Goal: Task Accomplishment & Management: Use online tool/utility

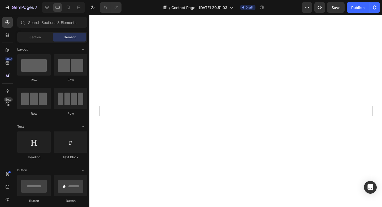
scroll to position [440, 0]
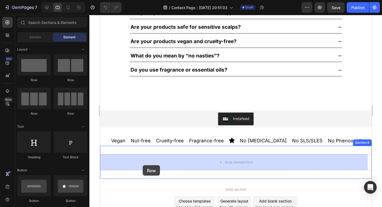
drag, startPoint x: 180, startPoint y: 121, endPoint x: 143, endPoint y: 165, distance: 57.7
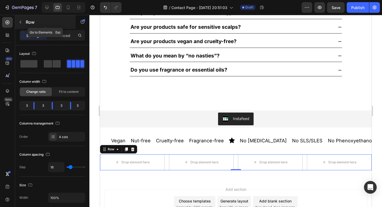
click at [56, 22] on p "Row" at bounding box center [48, 22] width 45 height 6
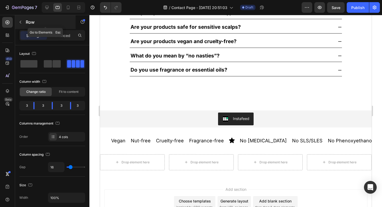
click at [0, 0] on input "text" at bounding box center [0, 0] width 0 height 0
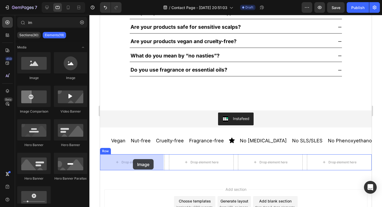
drag, startPoint x: 137, startPoint y: 81, endPoint x: 133, endPoint y: 159, distance: 78.2
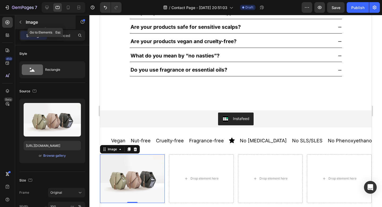
click at [22, 24] on icon "button" at bounding box center [20, 22] width 4 height 4
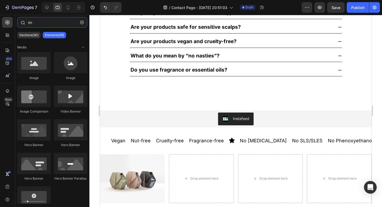
click at [42, 23] on input "im" at bounding box center [52, 22] width 70 height 11
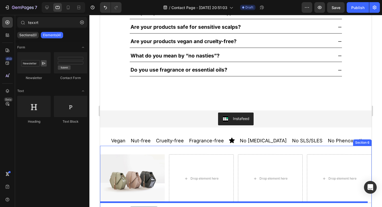
scroll to position [507, 0]
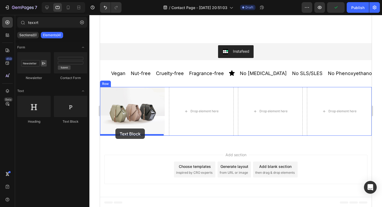
drag, startPoint x: 166, startPoint y: 125, endPoint x: 115, endPoint y: 128, distance: 51.1
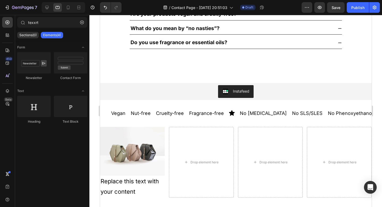
scroll to position [478, 0]
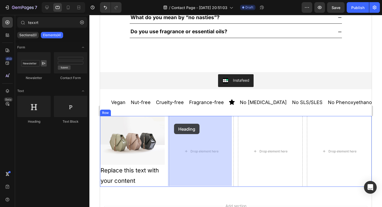
drag, startPoint x: 137, startPoint y: 129, endPoint x: 167, endPoint y: 122, distance: 31.1
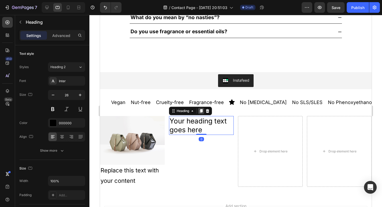
click at [202, 110] on icon at bounding box center [201, 111] width 4 height 4
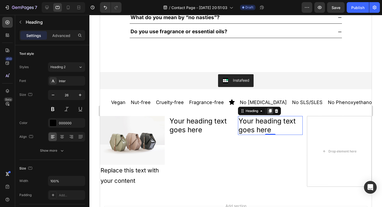
click at [269, 112] on icon at bounding box center [270, 111] width 3 height 4
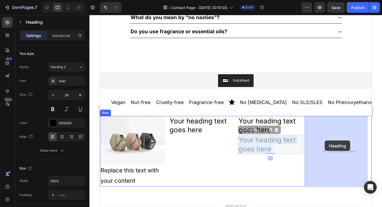
drag, startPoint x: 262, startPoint y: 142, endPoint x: 321, endPoint y: 141, distance: 59.0
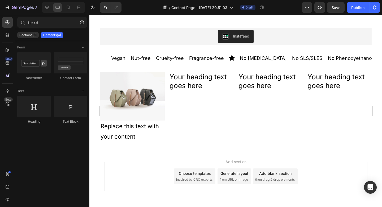
scroll to position [529, 0]
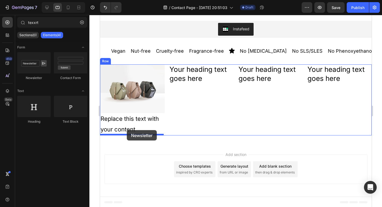
drag, startPoint x: 133, startPoint y: 73, endPoint x: 127, endPoint y: 130, distance: 57.7
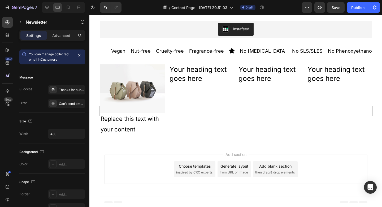
type input "texxr"
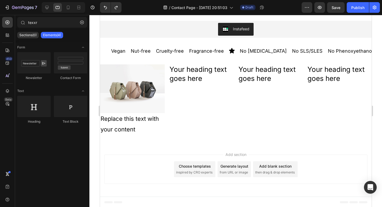
click at [259, 166] on div "Add blank section" at bounding box center [275, 166] width 32 height 6
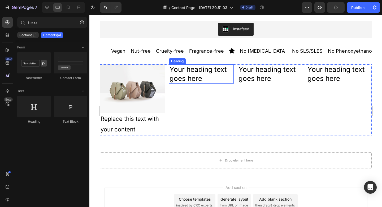
click at [215, 69] on h2 "Your heading text goes here" at bounding box center [201, 73] width 65 height 19
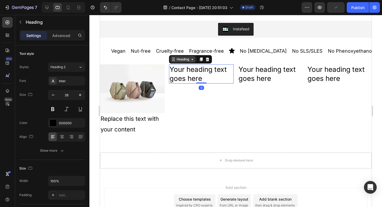
click at [185, 59] on div "Heading" at bounding box center [183, 59] width 15 height 5
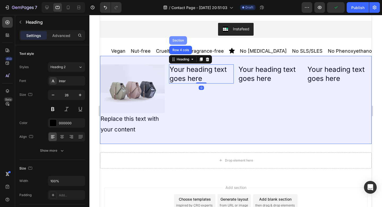
click at [178, 39] on div "Section" at bounding box center [178, 40] width 14 height 3
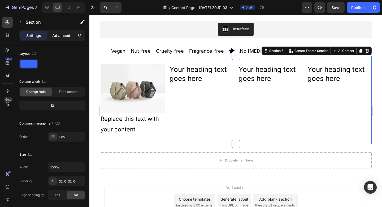
click at [66, 36] on p "Advanced" at bounding box center [61, 36] width 18 height 6
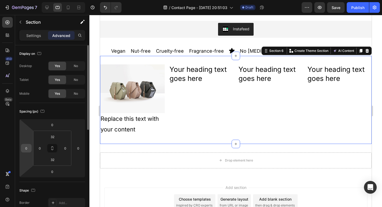
click at [28, 149] on input "0" at bounding box center [26, 148] width 8 height 8
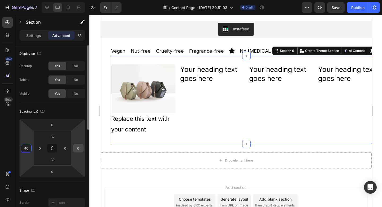
type input "40"
click at [78, 148] on input "0" at bounding box center [78, 148] width 8 height 8
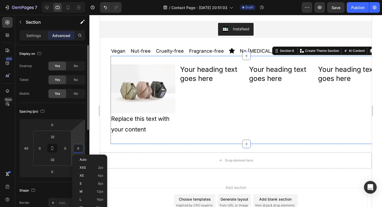
click at [78, 148] on input "0" at bounding box center [78, 148] width 8 height 8
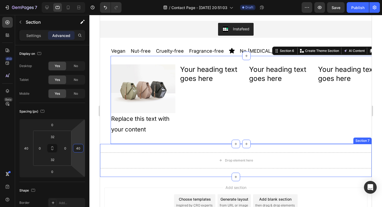
type input "4"
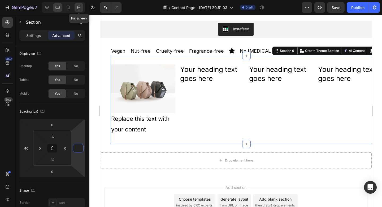
type input "0"
click at [82, 10] on div at bounding box center [79, 7] width 8 height 8
type input "0"
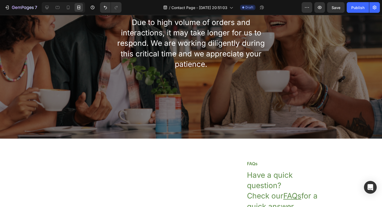
scroll to position [53, 0]
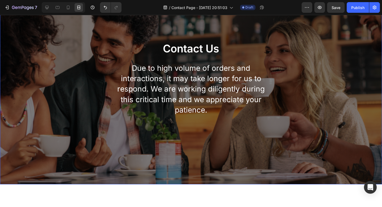
click at [324, 67] on div "Contact Us Heading Due to high volume of orders and interactions, it may take l…" at bounding box center [191, 78] width 311 height 194
click at [46, 7] on icon at bounding box center [46, 7] width 5 height 5
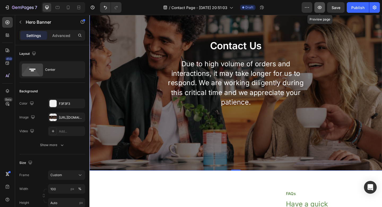
click at [318, 8] on icon "button" at bounding box center [319, 7] width 5 height 5
click at [63, 202] on input "Auto" at bounding box center [66, 203] width 37 height 10
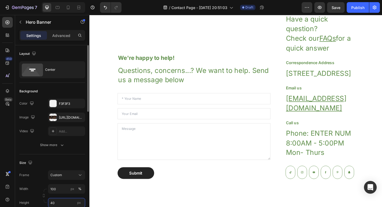
type input "400"
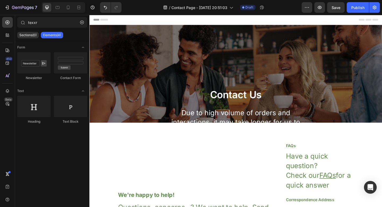
scroll to position [8, 0]
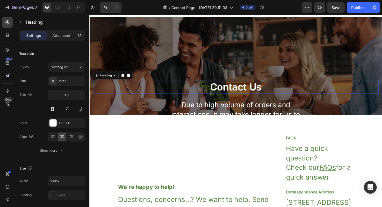
click at [259, 90] on p "Contact Us" at bounding box center [249, 93] width 310 height 14
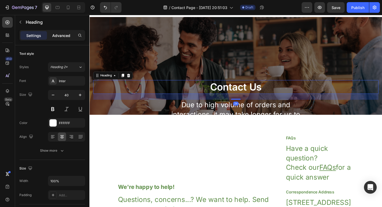
click at [61, 34] on p "Advanced" at bounding box center [61, 36] width 18 height 6
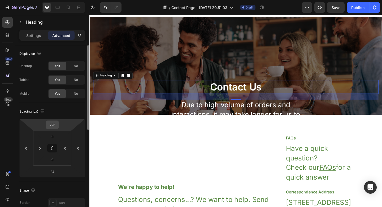
click at [54, 127] on input "226" at bounding box center [52, 125] width 11 height 8
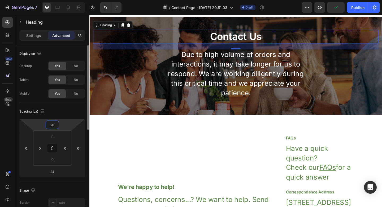
click at [53, 126] on input "20" at bounding box center [52, 125] width 11 height 8
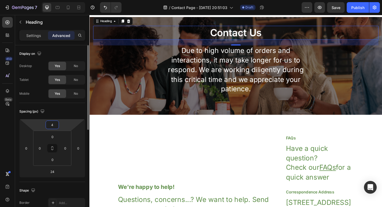
type input "40"
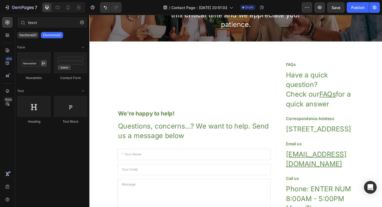
scroll to position [94, 0]
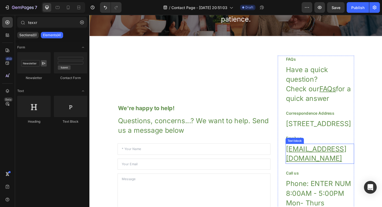
click at [320, 175] on u "[EMAIL_ADDRESS][DOMAIN_NAME]" at bounding box center [337, 165] width 66 height 19
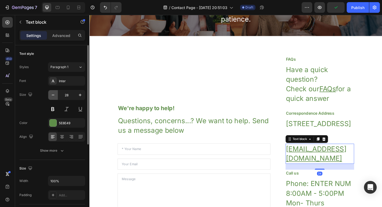
click at [57, 95] on button "button" at bounding box center [53, 95] width 10 height 10
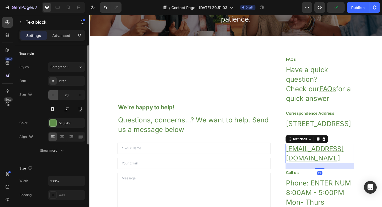
click at [57, 95] on button "button" at bounding box center [53, 95] width 10 height 10
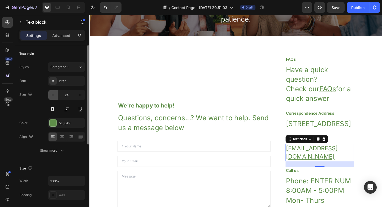
click at [57, 95] on button "button" at bounding box center [53, 95] width 10 height 10
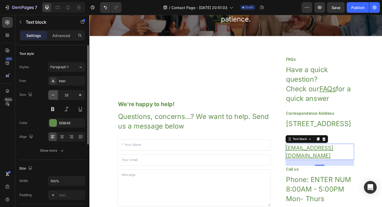
click at [57, 95] on button "button" at bounding box center [53, 95] width 10 height 10
type input "20"
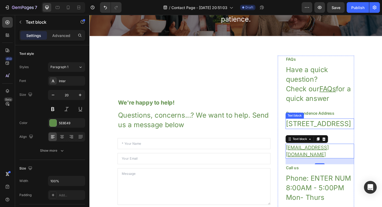
click at [320, 131] on p "[STREET_ADDRESS]" at bounding box center [341, 133] width 74 height 10
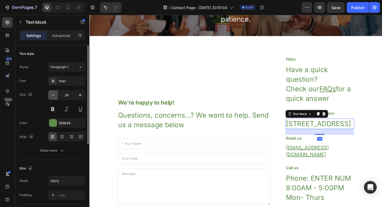
click at [54, 97] on icon "button" at bounding box center [52, 94] width 5 height 5
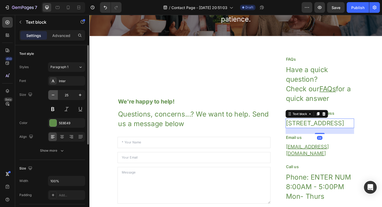
click at [54, 97] on icon "button" at bounding box center [52, 94] width 5 height 5
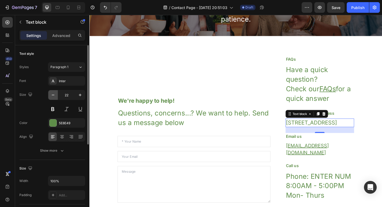
click at [54, 97] on icon "button" at bounding box center [52, 94] width 5 height 5
type input "20"
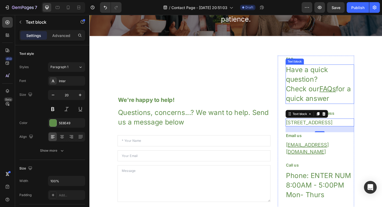
click at [314, 107] on p "Have a quick question? Check our FAQs for a quick answer" at bounding box center [341, 90] width 74 height 42
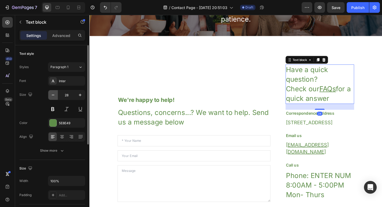
click at [54, 96] on icon "button" at bounding box center [52, 94] width 5 height 5
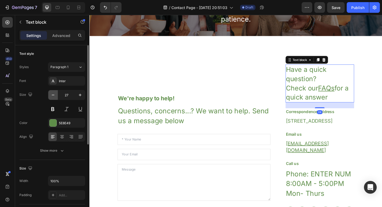
click at [54, 96] on icon "button" at bounding box center [52, 94] width 5 height 5
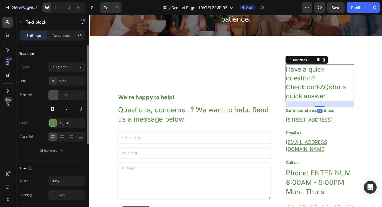
click at [54, 96] on icon "button" at bounding box center [52, 94] width 5 height 5
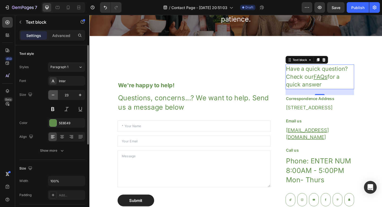
click at [54, 96] on icon "button" at bounding box center [52, 94] width 5 height 5
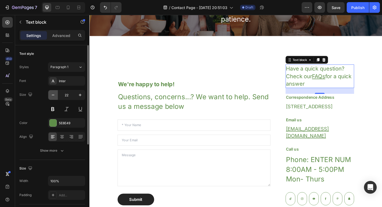
click at [54, 96] on icon "button" at bounding box center [52, 94] width 5 height 5
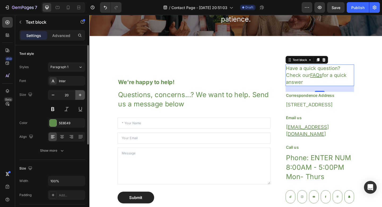
click at [83, 95] on icon "button" at bounding box center [80, 94] width 5 height 5
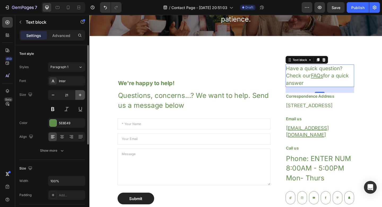
type input "22"
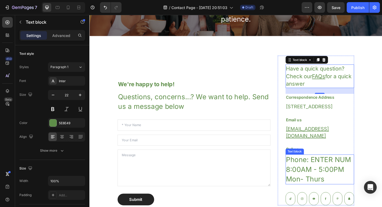
click at [347, 180] on p "Phone: ENTER NUM 8:00AM - 5:00PM Mon- Thurs" at bounding box center [341, 182] width 74 height 31
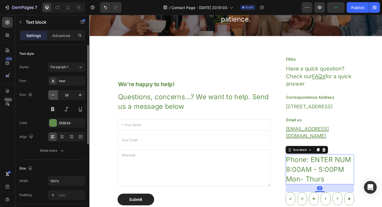
click at [54, 95] on icon "button" at bounding box center [52, 94] width 5 height 5
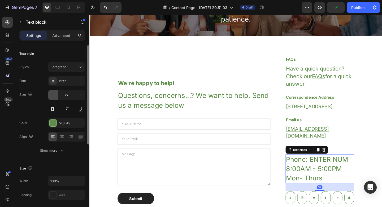
click at [54, 95] on icon "button" at bounding box center [52, 94] width 5 height 5
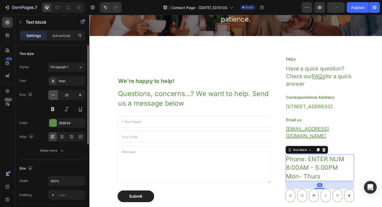
click at [54, 95] on icon "button" at bounding box center [52, 94] width 5 height 5
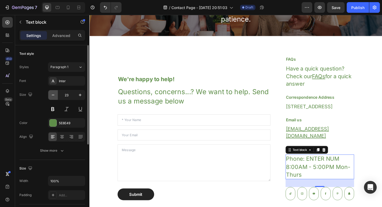
click at [54, 95] on icon "button" at bounding box center [52, 94] width 5 height 5
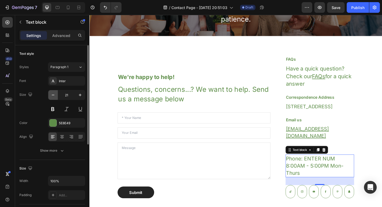
click at [54, 95] on icon "button" at bounding box center [52, 94] width 5 height 5
type input "20"
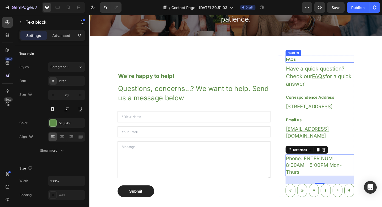
click at [305, 61] on p "FAQs" at bounding box center [341, 63] width 74 height 6
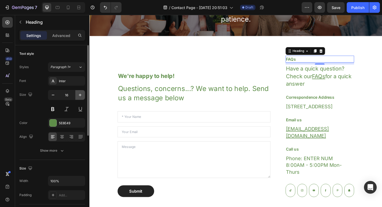
click at [82, 96] on icon "button" at bounding box center [80, 94] width 5 height 5
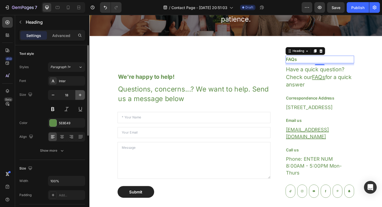
click at [82, 96] on icon "button" at bounding box center [80, 94] width 5 height 5
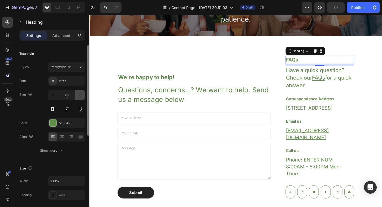
click at [82, 96] on icon "button" at bounding box center [80, 94] width 5 height 5
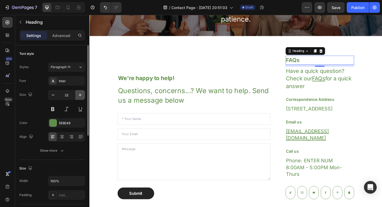
click at [82, 96] on icon "button" at bounding box center [80, 94] width 5 height 5
type input "24"
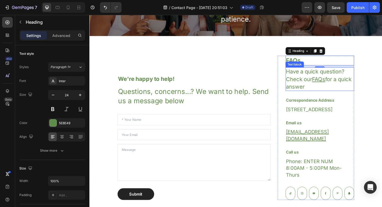
click at [346, 87] on p "Have a quick question? Check our FAQs for a quick answer" at bounding box center [341, 85] width 74 height 24
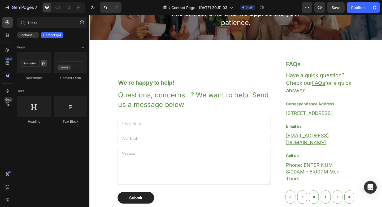
scroll to position [91, 0]
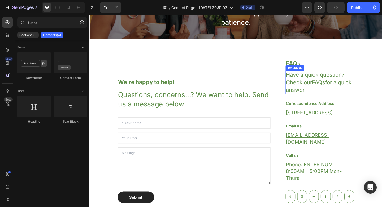
click at [335, 86] on u "FAQs" at bounding box center [339, 88] width 14 height 7
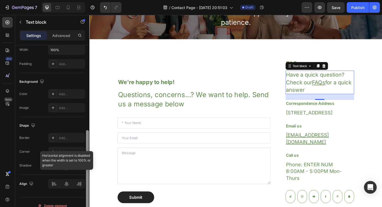
scroll to position [138, 0]
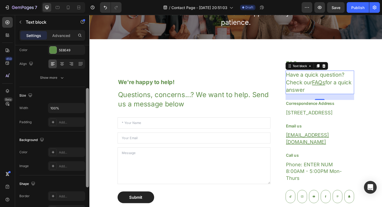
drag, startPoint x: 88, startPoint y: 95, endPoint x: 78, endPoint y: 133, distance: 39.4
click at [78, 133] on div "Text style Styles Paragraph 1 Font Inter Size 22 Color 5E8E49 Align Show more S…" at bounding box center [52, 133] width 74 height 177
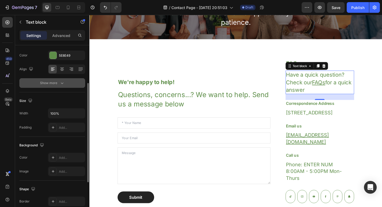
click at [60, 85] on icon "button" at bounding box center [61, 82] width 5 height 5
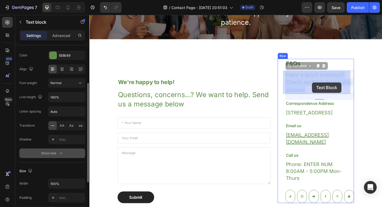
drag, startPoint x: 346, startPoint y: 88, endPoint x: 332, endPoint y: 88, distance: 14.1
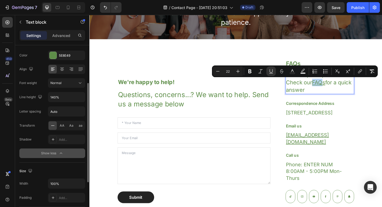
drag, startPoint x: 331, startPoint y: 87, endPoint x: 343, endPoint y: 87, distance: 12.5
click at [343, 87] on u "FAQs" at bounding box center [339, 88] width 14 height 7
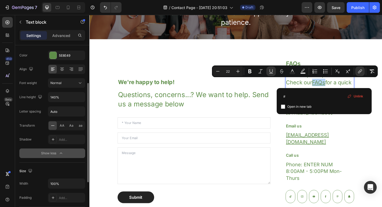
drag, startPoint x: 345, startPoint y: 87, endPoint x: 331, endPoint y: 87, distance: 14.1
click at [332, 87] on u "FAQs" at bounding box center [339, 88] width 14 height 7
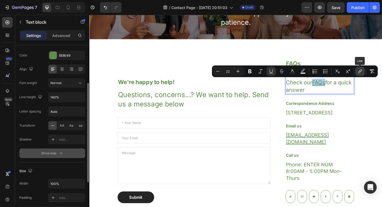
click at [361, 72] on icon "Editor contextual toolbar" at bounding box center [360, 71] width 5 height 5
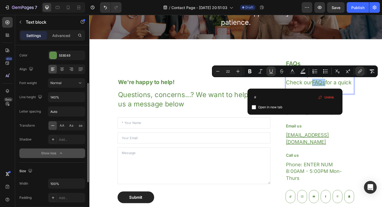
click at [321, 96] on icon "Editor contextual toolbar" at bounding box center [320, 97] width 4 height 4
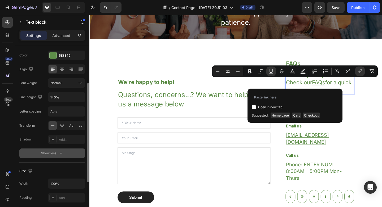
click at [369, 95] on p "Have a quick question? Check our FAQs for a quick answer" at bounding box center [341, 88] width 74 height 24
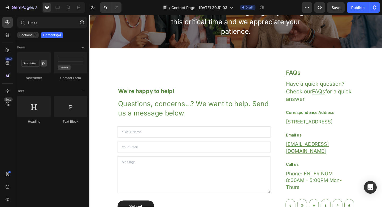
scroll to position [91, 0]
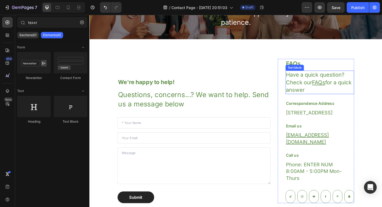
click at [353, 86] on p "Have a quick question? Check our FAQs for a quick answer" at bounding box center [341, 88] width 74 height 24
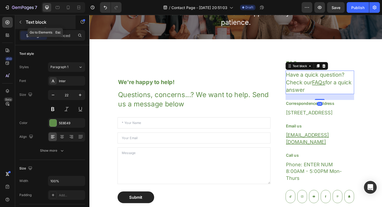
click at [22, 21] on icon "button" at bounding box center [20, 22] width 4 height 4
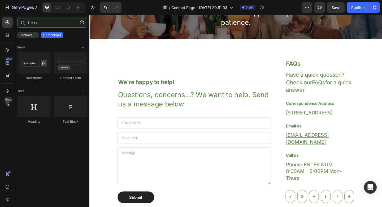
click at [43, 23] on input "texxr" at bounding box center [52, 22] width 70 height 11
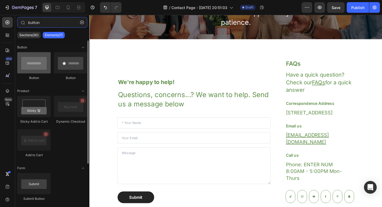
type input "button"
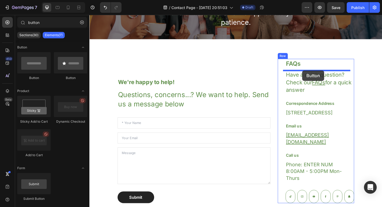
drag, startPoint x: 124, startPoint y: 77, endPoint x: 321, endPoint y: 75, distance: 197.1
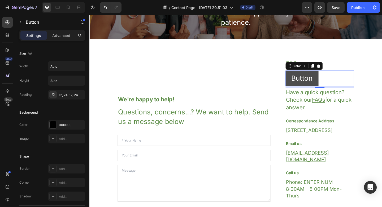
click at [332, 79] on button "Button" at bounding box center [321, 83] width 36 height 17
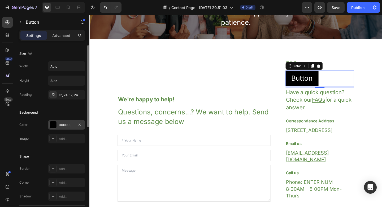
click at [69, 123] on div "000000" at bounding box center [66, 124] width 15 height 5
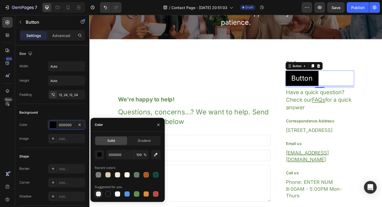
click at [97, 192] on div at bounding box center [98, 193] width 5 height 5
type input "0"
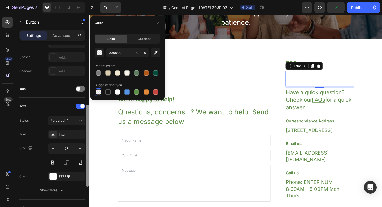
scroll to position [126, 0]
drag, startPoint x: 88, startPoint y: 98, endPoint x: 80, endPoint y: 157, distance: 59.0
click at [80, 157] on div "Size Width Auto Height Auto Padding 12, 24, 12, 24 Background Color Transparent…" at bounding box center [52, 133] width 74 height 177
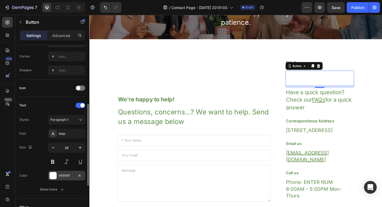
click at [61, 177] on div "FFFFFF" at bounding box center [66, 175] width 15 height 5
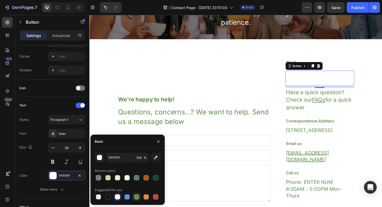
click at [138, 198] on div at bounding box center [136, 196] width 5 height 5
type input "5E8E49"
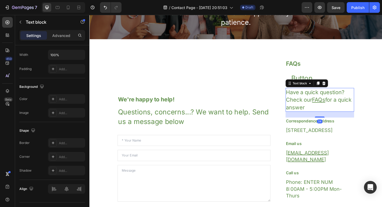
scroll to position [0, 0]
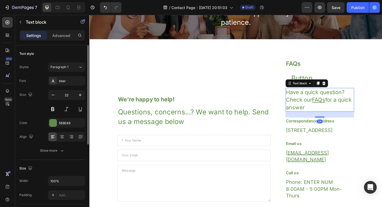
click at [318, 100] on p "Have a quick question? Check our FAQs for a quick answer" at bounding box center [341, 107] width 74 height 24
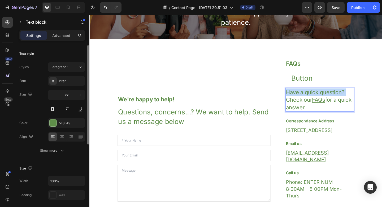
click at [318, 100] on p "Have a quick question? Check our FAQs for a quick answer" at bounding box center [341, 107] width 74 height 24
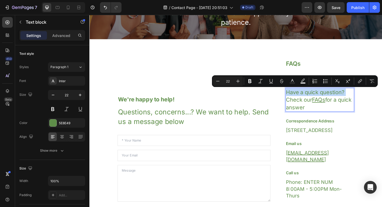
click at [318, 100] on p "Have a quick question? Check our FAQs for a quick answer" at bounding box center [341, 107] width 74 height 24
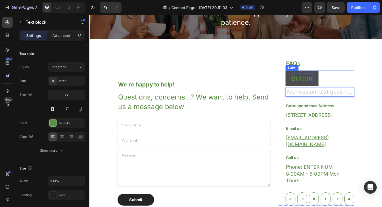
click at [324, 83] on p "Button" at bounding box center [320, 84] width 23 height 10
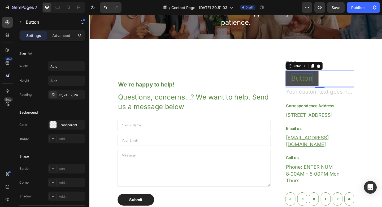
click at [322, 86] on p "Button" at bounding box center [320, 84] width 23 height 10
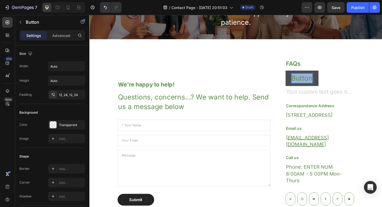
click at [322, 86] on p "Button" at bounding box center [320, 84] width 23 height 10
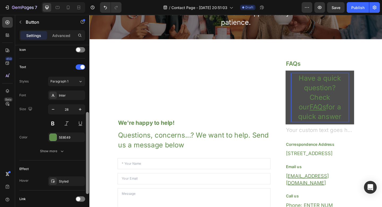
drag, startPoint x: 86, startPoint y: 112, endPoint x: 75, endPoint y: 188, distance: 76.7
click at [75, 188] on div "Size Width Auto Height Auto Padding 12, 24, 12, 24 Background Color Transparent…" at bounding box center [52, 133] width 74 height 177
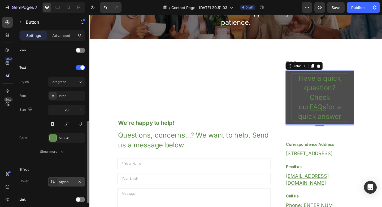
click at [66, 182] on div "Styled" at bounding box center [66, 181] width 15 height 5
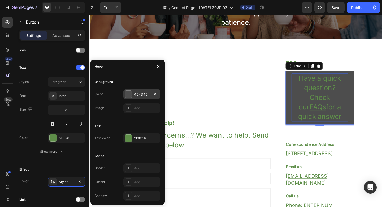
click at [139, 92] on div "4D4D4D" at bounding box center [141, 94] width 15 height 5
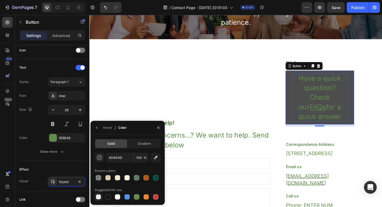
click at [99, 197] on div at bounding box center [98, 196] width 5 height 5
type input "000000"
type input "0"
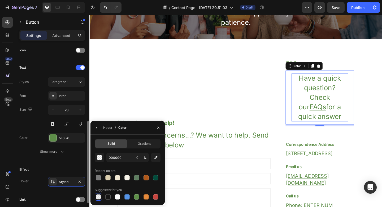
click at [62, 168] on div "Effect" at bounding box center [52, 169] width 66 height 8
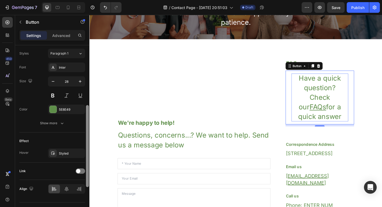
scroll to position [204, 0]
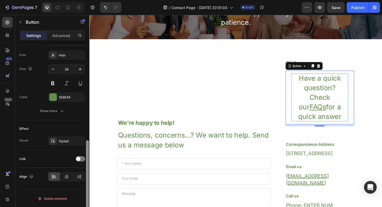
drag, startPoint x: 88, startPoint y: 181, endPoint x: 88, endPoint y: 206, distance: 25.0
click at [88, 206] on div at bounding box center [87, 181] width 3 height 82
click at [79, 158] on span at bounding box center [78, 158] width 4 height 4
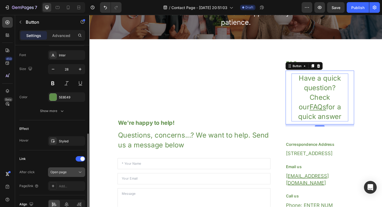
click at [72, 171] on div "Open page" at bounding box center [63, 171] width 27 height 5
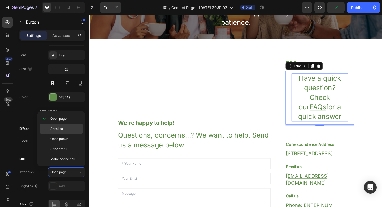
click at [67, 131] on div "Scroll to" at bounding box center [62, 129] width 44 height 10
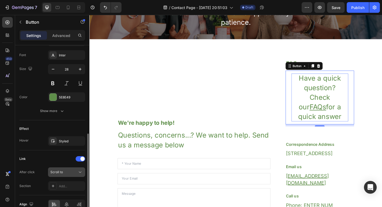
click at [68, 174] on div "Scroll to" at bounding box center [63, 171] width 27 height 5
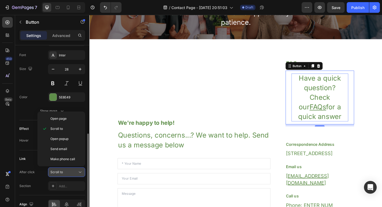
click at [68, 174] on div "Scroll to" at bounding box center [63, 171] width 27 height 5
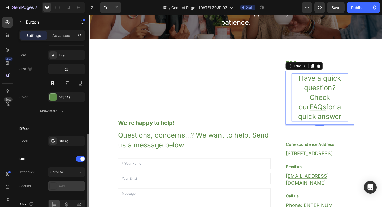
click at [66, 185] on div "Add..." at bounding box center [71, 186] width 25 height 5
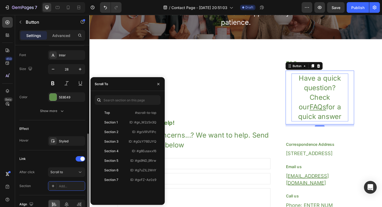
click at [68, 163] on div "Link" at bounding box center [52, 158] width 66 height 8
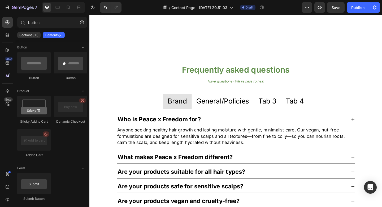
scroll to position [329, 0]
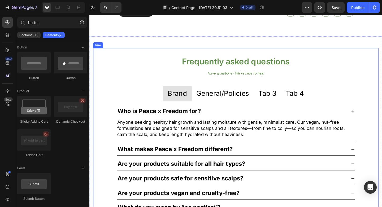
click at [295, 61] on div "Frequently asked questions Heading Have questions? We’re here to help Text bloc…" at bounding box center [248, 155] width 311 height 209
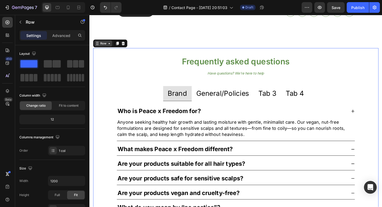
click at [105, 49] on div "Row" at bounding box center [104, 46] width 19 height 6
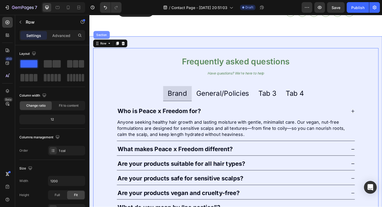
click at [104, 41] on div "Section" at bounding box center [103, 36] width 18 height 8
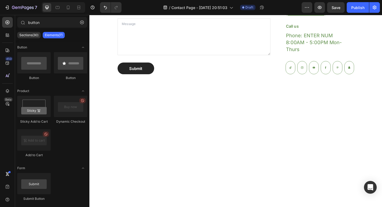
scroll to position [0, 0]
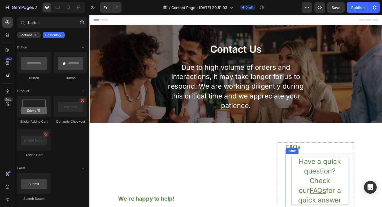
click at [338, 178] on p "Have a quick question? Check our FAQs for a quick answer" at bounding box center [340, 195] width 62 height 52
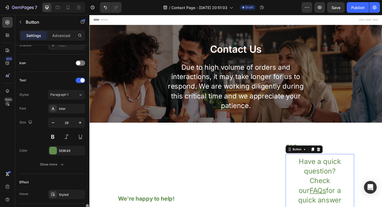
scroll to position [216, 0]
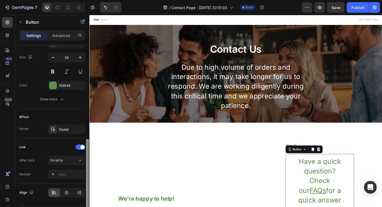
drag, startPoint x: 87, startPoint y: 113, endPoint x: 86, endPoint y: 206, distance: 93.5
click at [86, 206] on div at bounding box center [88, 133] width 4 height 177
click at [65, 162] on div "Scroll to" at bounding box center [63, 160] width 27 height 5
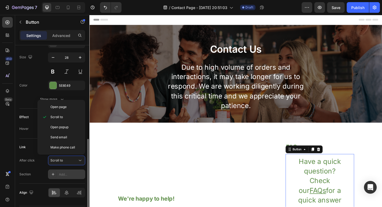
click at [58, 177] on div "Add..." at bounding box center [66, 174] width 37 height 10
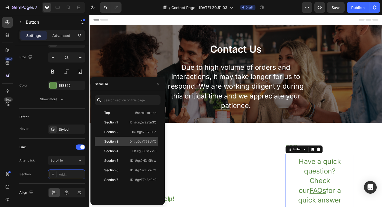
click at [110, 141] on div "Section 3" at bounding box center [111, 141] width 14 height 5
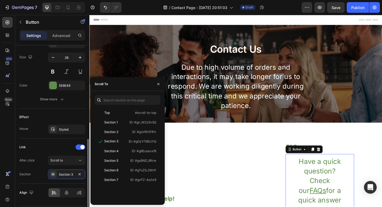
click at [61, 149] on div "Link" at bounding box center [52, 147] width 66 height 8
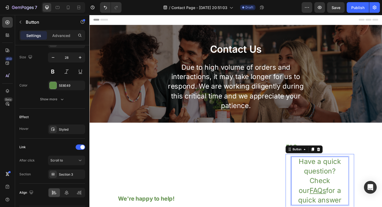
click at [325, 190] on p "Have a quick question? Check our FAQs for a quick answer" at bounding box center [340, 195] width 62 height 52
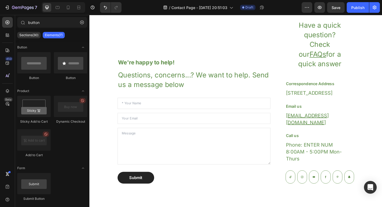
scroll to position [148, 0]
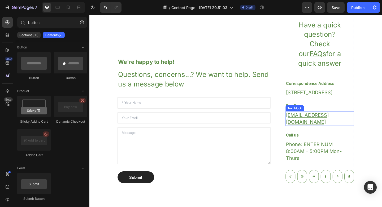
click at [350, 129] on u "[EMAIL_ADDRESS][DOMAIN_NAME]" at bounding box center [327, 128] width 47 height 14
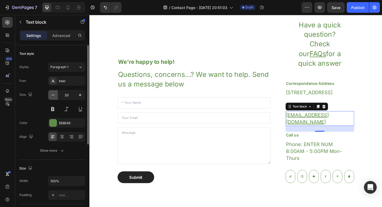
click at [53, 96] on icon "button" at bounding box center [52, 94] width 5 height 5
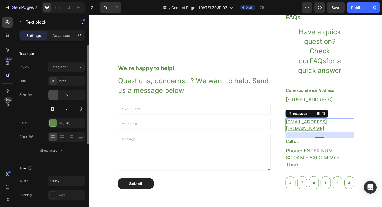
type input "18"
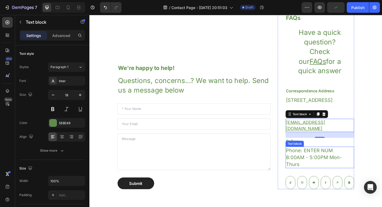
click at [318, 166] on p "Phone: ENTER NUM 8:00AM - 5:00PM Mon- Thurs" at bounding box center [341, 170] width 74 height 22
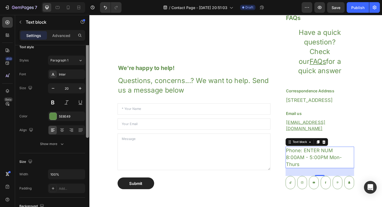
scroll to position [0, 0]
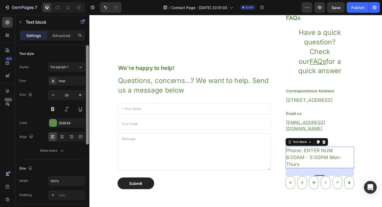
drag, startPoint x: 87, startPoint y: 133, endPoint x: 87, endPoint y: 11, distance: 121.9
click at [87, 0] on div "7 / Contact Page - [DATE] 20:51:03 Draft Preview Save Publish 450 Beta button S…" at bounding box center [191, 0] width 382 height 0
click at [53, 93] on icon "button" at bounding box center [52, 94] width 5 height 5
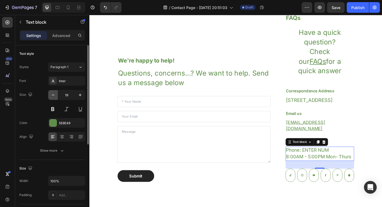
click at [53, 93] on icon "button" at bounding box center [52, 94] width 5 height 5
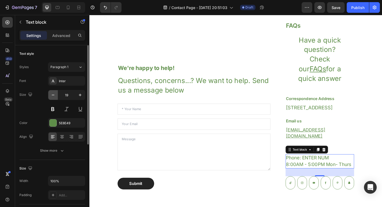
type input "18"
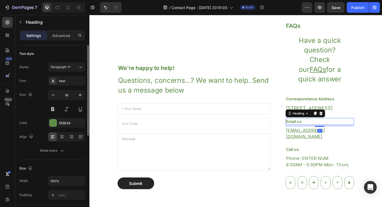
click at [316, 134] on p "Email us" at bounding box center [341, 130] width 74 height 6
click at [331, 106] on h3 "Correspondence Address" at bounding box center [340, 106] width 75 height 7
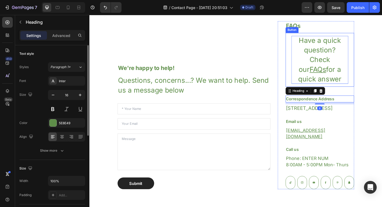
click at [338, 81] on p "Have a quick question? Check our FAQs for a quick answer" at bounding box center [340, 64] width 62 height 52
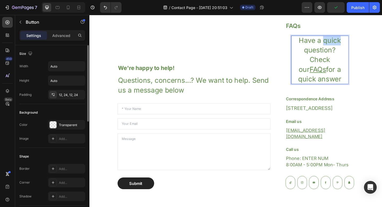
click at [343, 44] on p "Have a quick question? Check our FAQs for a quick answer" at bounding box center [340, 64] width 62 height 52
click at [311, 45] on p "Have a quick question? Check our FAQs for a quick answer" at bounding box center [340, 64] width 62 height 52
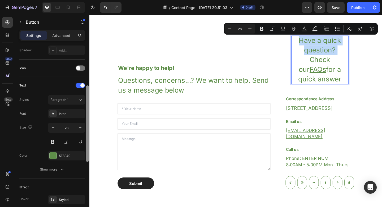
drag, startPoint x: 87, startPoint y: 85, endPoint x: 88, endPoint y: 155, distance: 69.9
click at [88, 155] on div at bounding box center [87, 123] width 3 height 76
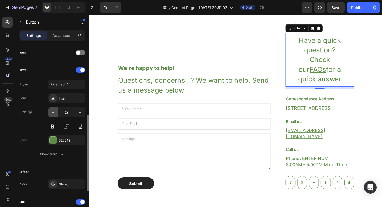
click at [52, 113] on icon "button" at bounding box center [52, 111] width 5 height 5
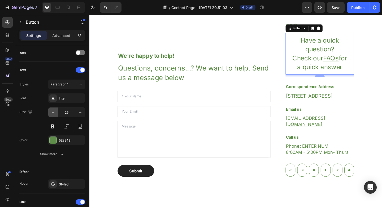
click at [52, 113] on icon "button" at bounding box center [52, 111] width 5 height 5
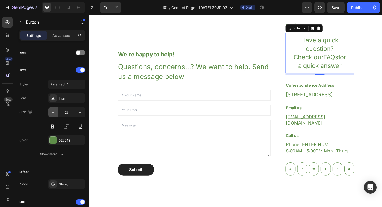
type input "24"
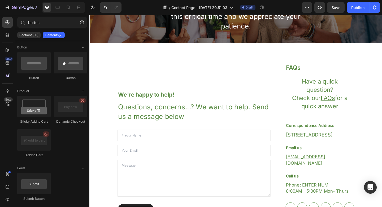
scroll to position [86, 0]
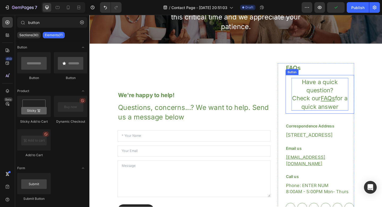
click at [343, 88] on p "Have a quick question? Check our FAQs for a quick answer" at bounding box center [340, 101] width 62 height 36
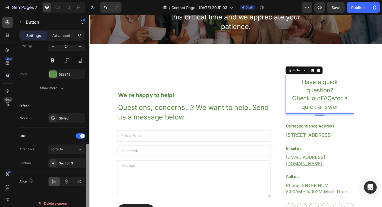
drag, startPoint x: 87, startPoint y: 106, endPoint x: 87, endPoint y: 200, distance: 94.6
click at [87, 200] on div at bounding box center [87, 181] width 3 height 76
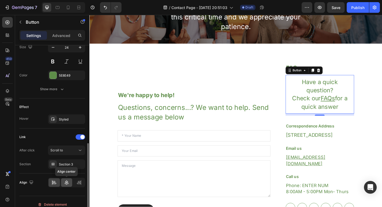
click at [64, 184] on icon at bounding box center [66, 182] width 5 height 5
click at [53, 184] on icon at bounding box center [54, 182] width 5 height 5
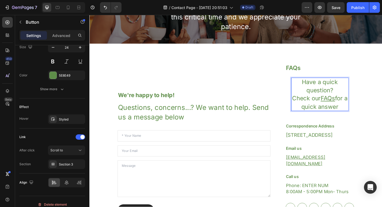
click at [310, 95] on p "Have a quick question? Check our FAQs for a quick answer" at bounding box center [340, 101] width 62 height 36
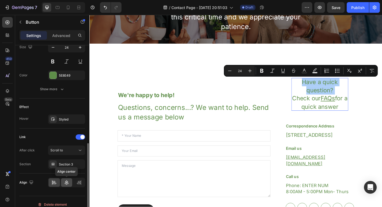
click at [66, 183] on icon at bounding box center [66, 182] width 5 height 5
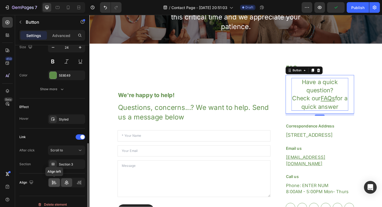
click at [56, 182] on icon at bounding box center [54, 182] width 5 height 5
click at [77, 183] on icon at bounding box center [78, 182] width 5 height 5
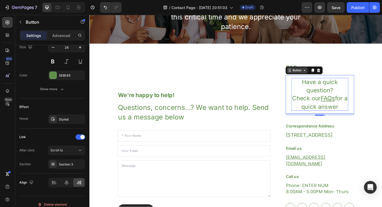
click at [311, 76] on div "Button" at bounding box center [316, 75] width 12 height 5
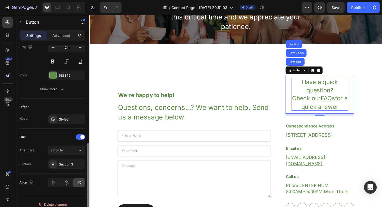
click at [73, 110] on div "Effect" at bounding box center [52, 107] width 66 height 8
click at [87, 158] on div at bounding box center [87, 181] width 3 height 76
click at [66, 182] on icon at bounding box center [67, 182] width 4 height 5
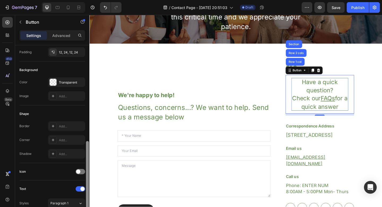
scroll to position [29, 0]
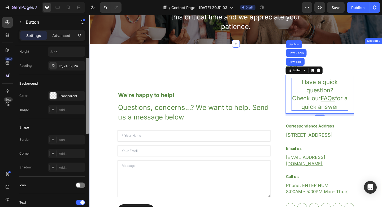
drag, startPoint x: 176, startPoint y: 188, endPoint x: 92, endPoint y: 80, distance: 137.0
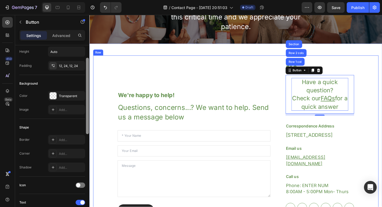
click at [382, 80] on div "We're happy to help! Heading Questions, concerns...? We want to help. Send us a…" at bounding box center [248, 150] width 311 height 183
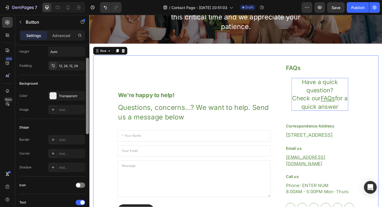
scroll to position [0, 0]
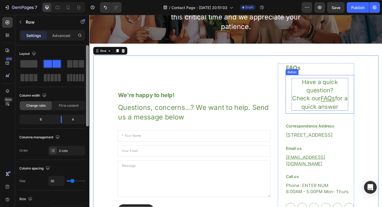
click at [358, 88] on p "Have a quick question? Check our FAQs for a quick answer" at bounding box center [340, 101] width 62 height 36
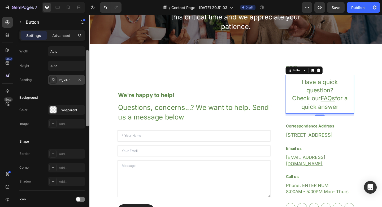
scroll to position [14, 0]
click at [72, 82] on div "12, 24, 12, 24" at bounding box center [66, 81] width 15 height 5
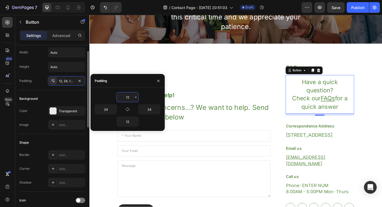
click at [127, 98] on input "12" at bounding box center [128, 97] width 22 height 10
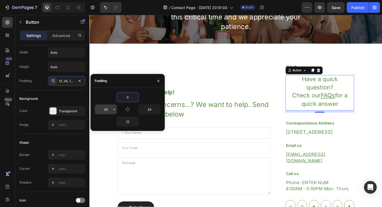
type input "0"
click at [107, 110] on input "24" at bounding box center [106, 109] width 22 height 10
type input "4"
click at [149, 109] on input "24" at bounding box center [150, 109] width 22 height 10
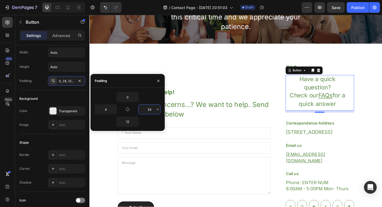
click at [149, 109] on input "24" at bounding box center [150, 109] width 22 height 10
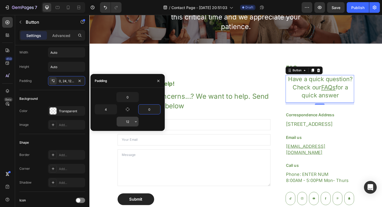
type input "0"
click at [131, 123] on input "12" at bounding box center [128, 122] width 22 height 10
type input "0"
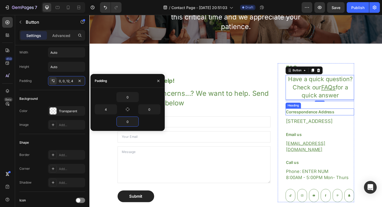
click at [382, 110] on div "We're happy to help! Heading Questions, concerns...? We want to help. Send us a…" at bounding box center [248, 143] width 311 height 168
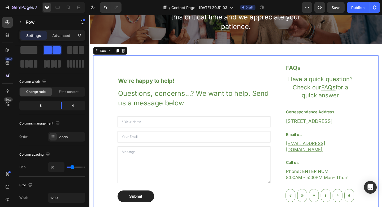
scroll to position [0, 0]
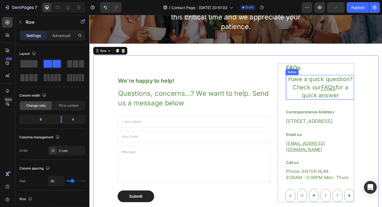
click at [360, 97] on p "Have a quick question? Check our FAQs for a quick answer" at bounding box center [341, 93] width 74 height 27
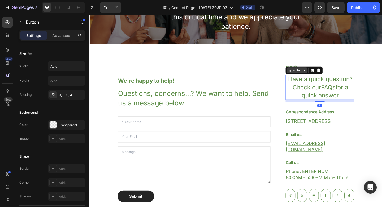
click at [315, 74] on div "Button" at bounding box center [316, 75] width 12 height 5
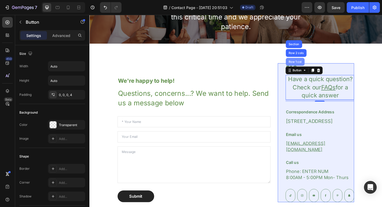
click at [309, 67] on div "Row 1 col" at bounding box center [313, 65] width 16 height 3
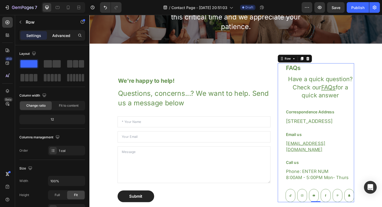
click at [62, 34] on p "Advanced" at bounding box center [61, 36] width 18 height 6
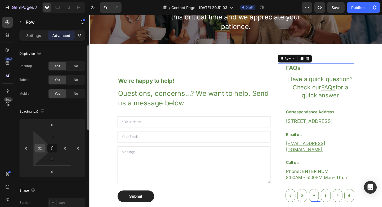
click at [40, 150] on input "32" at bounding box center [40, 148] width 8 height 8
click at [69, 0] on html "7 / Contact Page - [DATE] 20:51:03 Draft Preview Save Publish 450 Beta button S…" at bounding box center [191, 0] width 382 height 0
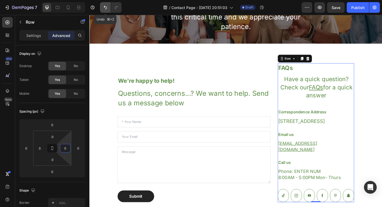
click at [107, 11] on button "Undo/Redo" at bounding box center [105, 7] width 11 height 11
click at [106, 10] on icon "Undo/Redo" at bounding box center [105, 7] width 5 height 5
click at [106, 8] on icon "Undo/Redo" at bounding box center [105, 7] width 5 height 5
type input "32"
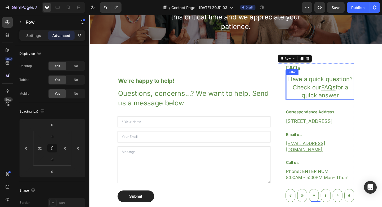
click at [330, 97] on p "Have a quick question? Check our FAQs for a quick answer" at bounding box center [341, 93] width 74 height 27
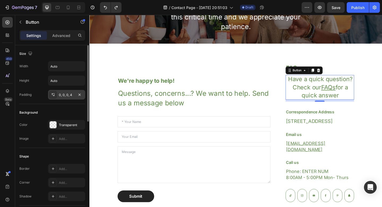
click at [71, 94] on div "0, 0, 0, 4" at bounding box center [66, 94] width 15 height 5
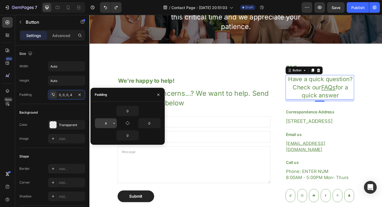
click at [109, 122] on input "4" at bounding box center [106, 123] width 22 height 10
type input "0"
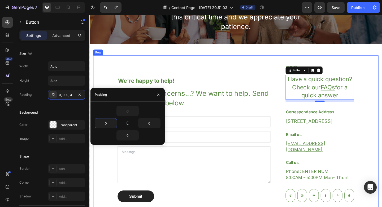
click at [265, 89] on p "We're happy to help!" at bounding box center [203, 87] width 165 height 8
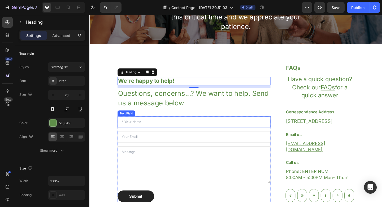
click at [218, 136] on input "text" at bounding box center [203, 131] width 167 height 12
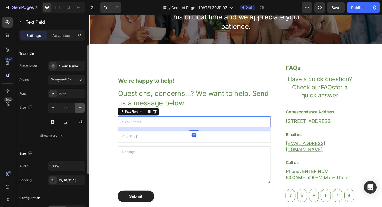
click at [78, 106] on icon "button" at bounding box center [80, 107] width 5 height 5
type input "14"
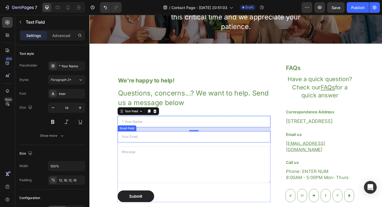
click at [128, 152] on input "email" at bounding box center [203, 147] width 167 height 12
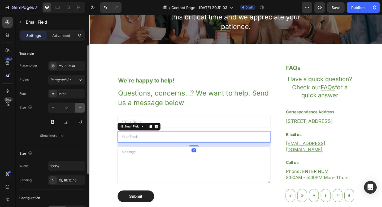
click at [80, 108] on icon "button" at bounding box center [80, 107] width 5 height 5
type input "14"
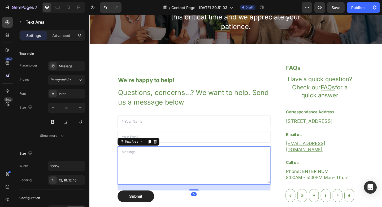
click at [136, 167] on textarea at bounding box center [203, 178] width 167 height 40
click at [79, 106] on icon "button" at bounding box center [80, 107] width 5 height 5
type input "14"
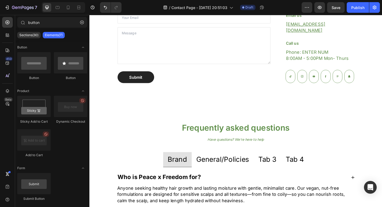
scroll to position [210, 0]
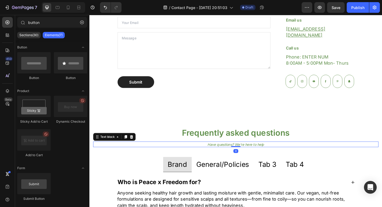
click at [250, 154] on p "Have questions? We’re here to help" at bounding box center [249, 155] width 310 height 5
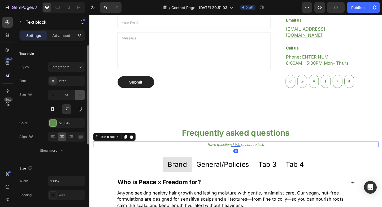
click at [79, 95] on icon "button" at bounding box center [80, 94] width 3 height 3
type input "16"
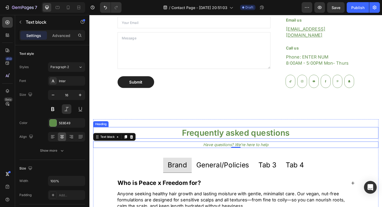
click at [253, 142] on p "Frequently asked questions" at bounding box center [249, 142] width 310 height 11
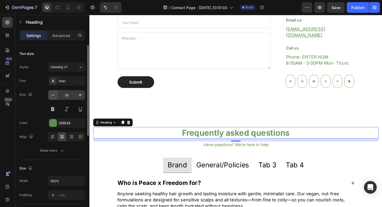
click at [51, 96] on icon "button" at bounding box center [52, 94] width 5 height 5
type input "32"
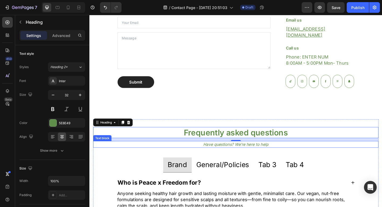
click at [240, 158] on p "Have questions? We’re here to help" at bounding box center [249, 155] width 310 height 6
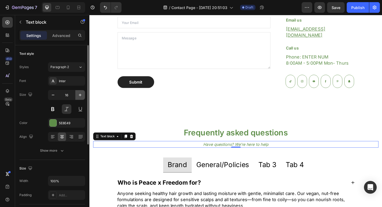
click at [76, 95] on button "button" at bounding box center [80, 95] width 10 height 10
type input "18"
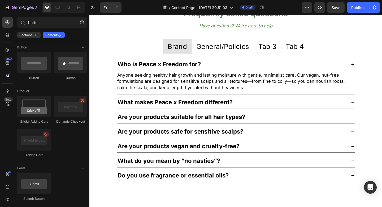
scroll to position [205, 0]
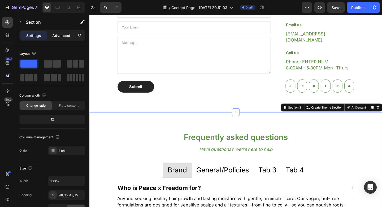
click at [68, 37] on p "Advanced" at bounding box center [61, 36] width 18 height 6
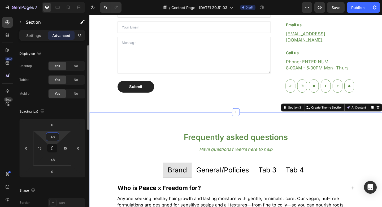
click at [51, 137] on input "48" at bounding box center [52, 137] width 11 height 8
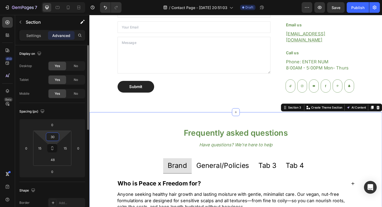
type input "30"
click at [75, 116] on div "Spacing (px) 0 0 0 0 30 15 48 15" at bounding box center [52, 142] width 66 height 79
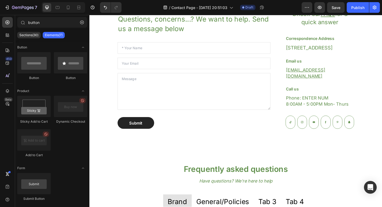
scroll to position [150, 0]
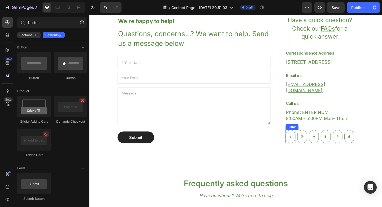
click at [303, 146] on link at bounding box center [308, 147] width 11 height 14
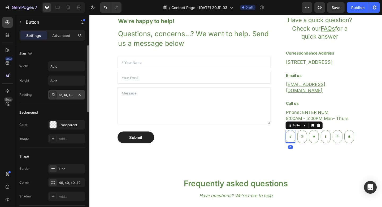
click at [58, 95] on div "13, 14, 13, 14" at bounding box center [66, 95] width 37 height 10
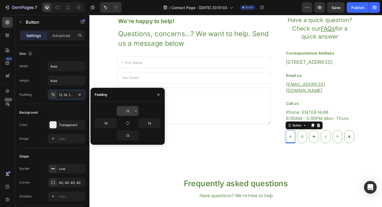
click at [127, 109] on input "13" at bounding box center [128, 111] width 22 height 10
type input "7"
click at [129, 123] on icon "button" at bounding box center [128, 123] width 4 height 4
type input "7"
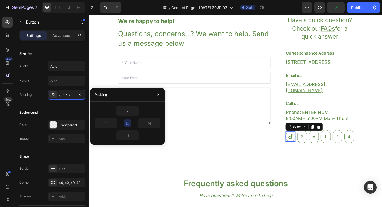
type input "7"
click at [320, 145] on link at bounding box center [321, 147] width 11 height 14
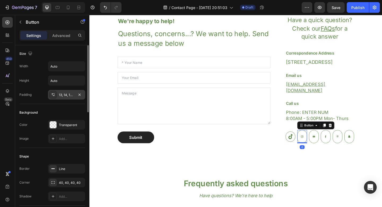
click at [76, 95] on div "13, 14, 13, 14" at bounding box center [66, 95] width 37 height 10
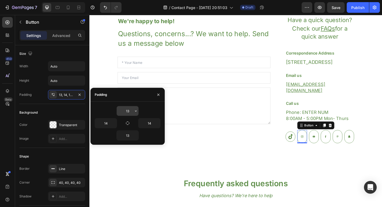
click at [129, 111] on input "13" at bounding box center [128, 111] width 22 height 10
type input "7"
click at [129, 124] on icon "button" at bounding box center [128, 123] width 4 height 4
type input "7"
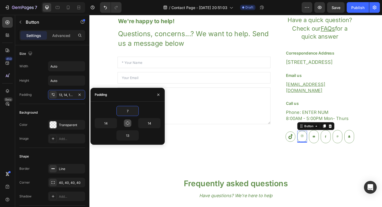
type input "7"
click at [305, 146] on icon at bounding box center [308, 146] width 7 height 7
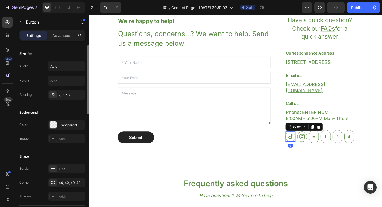
click at [70, 90] on div "Width Auto Height Auto Padding 7, 7, 7, 7" at bounding box center [52, 80] width 66 height 38
click at [66, 94] on div "7, 7, 7, 7" at bounding box center [66, 94] width 15 height 5
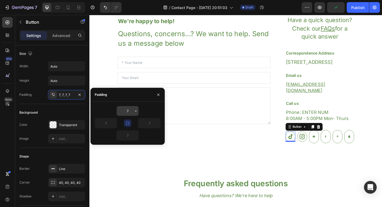
click at [130, 110] on input "7" at bounding box center [128, 111] width 22 height 10
type input "9"
click at [129, 125] on icon "button" at bounding box center [128, 123] width 4 height 4
type input "9"
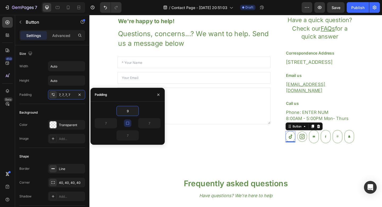
type input "9"
click at [318, 148] on icon at bounding box center [321, 146] width 7 height 7
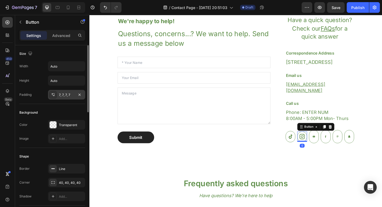
click at [61, 95] on div "7, 7, 7, 7" at bounding box center [66, 94] width 15 height 5
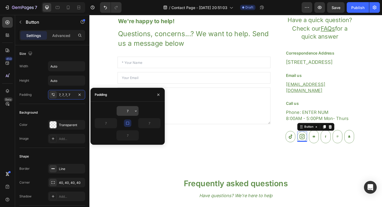
click at [129, 112] on input "7" at bounding box center [128, 111] width 22 height 10
type input "9"
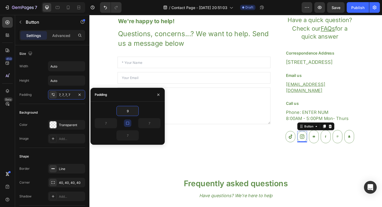
type input "9"
click at [129, 123] on icon "button" at bounding box center [128, 123] width 4 height 4
click at [332, 148] on icon at bounding box center [333, 146] width 3 height 7
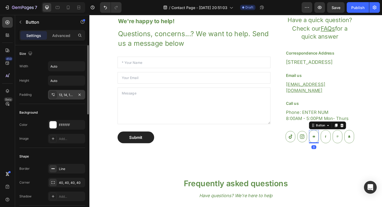
click at [76, 95] on div "13, 14, 13, 14" at bounding box center [66, 95] width 37 height 10
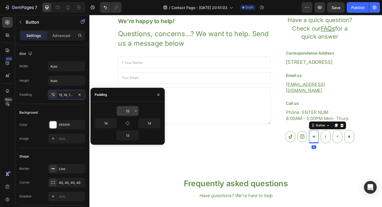
click at [128, 111] on input "13" at bounding box center [128, 111] width 22 height 10
type input "9"
click at [127, 123] on icon "button" at bounding box center [128, 123] width 4 height 4
type input "9"
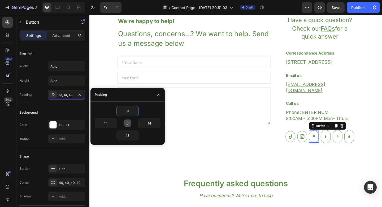
type input "9"
click at [341, 147] on link at bounding box center [346, 147] width 11 height 14
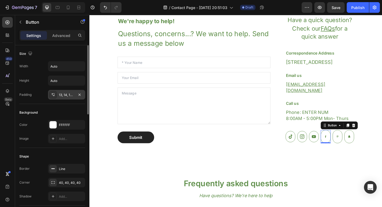
click at [65, 96] on div "13, 14, 13, 14" at bounding box center [66, 94] width 15 height 5
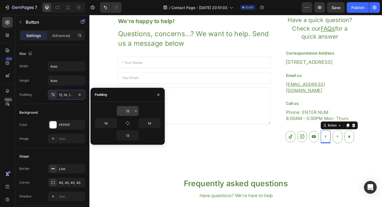
click at [128, 109] on input "13" at bounding box center [128, 111] width 22 height 10
type input "9"
click at [130, 123] on button "button" at bounding box center [127, 122] width 7 height 7
type input "9"
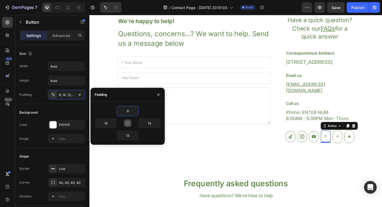
type input "9"
click at [358, 149] on icon at bounding box center [359, 146] width 3 height 7
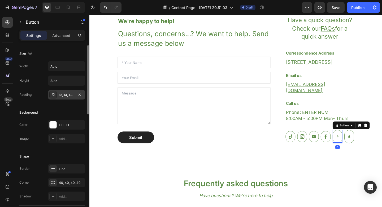
click at [59, 96] on div "13, 14, 13, 14" at bounding box center [66, 95] width 37 height 10
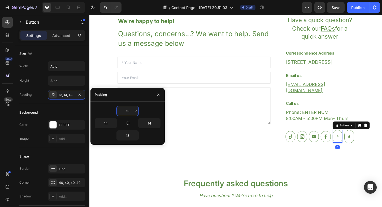
click at [128, 110] on input "13" at bounding box center [128, 111] width 22 height 10
type input "9"
click at [129, 122] on icon "button" at bounding box center [128, 123] width 4 height 4
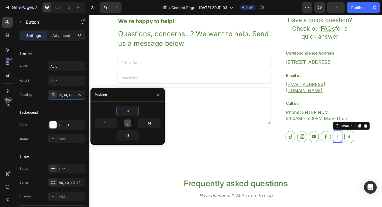
type input "9"
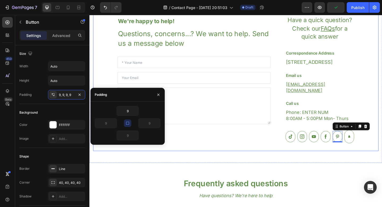
click at [376, 148] on div "We're happy to help! Heading Questions, concerns...? We want to help. Send us a…" at bounding box center [248, 79] width 311 height 168
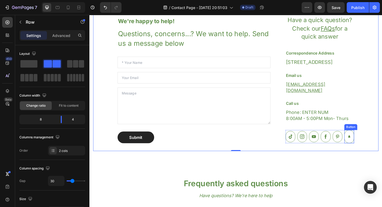
click at [371, 149] on icon at bounding box center [372, 146] width 3 height 7
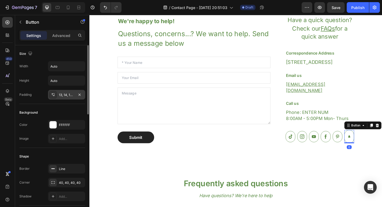
click at [69, 91] on div "13, 14, 13, 14" at bounding box center [66, 95] width 37 height 10
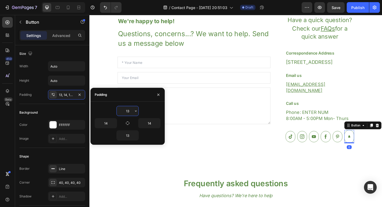
click at [127, 110] on input "13" at bounding box center [128, 111] width 22 height 10
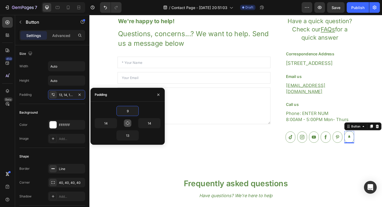
type input "9"
click at [126, 122] on icon "button" at bounding box center [128, 123] width 4 height 4
type input "9"
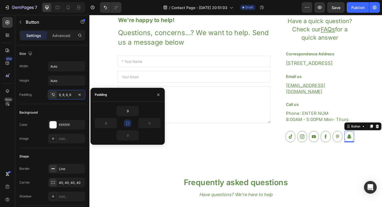
scroll to position [148, 0]
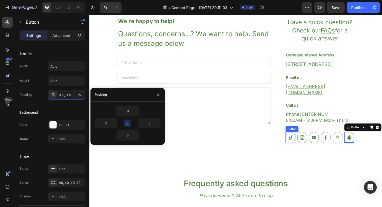
click at [305, 146] on icon at bounding box center [308, 147] width 6 height 7
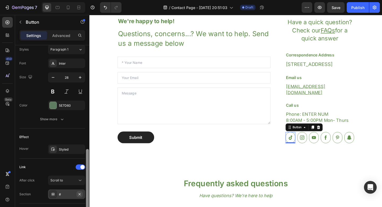
scroll to position [246, 0]
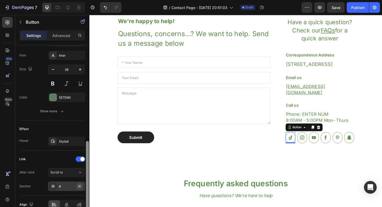
drag, startPoint x: 87, startPoint y: 86, endPoint x: 81, endPoint y: 182, distance: 96.9
click at [81, 182] on div "Size Width Auto Height Auto Padding 9, 9, 9, 9 Background Color Transparent Ima…" at bounding box center [52, 133] width 74 height 177
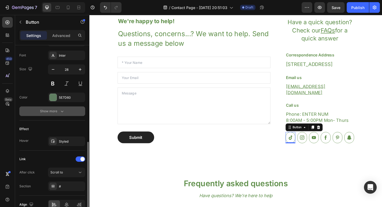
scroll to position [249, 0]
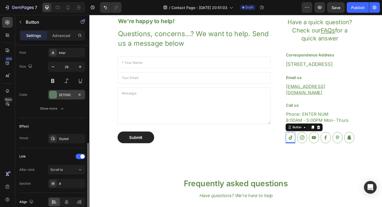
click at [70, 97] on div "5E7D60" at bounding box center [66, 95] width 37 height 10
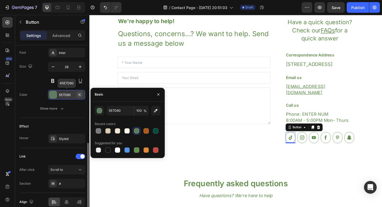
click at [79, 95] on icon "button" at bounding box center [80, 94] width 2 height 2
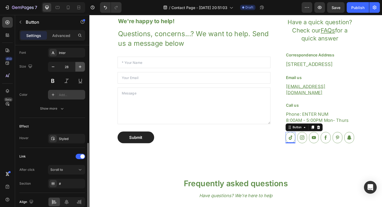
click at [80, 66] on icon "button" at bounding box center [80, 66] width 3 height 3
type input "30"
click at [66, 202] on icon at bounding box center [66, 201] width 5 height 5
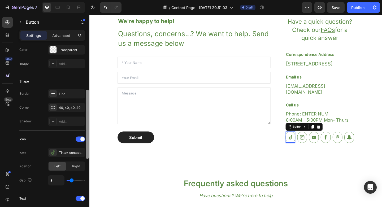
drag, startPoint x: 87, startPoint y: 173, endPoint x: 87, endPoint y: 104, distance: 69.1
click at [87, 104] on div at bounding box center [87, 124] width 3 height 69
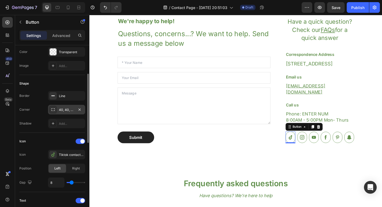
click at [69, 106] on div "40, 40, 40, 40" at bounding box center [66, 110] width 37 height 10
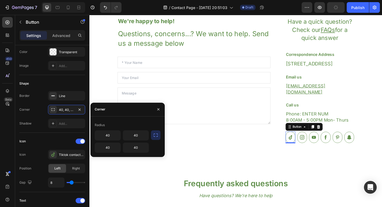
click at [154, 134] on icon "button" at bounding box center [155, 134] width 5 height 5
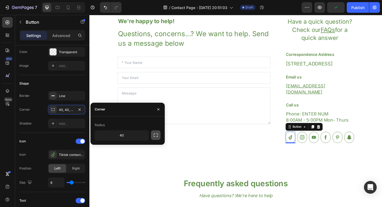
click at [154, 134] on icon "button" at bounding box center [155, 134] width 5 height 5
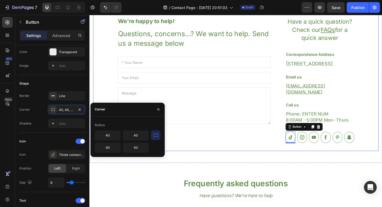
click at [326, 164] on div "We're happy to help! Heading Questions, concerns...? We want to help. Send us a…" at bounding box center [249, 80] width 319 height 192
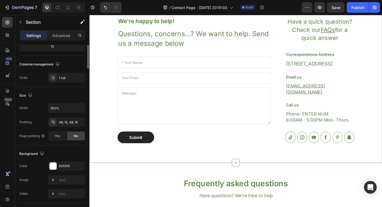
scroll to position [0, 0]
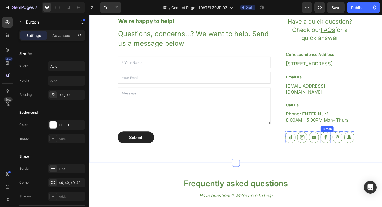
click at [346, 145] on icon at bounding box center [347, 147] width 6 height 7
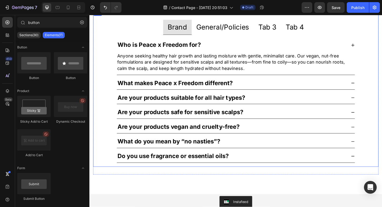
scroll to position [343, 0]
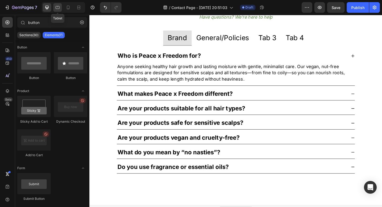
click at [57, 4] on div at bounding box center [57, 7] width 8 height 8
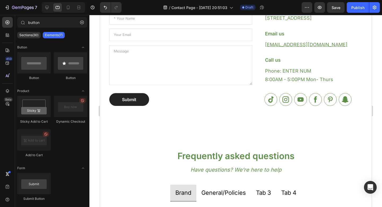
scroll to position [170, 0]
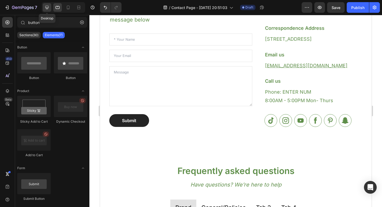
click at [49, 10] on icon at bounding box center [46, 7] width 5 height 5
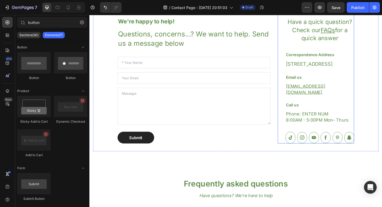
click at [295, 100] on div "FAQs Heading Have a quick question? Check our FAQs for a quick answer Button Te…" at bounding box center [336, 79] width 83 height 149
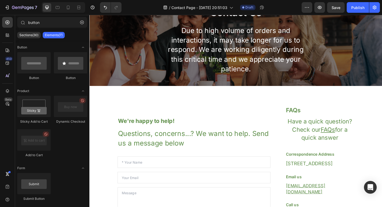
scroll to position [38, 0]
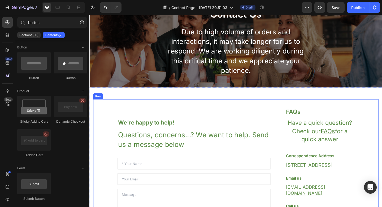
click at [247, 119] on div "We're happy to help! Heading Questions, concerns...? We want to help. Send us a…" at bounding box center [203, 189] width 167 height 149
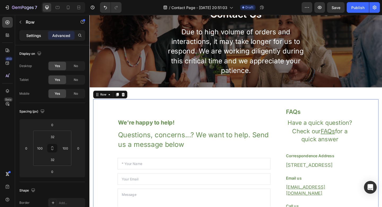
click at [30, 39] on div "Settings" at bounding box center [33, 35] width 27 height 8
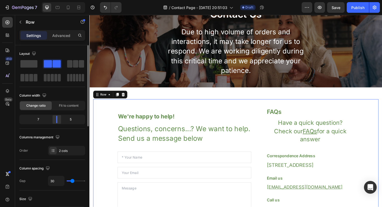
drag, startPoint x: 61, startPoint y: 120, endPoint x: 36, endPoint y: 90, distance: 39.0
click at [60, 120] on div at bounding box center [57, 119] width 10 height 7
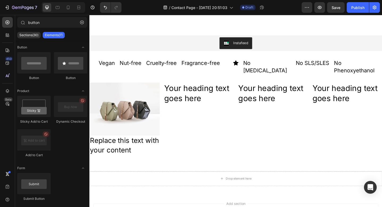
scroll to position [518, 0]
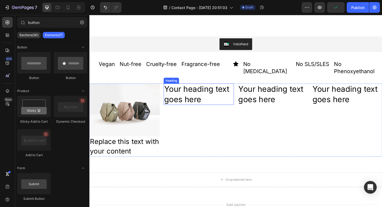
click at [182, 105] on div "Your heading text goes here Heading" at bounding box center [208, 129] width 76 height 79
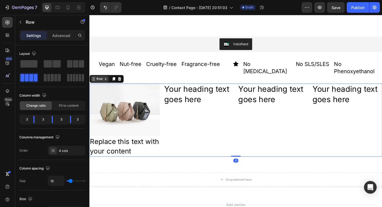
click at [103, 82] on div "Row" at bounding box center [100, 84] width 9 height 5
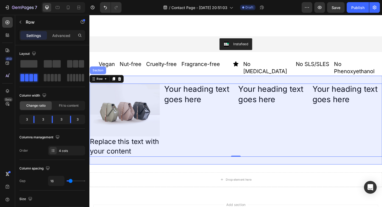
click at [100, 71] on div "Section" at bounding box center [99, 75] width 18 height 8
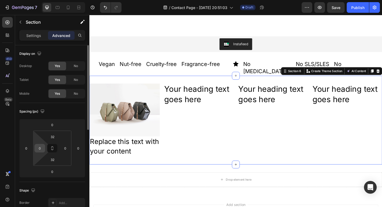
click at [39, 151] on input "0" at bounding box center [40, 148] width 8 height 8
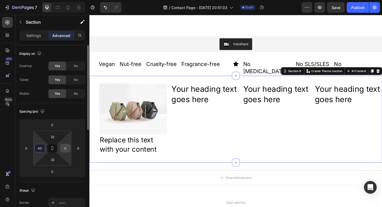
type input "40"
click at [64, 149] on input "0" at bounding box center [65, 148] width 8 height 8
type input "40"
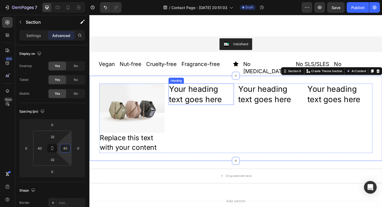
click at [213, 99] on h2 "Your heading text goes here" at bounding box center [211, 101] width 71 height 23
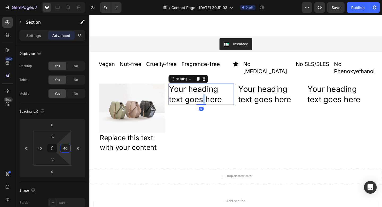
click at [213, 99] on h2 "Your heading text goes here" at bounding box center [211, 101] width 71 height 23
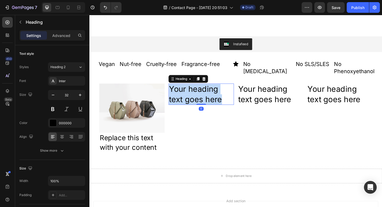
click at [213, 99] on p "Your heading text goes here" at bounding box center [211, 101] width 70 height 22
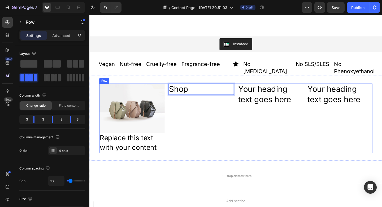
click at [248, 113] on div "Image Replace this text with your content Text Block Shop Heading 0 Your headin…" at bounding box center [248, 127] width 297 height 75
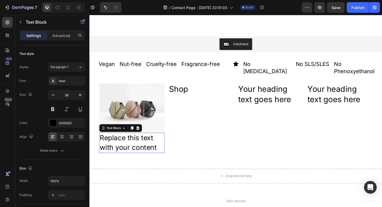
click at [151, 147] on div "Replace this text with your content" at bounding box center [135, 154] width 71 height 22
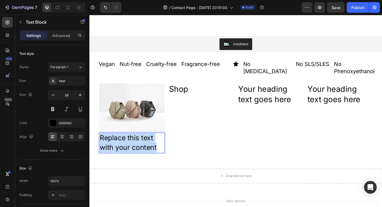
click at [151, 147] on p "Replace this text with your content" at bounding box center [136, 153] width 70 height 21
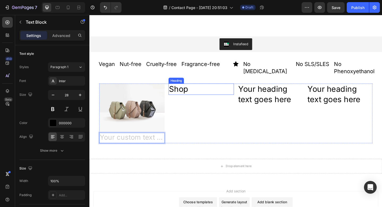
click at [194, 91] on p "Shop" at bounding box center [211, 95] width 70 height 11
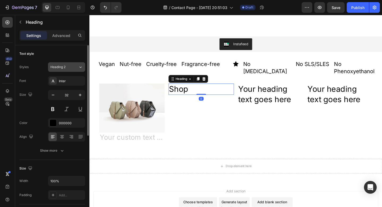
click at [65, 69] on span "Heading 2" at bounding box center [57, 67] width 15 height 5
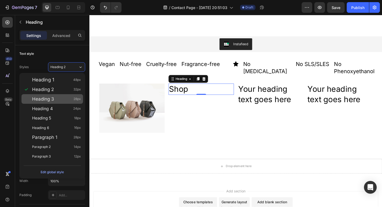
click at [58, 101] on div "Heading 3 28px" at bounding box center [56, 98] width 49 height 5
type input "28"
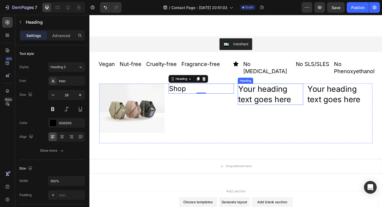
click at [261, 90] on h2 "Your heading text goes here" at bounding box center [286, 101] width 71 height 23
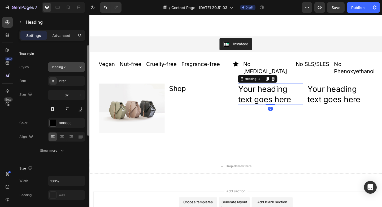
click at [60, 70] on button "Heading 2" at bounding box center [66, 67] width 37 height 10
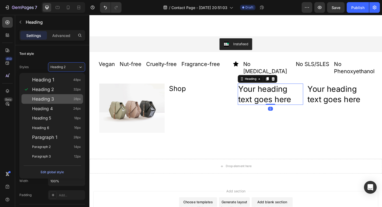
click at [55, 96] on div "Heading 3 28px" at bounding box center [56, 98] width 49 height 5
type input "28"
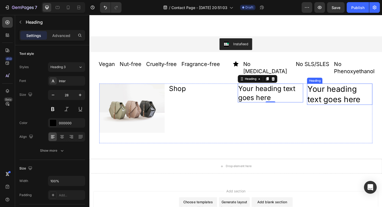
click at [352, 99] on h2 "Your heading text goes here" at bounding box center [361, 101] width 71 height 23
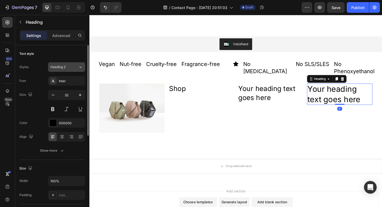
click at [63, 68] on span "Heading 2" at bounding box center [57, 67] width 15 height 5
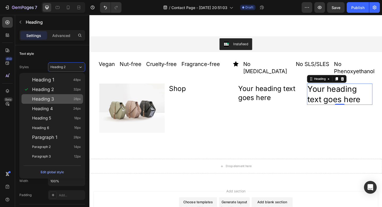
click at [59, 102] on div "Heading 3 28px" at bounding box center [53, 99] width 62 height 10
type input "28"
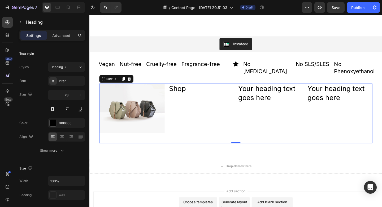
click at [213, 97] on div "Shop Heading" at bounding box center [211, 122] width 71 height 65
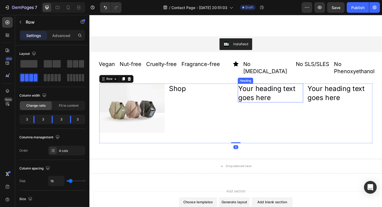
click at [268, 90] on h2 "Your heading text goes here" at bounding box center [286, 100] width 71 height 20
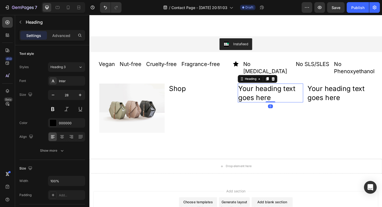
click at [268, 90] on h2 "Your heading text goes here" at bounding box center [286, 100] width 71 height 20
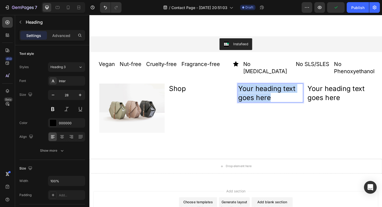
click at [268, 90] on p "Your heading text goes here" at bounding box center [287, 99] width 70 height 19
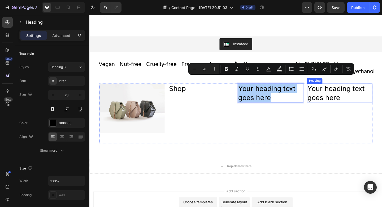
click at [342, 94] on h2 "Your heading text goes here" at bounding box center [361, 100] width 71 height 20
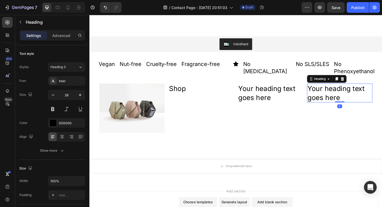
click at [342, 94] on h2 "Your heading text goes here" at bounding box center [361, 100] width 71 height 20
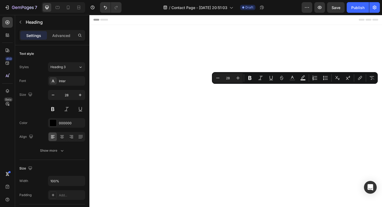
scroll to position [518, 0]
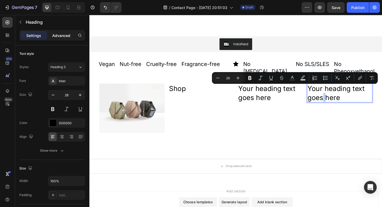
click at [63, 38] on p "Advanced" at bounding box center [61, 36] width 18 height 6
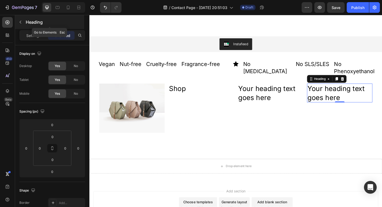
click at [36, 22] on p "Heading" at bounding box center [54, 22] width 57 height 6
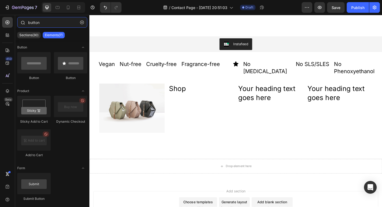
click at [36, 24] on input "button" at bounding box center [52, 22] width 70 height 11
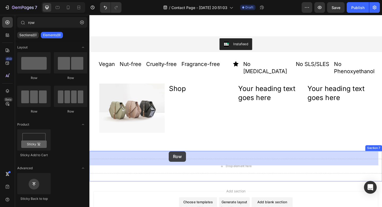
drag, startPoint x: 131, startPoint y: 111, endPoint x: 175, endPoint y: 163, distance: 67.8
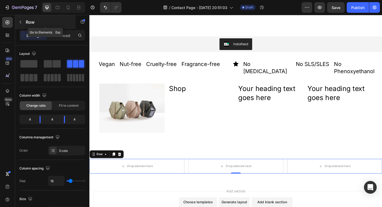
click at [20, 22] on icon "button" at bounding box center [20, 22] width 4 height 4
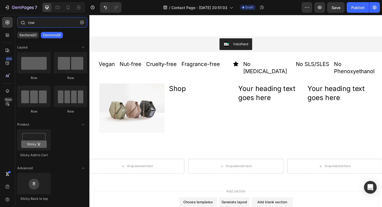
click at [37, 25] on input "row" at bounding box center [52, 22] width 70 height 11
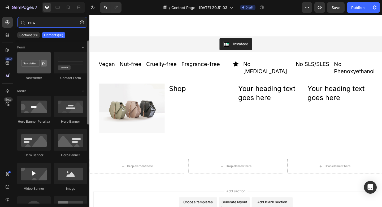
type input "new"
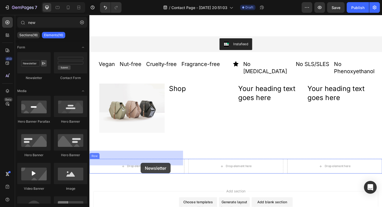
drag, startPoint x: 116, startPoint y: 79, endPoint x: 145, endPoint y: 176, distance: 101.0
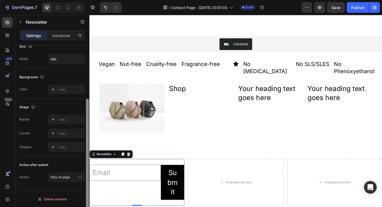
scroll to position [75, 0]
drag, startPoint x: 86, startPoint y: 57, endPoint x: 81, endPoint y: 134, distance: 77.5
click at [81, 134] on div "You can manage collected email in Customers Message Success Thanks for subscrib…" at bounding box center [52, 133] width 74 height 177
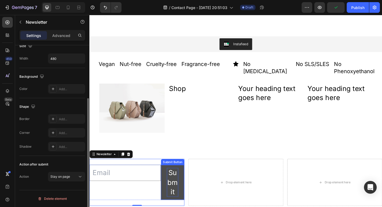
click at [176, 184] on div "Submit" at bounding box center [180, 196] width 12 height 31
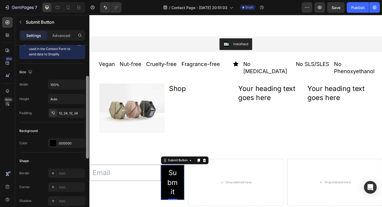
scroll to position [0, 0]
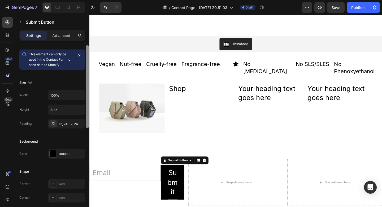
drag, startPoint x: 88, startPoint y: 97, endPoint x: 84, endPoint y: 87, distance: 10.8
click at [84, 87] on div "This element can only be used in the Contact Form to send data to Shopify Size …" at bounding box center [52, 133] width 74 height 177
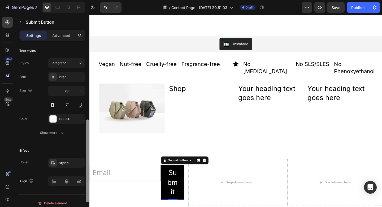
scroll to position [200, 0]
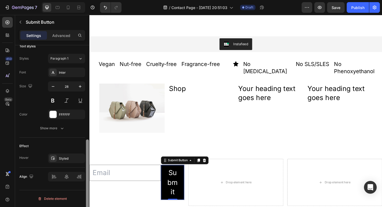
drag, startPoint x: 87, startPoint y: 76, endPoint x: 88, endPoint y: 182, distance: 105.7
click at [88, 182] on div at bounding box center [87, 180] width 3 height 83
click at [212, 171] on icon at bounding box center [214, 173] width 4 height 4
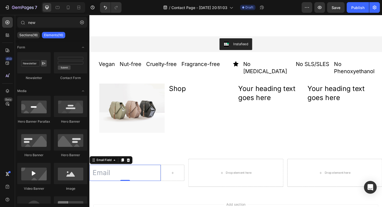
click at [162, 178] on input "email" at bounding box center [129, 186] width 78 height 17
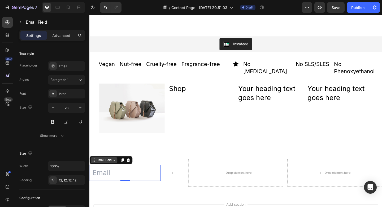
click at [109, 170] on div "Email Field" at bounding box center [105, 172] width 18 height 5
click at [131, 171] on icon at bounding box center [131, 173] width 3 height 4
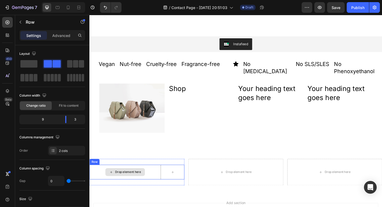
click at [159, 178] on div "Drop element here" at bounding box center [129, 186] width 78 height 16
click at [124, 171] on icon at bounding box center [122, 173] width 4 height 4
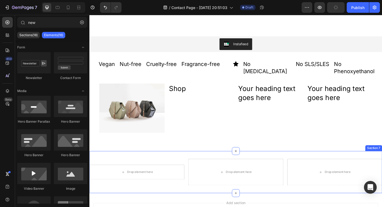
click at [154, 163] on div "Drop element here Drop element here Drop element here Row Section 7" at bounding box center [249, 186] width 319 height 46
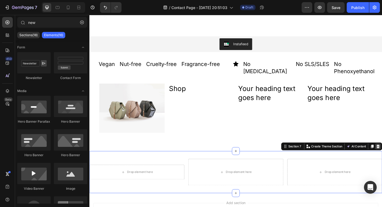
scroll to position [512, 0]
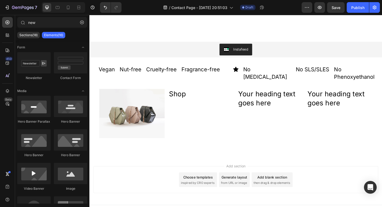
click at [273, 188] on div "Add blank section" at bounding box center [288, 191] width 32 height 6
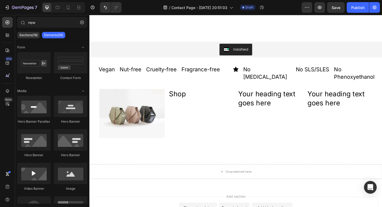
scroll to position [518, 0]
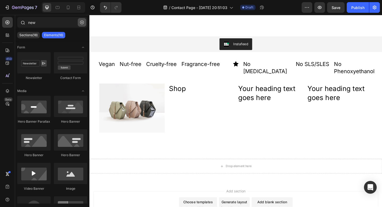
click at [81, 21] on icon "button" at bounding box center [82, 22] width 4 height 4
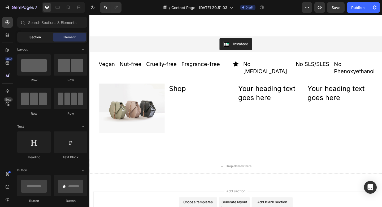
click at [33, 33] on div "Section" at bounding box center [34, 37] width 33 height 8
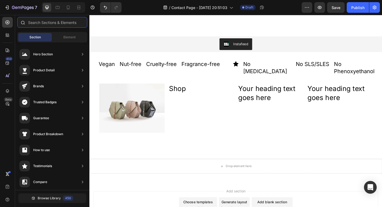
click at [42, 27] on input "text" at bounding box center [52, 22] width 70 height 11
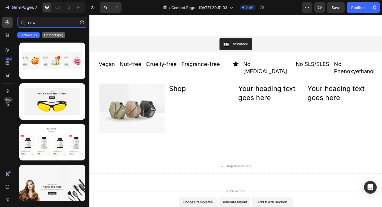
type input "new"
click at [56, 36] on p "Elements(16)" at bounding box center [53, 35] width 19 height 4
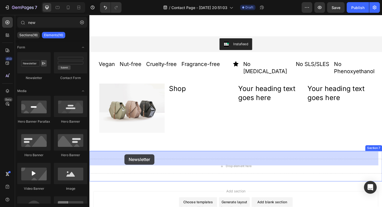
drag, startPoint x: 125, startPoint y: 75, endPoint x: 128, endPoint y: 170, distance: 94.9
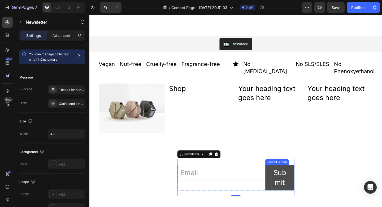
click at [295, 181] on div "Submit" at bounding box center [296, 191] width 19 height 21
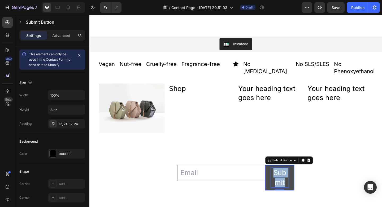
click at [295, 181] on div "Submit" at bounding box center [296, 191] width 19 height 21
click at [295, 181] on p "Submit" at bounding box center [296, 191] width 19 height 21
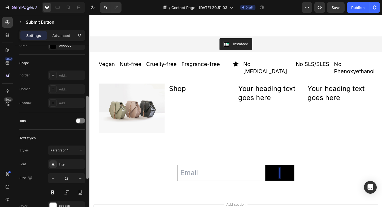
scroll to position [109, 0]
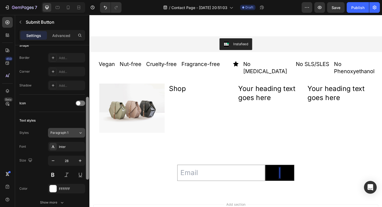
drag, startPoint x: 87, startPoint y: 68, endPoint x: 82, endPoint y: 128, distance: 60.8
click at [82, 128] on div "This element can only be used in the Contact Form to send data to Shopify Size …" at bounding box center [52, 133] width 74 height 177
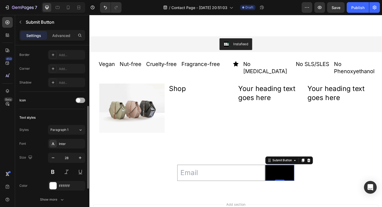
click at [78, 102] on div at bounding box center [81, 99] width 10 height 5
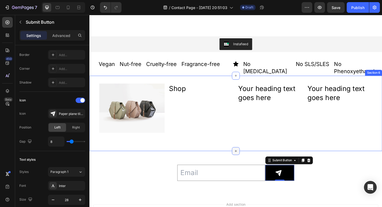
click at [247, 161] on icon at bounding box center [249, 163] width 4 height 4
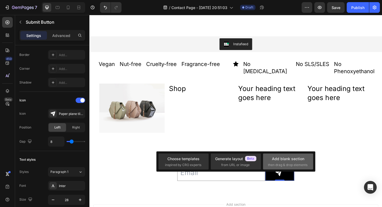
click at [287, 160] on div "Add blank section" at bounding box center [288, 159] width 32 height 6
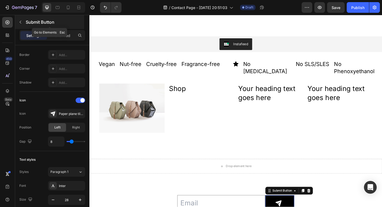
click at [22, 22] on icon "button" at bounding box center [20, 22] width 4 height 4
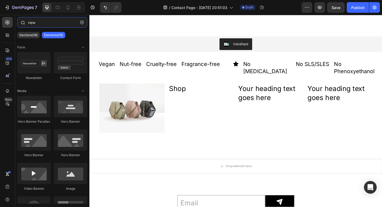
click at [46, 23] on input "new" at bounding box center [52, 22] width 70 height 11
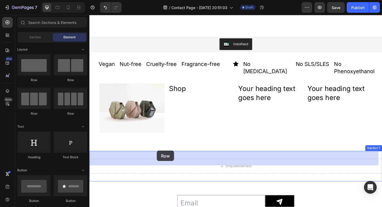
drag, startPoint x: 127, startPoint y: 117, endPoint x: 163, endPoint y: 162, distance: 57.5
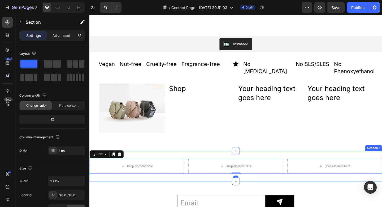
click at [163, 163] on div "Drop element here Drop element here Drop element here Row 0 Section 7" at bounding box center [249, 179] width 319 height 33
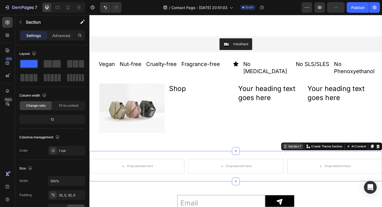
click at [306, 155] on div "Section 7" at bounding box center [313, 157] width 16 height 5
click at [60, 34] on p "Advanced" at bounding box center [61, 36] width 18 height 6
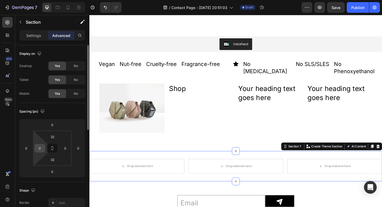
click at [39, 146] on input "0" at bounding box center [40, 148] width 8 height 8
type input "40"
click at [62, 147] on input "0" at bounding box center [65, 148] width 8 height 8
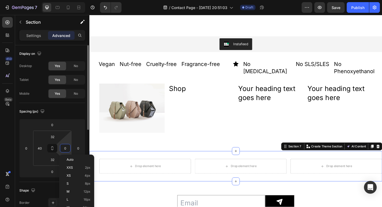
click at [62, 147] on input "0" at bounding box center [65, 148] width 8 height 8
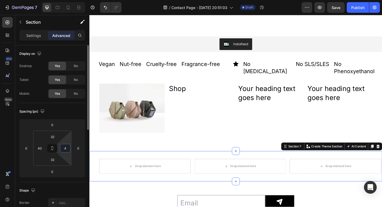
type input "40"
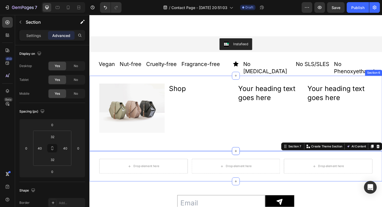
click at [230, 81] on div "Image Text Block Shop Heading Your heading text goes here Heading Your heading …" at bounding box center [249, 122] width 319 height 82
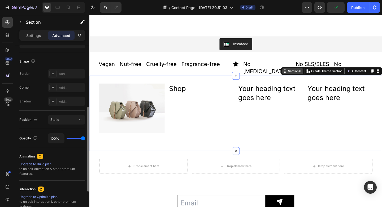
click at [309, 74] on div "Section 6" at bounding box center [313, 76] width 16 height 5
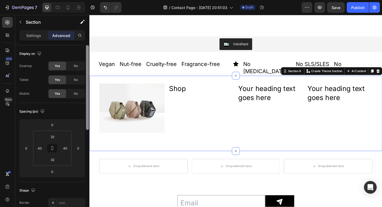
click at [88, 76] on div at bounding box center [88, 133] width 4 height 177
click at [40, 145] on input "40" at bounding box center [40, 148] width 8 height 8
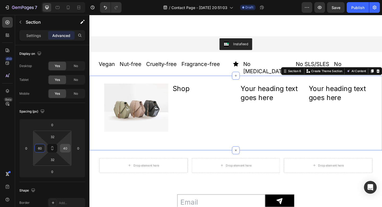
type input "60"
click at [65, 146] on input "40" at bounding box center [65, 148] width 8 height 8
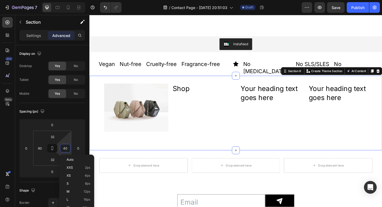
click at [65, 146] on input "40" at bounding box center [65, 148] width 8 height 8
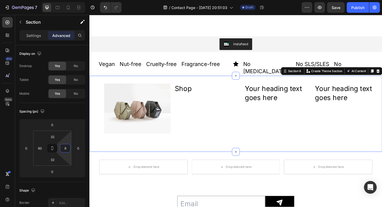
type input "60"
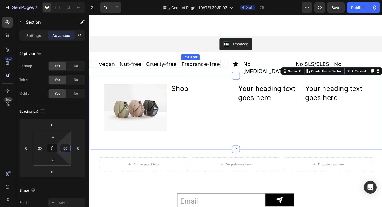
click at [219, 66] on p "Fragrance-free" at bounding box center [211, 68] width 42 height 8
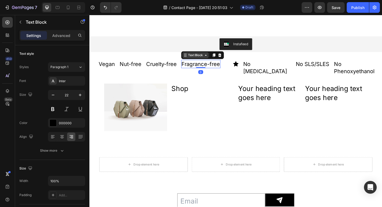
click at [198, 58] on div "Text Block" at bounding box center [205, 58] width 18 height 5
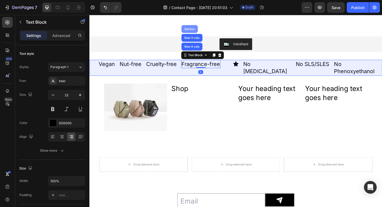
click at [199, 29] on div "Section" at bounding box center [199, 30] width 14 height 3
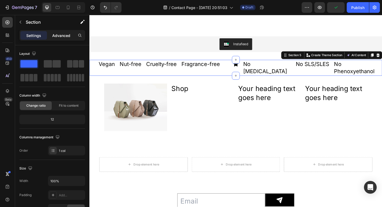
click at [70, 36] on p "Advanced" at bounding box center [61, 36] width 18 height 6
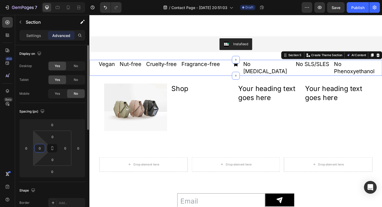
click at [40, 149] on input "0" at bounding box center [40, 148] width 8 height 8
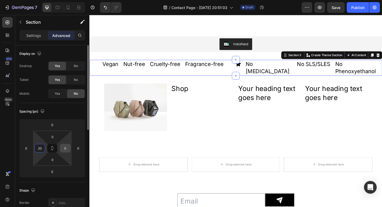
type input "20"
click at [65, 150] on input "0" at bounding box center [65, 148] width 8 height 8
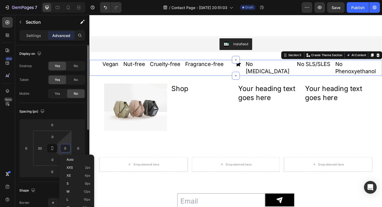
click at [65, 150] on input "0" at bounding box center [65, 148] width 8 height 8
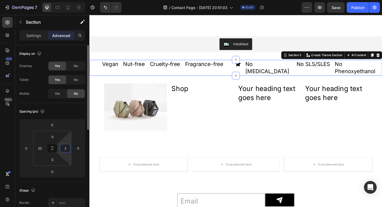
type input "20"
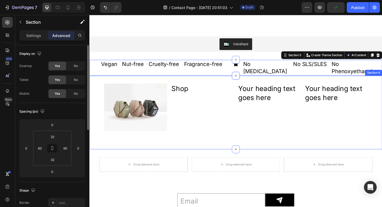
click at [224, 81] on div "Image Text Block Shop Heading Your heading text goes here Heading Your heading …" at bounding box center [249, 121] width 319 height 80
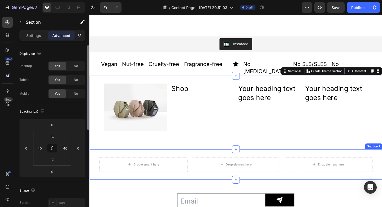
click at [193, 161] on div "Drop element here Drop element here Drop element here Row Section 7" at bounding box center [249, 177] width 319 height 33
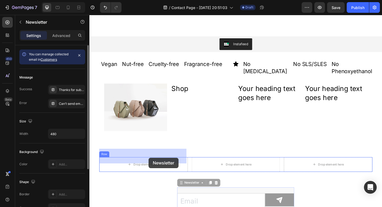
drag, startPoint x: 195, startPoint y: 197, endPoint x: 154, endPoint y: 170, distance: 49.7
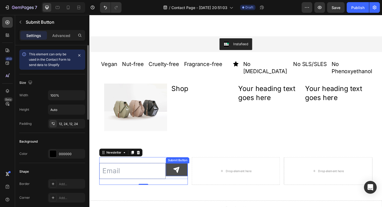
click at [177, 176] on button at bounding box center [185, 183] width 24 height 14
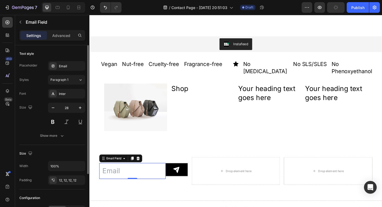
click at [112, 176] on input "email" at bounding box center [136, 184] width 72 height 17
click at [54, 107] on icon "button" at bounding box center [52, 107] width 5 height 5
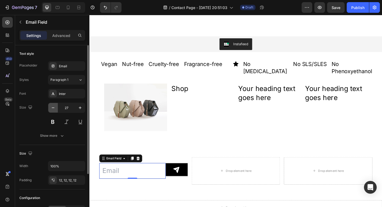
click at [54, 107] on icon "button" at bounding box center [52, 107] width 5 height 5
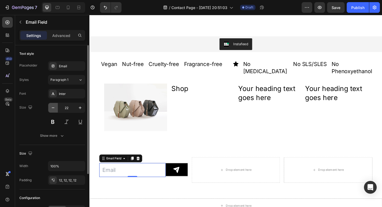
click at [54, 107] on icon "button" at bounding box center [52, 107] width 5 height 5
type input "18"
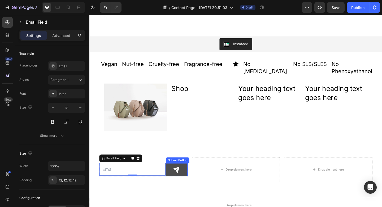
click at [177, 178] on button at bounding box center [185, 183] width 24 height 14
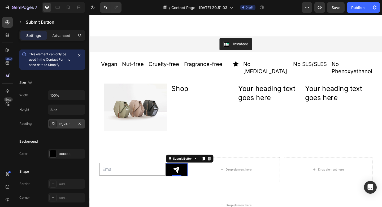
click at [62, 125] on div "12, 24, 12, 24" at bounding box center [66, 123] width 15 height 5
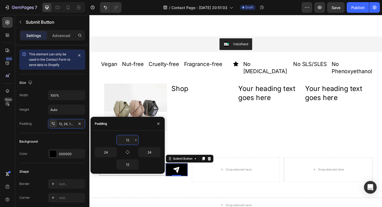
click at [127, 139] on input "12" at bounding box center [128, 140] width 22 height 10
type input "10"
click at [127, 164] on input "12" at bounding box center [128, 164] width 22 height 10
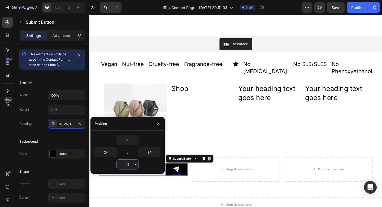
click at [127, 164] on input "12" at bounding box center [128, 164] width 22 height 10
type input "10"
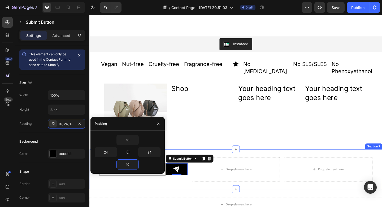
click at [187, 190] on div "Email Field Submit Button 0 Row Newsletter Drop element here Drop element here …" at bounding box center [249, 182] width 319 height 43
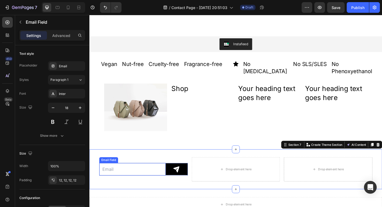
click at [165, 176] on input "email" at bounding box center [136, 183] width 72 height 14
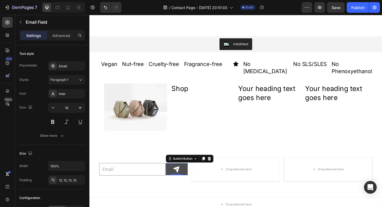
click at [175, 176] on button at bounding box center [185, 182] width 24 height 13
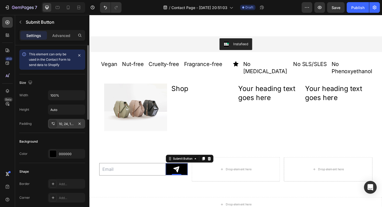
click at [70, 122] on div "10, 24, 10, 24" at bounding box center [66, 123] width 15 height 5
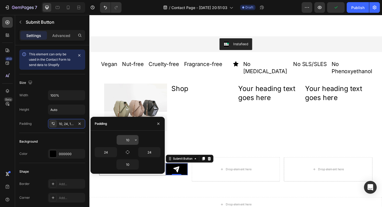
click at [127, 139] on input "10" at bounding box center [128, 140] width 22 height 10
type input "11"
click at [128, 163] on input "10" at bounding box center [128, 164] width 22 height 10
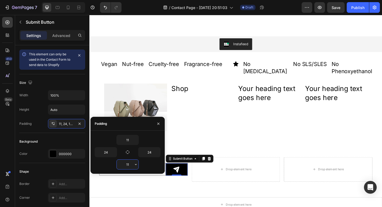
type input "11"
click at [190, 193] on div "Email Field Submit Button 0 Row Newsletter Drop element here Drop element here …" at bounding box center [249, 183] width 319 height 44
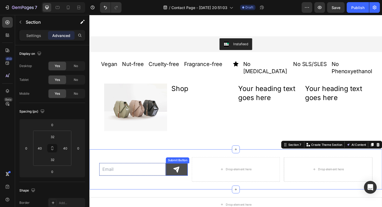
click at [176, 180] on button at bounding box center [185, 182] width 24 height 13
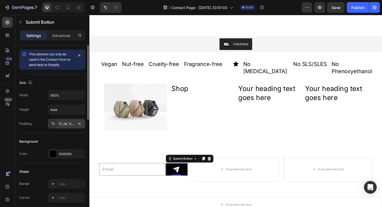
click at [61, 124] on div "11, 24, 11, 24" at bounding box center [66, 123] width 15 height 5
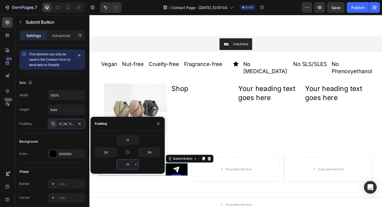
click at [129, 162] on input "11" at bounding box center [128, 164] width 22 height 10
type input "10"
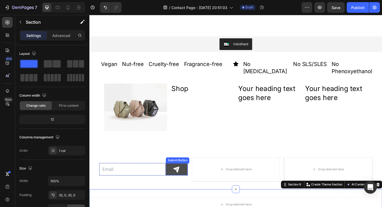
click at [186, 179] on icon at bounding box center [184, 182] width 7 height 7
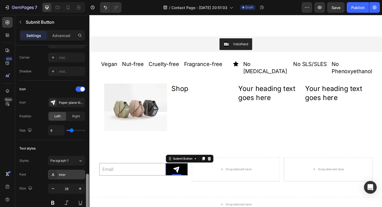
drag, startPoint x: 87, startPoint y: 113, endPoint x: 78, endPoint y: 172, distance: 59.3
click at [78, 172] on div "This element can only be used in the Contact Form to send data to Shopify Size …" at bounding box center [52, 133] width 74 height 177
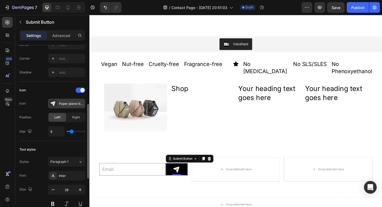
click at [60, 100] on div "Paper plane tilt filled" at bounding box center [66, 104] width 37 height 10
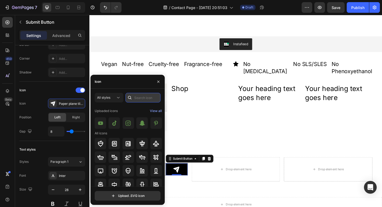
click at [135, 97] on input "text" at bounding box center [143, 98] width 35 height 10
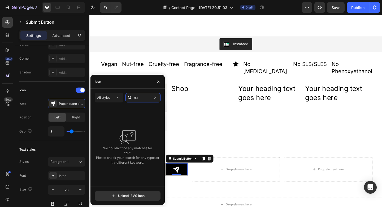
type input "s"
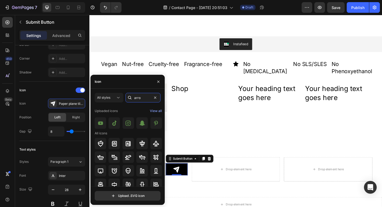
type input "arrow"
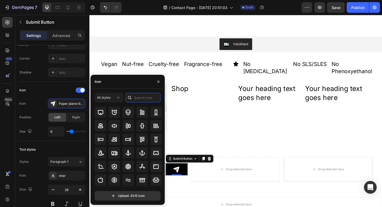
scroll to position [0, 0]
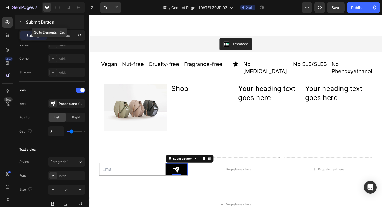
click at [22, 21] on icon "button" at bounding box center [20, 22] width 4 height 4
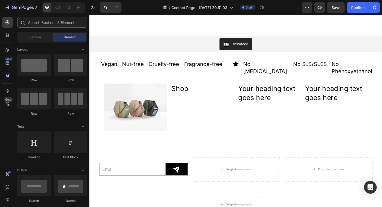
click at [33, 24] on input "text" at bounding box center [52, 22] width 70 height 11
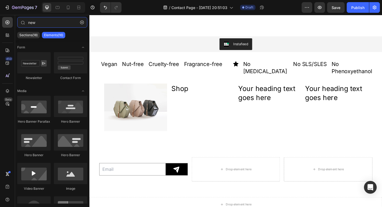
type input "new"
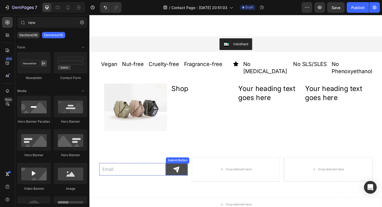
click at [181, 179] on icon at bounding box center [184, 182] width 7 height 7
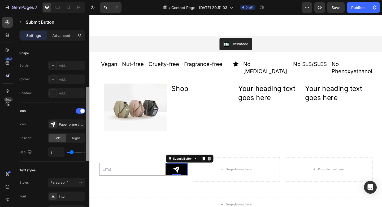
drag, startPoint x: 88, startPoint y: 118, endPoint x: 82, endPoint y: 170, distance: 53.0
click at [82, 170] on div "This element can only be used in the Contact Form to send data to Shopify Size …" at bounding box center [52, 133] width 74 height 177
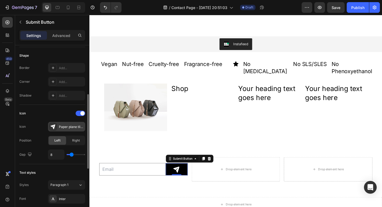
click at [71, 127] on div "Paper plane tilt filled" at bounding box center [71, 126] width 25 height 5
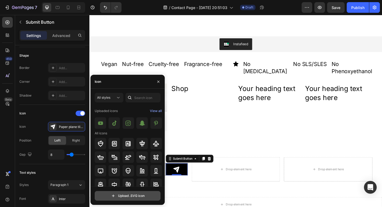
click at [112, 200] on input "file" at bounding box center [127, 195] width 65 height 9
type input "C:\fakepath\Copy of pinterest profile pic logo.svg"
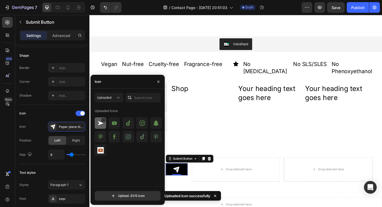
click at [105, 124] on div at bounding box center [100, 122] width 11 height 11
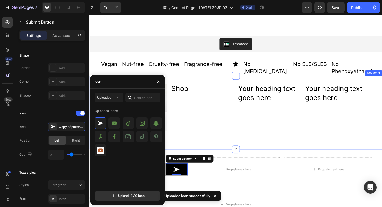
click at [198, 150] on div "Image Text Block Shop Heading Your heading text goes here Heading Your heading …" at bounding box center [249, 121] width 319 height 80
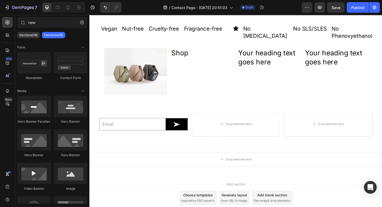
scroll to position [561, 0]
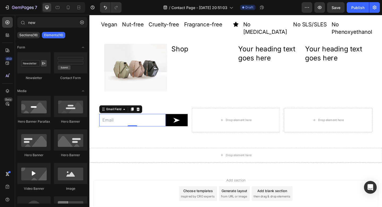
click at [130, 122] on input "email" at bounding box center [136, 129] width 72 height 14
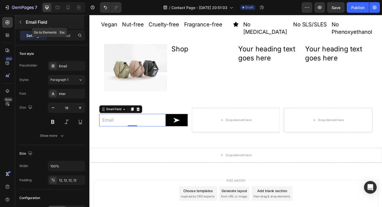
click at [21, 22] on icon "button" at bounding box center [20, 22] width 4 height 4
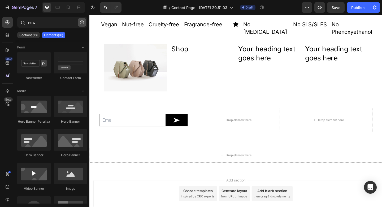
click at [82, 22] on icon "button" at bounding box center [82, 23] width 2 height 2
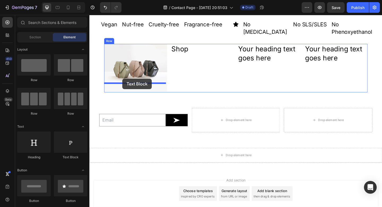
drag, startPoint x: 160, startPoint y: 163, endPoint x: 126, endPoint y: 84, distance: 86.5
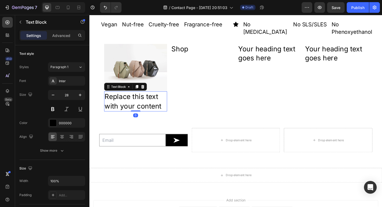
click at [125, 98] on div "Replace this text with your content" at bounding box center [139, 109] width 69 height 22
click at [125, 99] on p "Replace this text with your content" at bounding box center [139, 109] width 67 height 21
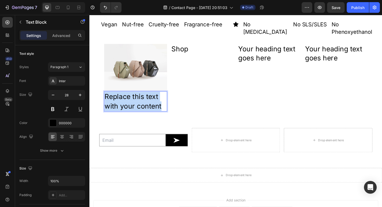
click at [125, 99] on p "Replace this text with your content" at bounding box center [139, 109] width 67 height 21
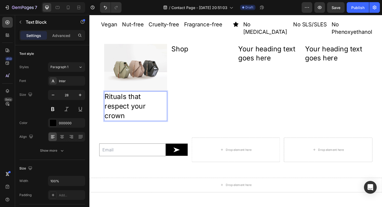
click at [125, 99] on p "Rituals that respect your crown" at bounding box center [139, 114] width 67 height 31
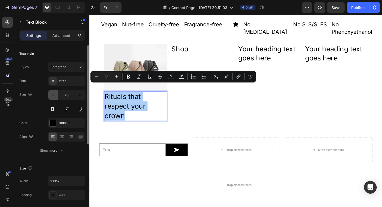
click at [52, 92] on button "button" at bounding box center [53, 95] width 10 height 10
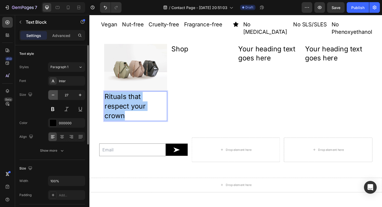
click at [52, 92] on button "button" at bounding box center [53, 95] width 10 height 10
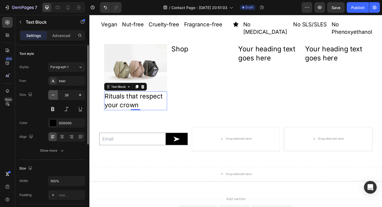
click at [52, 92] on button "button" at bounding box center [53, 95] width 10 height 10
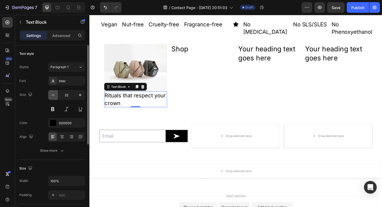
click at [52, 92] on button "button" at bounding box center [53, 95] width 10 height 10
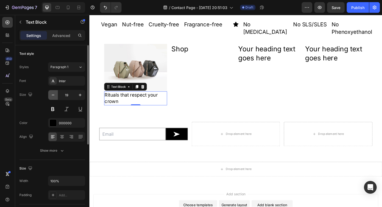
click at [52, 92] on button "button" at bounding box center [53, 95] width 10 height 10
type input "17"
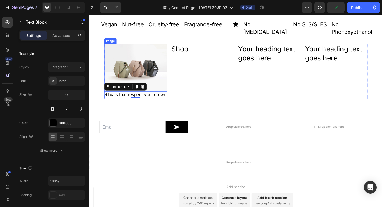
click at [135, 47] on img at bounding box center [139, 72] width 69 height 52
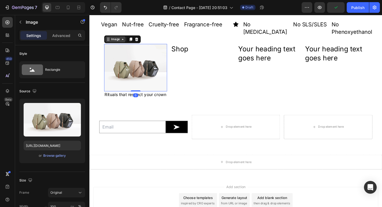
click at [121, 39] on div "Image" at bounding box center [117, 41] width 11 height 5
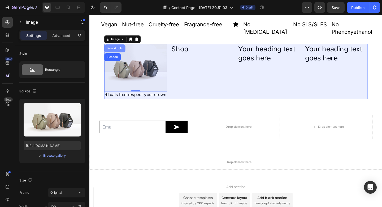
click at [117, 50] on div "Row 4 cols" at bounding box center [117, 51] width 19 height 3
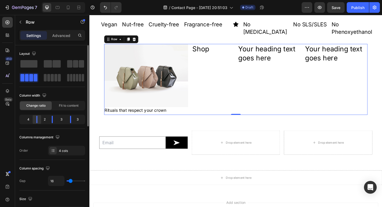
drag, startPoint x: 35, startPoint y: 118, endPoint x: 40, endPoint y: 118, distance: 4.8
click at [40, 118] on div at bounding box center [37, 119] width 10 height 7
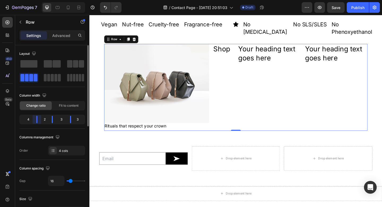
drag, startPoint x: 38, startPoint y: 117, endPoint x: 45, endPoint y: 118, distance: 7.2
click at [45, 118] on div "4 2 3 3" at bounding box center [52, 119] width 66 height 10
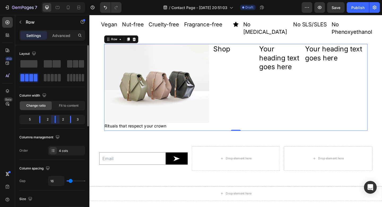
click at [59, 124] on div "5 2 2 3" at bounding box center [52, 119] width 66 height 10
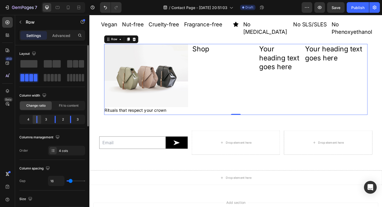
click at [39, 122] on div at bounding box center [37, 119] width 10 height 7
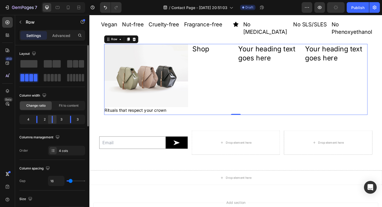
click at [54, 121] on div at bounding box center [53, 119] width 10 height 7
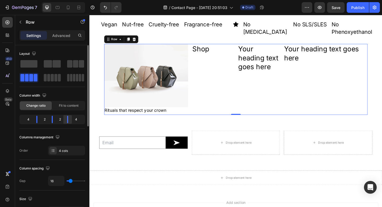
drag, startPoint x: 70, startPoint y: 122, endPoint x: 65, endPoint y: 121, distance: 4.6
click at [65, 121] on div at bounding box center [68, 119] width 10 height 7
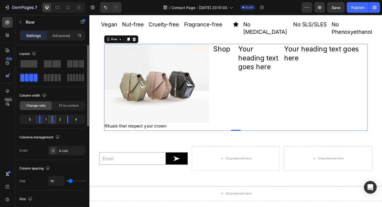
drag, startPoint x: 36, startPoint y: 121, endPoint x: 49, endPoint y: 120, distance: 13.3
click at [49, 120] on div "5 1 2 4" at bounding box center [52, 119] width 66 height 10
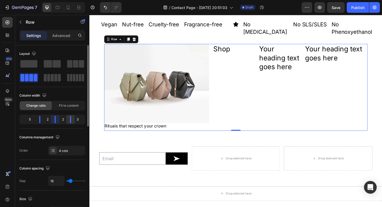
click at [70, 121] on div at bounding box center [70, 119] width 1 height 7
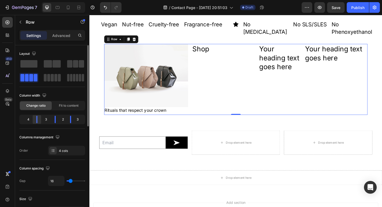
click at [40, 121] on div at bounding box center [37, 119] width 10 height 7
click at [44, 118] on div "3" at bounding box center [46, 119] width 9 height 7
click at [46, 119] on div "3" at bounding box center [46, 119] width 9 height 7
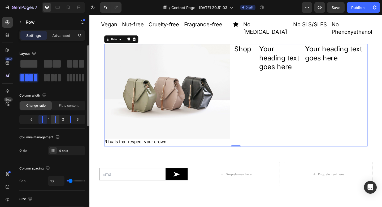
drag, startPoint x: 38, startPoint y: 122, endPoint x: 59, endPoint y: 121, distance: 21.0
click at [59, 121] on div "6 1 2 3" at bounding box center [52, 119] width 66 height 10
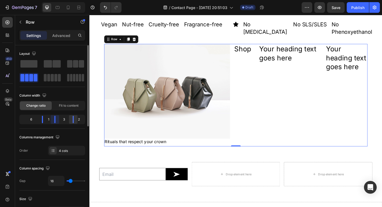
click at [73, 120] on div at bounding box center [74, 119] width 10 height 7
drag, startPoint x: 55, startPoint y: 118, endPoint x: 59, endPoint y: 119, distance: 4.0
click at [59, 119] on div at bounding box center [55, 119] width 10 height 7
drag, startPoint x: 56, startPoint y: 123, endPoint x: 59, endPoint y: 123, distance: 3.2
click at [59, 123] on div "6 1 3 2" at bounding box center [52, 119] width 66 height 10
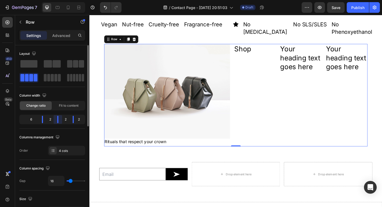
drag, startPoint x: 55, startPoint y: 121, endPoint x: 65, endPoint y: 123, distance: 10.0
click at [65, 123] on div "6 2 2 2" at bounding box center [52, 119] width 66 height 10
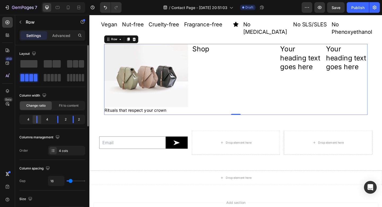
click at [40, 121] on div at bounding box center [37, 119] width 10 height 7
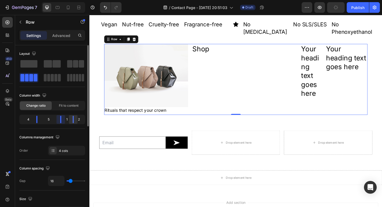
click at [72, 121] on div at bounding box center [74, 119] width 10 height 7
drag, startPoint x: 72, startPoint y: 121, endPoint x: 66, endPoint y: 120, distance: 6.2
click at [66, 120] on div "4 5 1 2" at bounding box center [52, 119] width 66 height 10
drag, startPoint x: 74, startPoint y: 120, endPoint x: 66, endPoint y: 119, distance: 7.7
click at [66, 119] on div "4 5 1 2" at bounding box center [52, 119] width 66 height 10
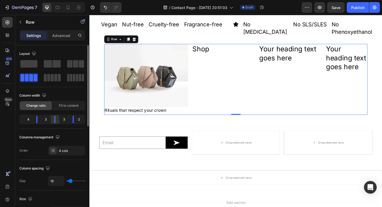
drag, startPoint x: 62, startPoint y: 120, endPoint x: 58, endPoint y: 120, distance: 3.5
click at [58, 120] on div at bounding box center [55, 119] width 10 height 7
drag, startPoint x: 57, startPoint y: 122, endPoint x: 53, endPoint y: 122, distance: 3.5
click at [53, 122] on div at bounding box center [52, 119] width 10 height 7
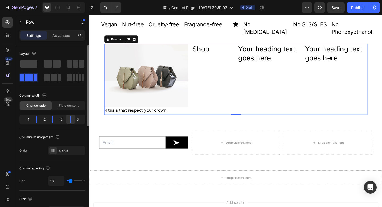
drag, startPoint x: 73, startPoint y: 121, endPoint x: 70, endPoint y: 121, distance: 2.9
click at [70, 121] on div at bounding box center [70, 119] width 1 height 7
click at [123, 117] on div "Text Block" at bounding box center [116, 119] width 18 height 5
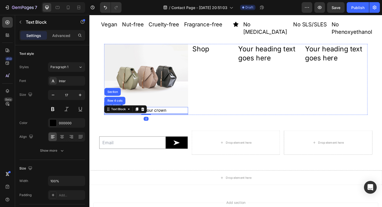
click at [164, 116] on p "Rituals that respect your crown" at bounding box center [151, 119] width 90 height 6
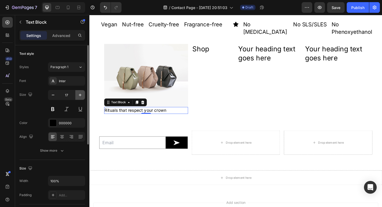
click at [79, 94] on icon "button" at bounding box center [80, 94] width 5 height 5
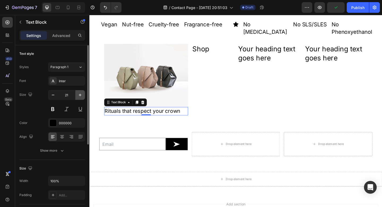
type input "22"
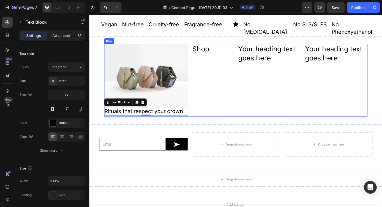
click at [246, 87] on div "Image Rituals that respect your crown Text Block 0 Text Block Shop Heading Your…" at bounding box center [248, 85] width 287 height 79
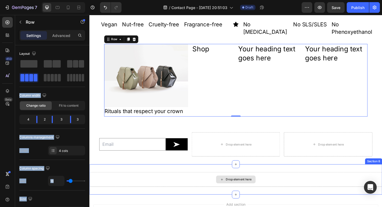
drag, startPoint x: 147, startPoint y: 93, endPoint x: 142, endPoint y: 184, distance: 90.7
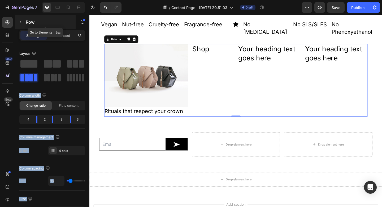
click at [20, 23] on icon "button" at bounding box center [20, 22] width 4 height 4
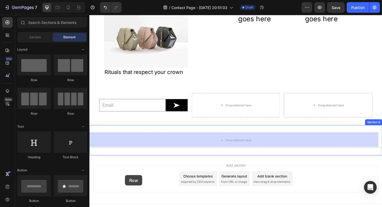
scroll to position [602, 0]
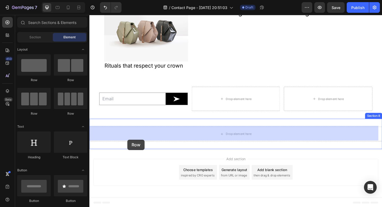
drag, startPoint x: 159, startPoint y: 118, endPoint x: 131, endPoint y: 148, distance: 40.6
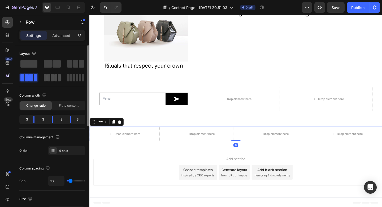
click at [59, 78] on span at bounding box center [59, 77] width 3 height 7
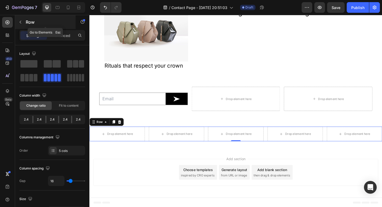
click at [22, 22] on icon "button" at bounding box center [20, 22] width 4 height 4
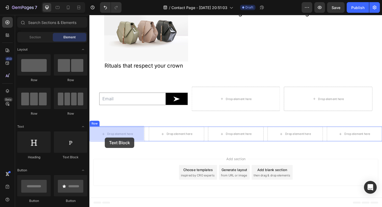
drag, startPoint x: 153, startPoint y: 160, endPoint x: 107, endPoint y: 146, distance: 48.8
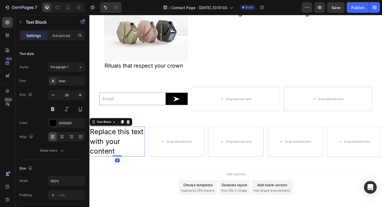
click at [129, 144] on div "Replace this text with your content" at bounding box center [120, 152] width 60 height 32
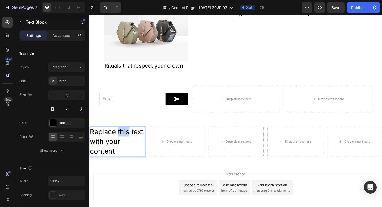
click at [129, 144] on p "Replace this text with your content" at bounding box center [119, 152] width 59 height 31
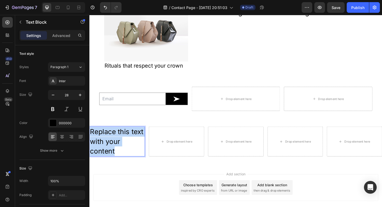
click at [129, 144] on p "Replace this text with your content" at bounding box center [119, 152] width 59 height 31
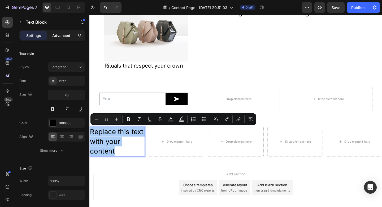
click at [63, 33] on p "Advanced" at bounding box center [61, 36] width 18 height 6
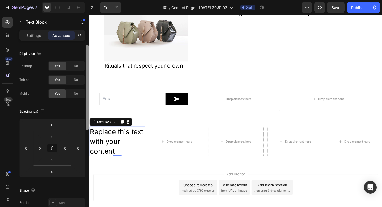
scroll to position [177, 0]
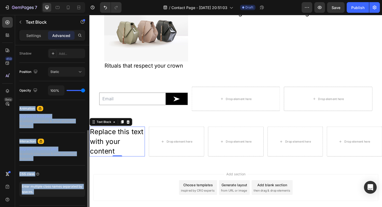
drag, startPoint x: 86, startPoint y: 63, endPoint x: 83, endPoint y: 98, distance: 34.4
click at [83, 98] on div "Display on Desktop Yes No Tablet Yes No Mobile Yes No Spacing (px) 0 0 0 0 0 0 …" at bounding box center [52, 133] width 74 height 177
click at [69, 152] on div "Upgrade to Optimize plan to unlock Interaction & other premium features." at bounding box center [52, 153] width 66 height 14
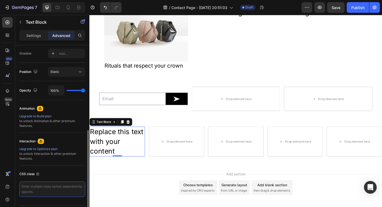
click at [52, 190] on textarea at bounding box center [52, 188] width 66 height 15
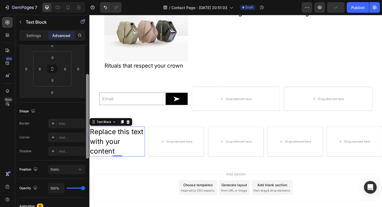
scroll to position [73, 0]
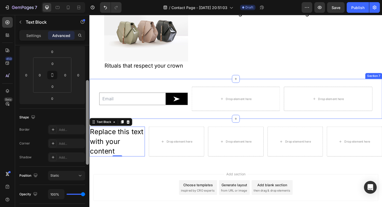
drag, startPoint x: 176, startPoint y: 159, endPoint x: 91, endPoint y: 93, distance: 108.2
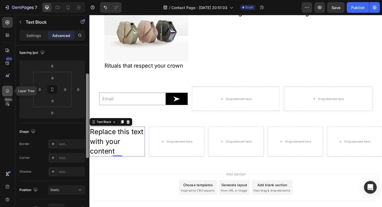
scroll to position [61, 0]
click at [6, 89] on icon at bounding box center [7, 90] width 5 height 5
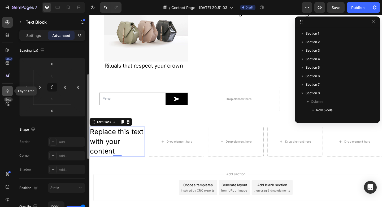
scroll to position [58, 0]
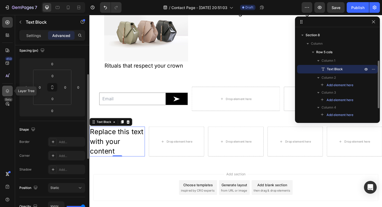
click at [6, 89] on icon at bounding box center [7, 90] width 5 height 5
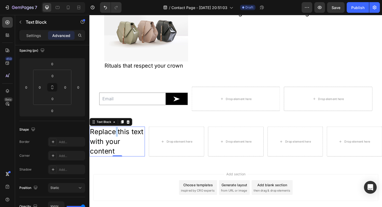
click at [117, 143] on p "Replace this text with your content" at bounding box center [119, 152] width 59 height 31
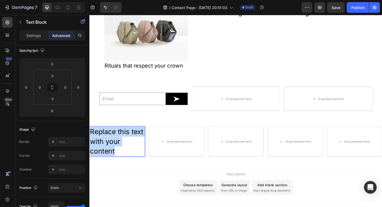
click at [117, 143] on p "Replace this text with your content" at bounding box center [119, 152] width 59 height 31
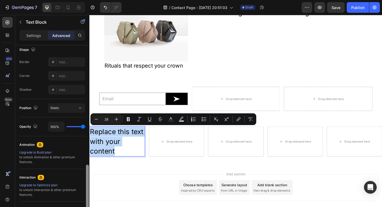
scroll to position [132, 0]
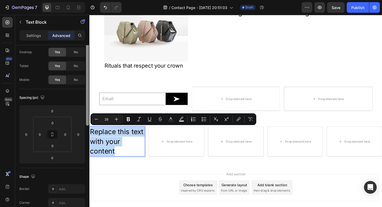
drag, startPoint x: 88, startPoint y: 102, endPoint x: 86, endPoint y: 76, distance: 26.4
click at [86, 76] on div at bounding box center [87, 83] width 3 height 84
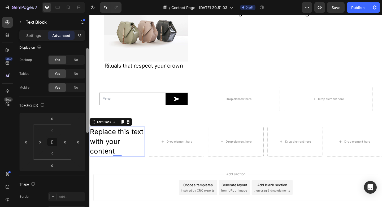
scroll to position [0, 0]
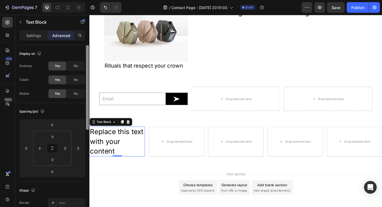
drag, startPoint x: 86, startPoint y: 76, endPoint x: 85, endPoint y: 56, distance: 20.2
click at [85, 56] on div "Display on Desktop Yes No Tablet Yes No Mobile Yes No Spacing (px) 0 0 0 0 0 0 …" at bounding box center [52, 133] width 74 height 177
click at [36, 35] on p "Settings" at bounding box center [33, 36] width 15 height 6
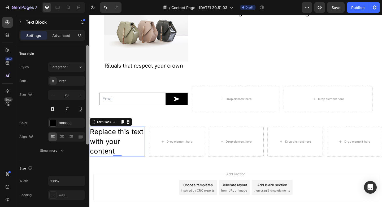
drag, startPoint x: 87, startPoint y: 65, endPoint x: 83, endPoint y: 28, distance: 37.0
click at [83, 28] on div "Sections(30) Elements(83) Section Element Hero Section Product Detail Brands Tr…" at bounding box center [52, 111] width 74 height 192
click at [59, 36] on p "Advanced" at bounding box center [61, 36] width 18 height 6
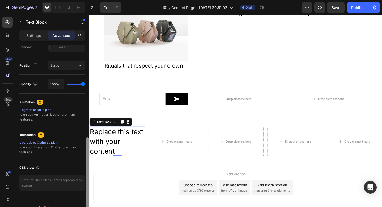
scroll to position [192, 0]
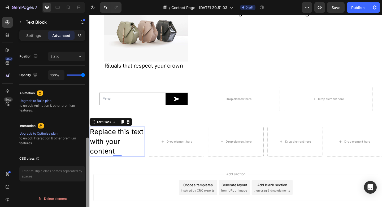
drag, startPoint x: 87, startPoint y: 70, endPoint x: 78, endPoint y: 165, distance: 95.2
click at [78, 165] on div "Display on Desktop Yes No Tablet Yes No Mobile Yes No Spacing (px) 0 0 0 0 0 0 …" at bounding box center [52, 133] width 74 height 177
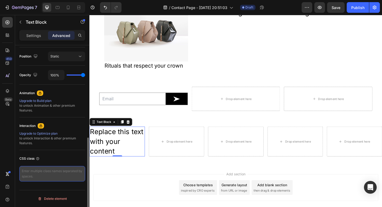
click at [40, 173] on textarea at bounding box center [52, 173] width 66 height 15
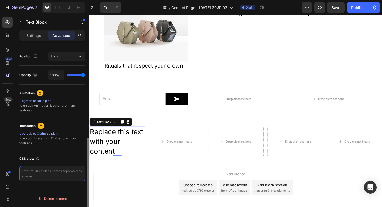
paste textarea "<script> const yearSpan = document.getElementById("copyright-year"); const curr…"
type textarea "<script> const yearSpan = document.getElementById("copyright-year"); const curr…"
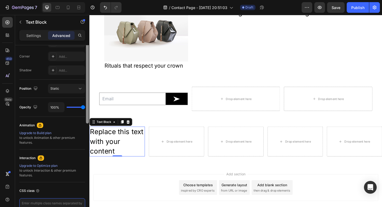
scroll to position [104, 0]
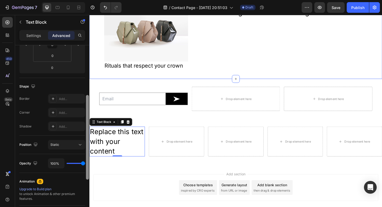
drag, startPoint x: 177, startPoint y: 162, endPoint x: 92, endPoint y: 45, distance: 144.8
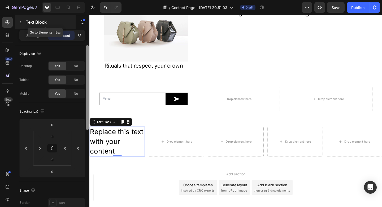
click at [37, 21] on p "Text Block" at bounding box center [48, 22] width 45 height 6
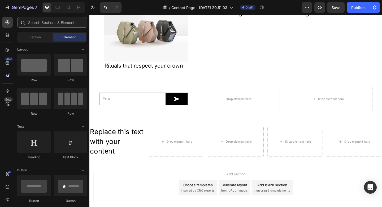
click at [61, 25] on input "text" at bounding box center [52, 22] width 70 height 11
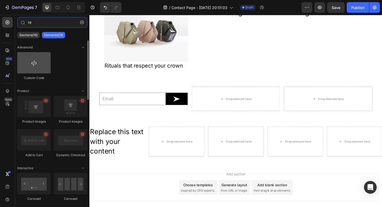
type input "ht"
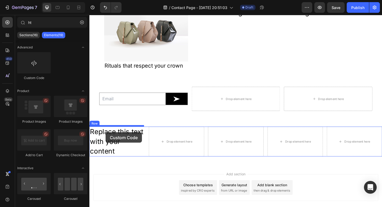
drag, startPoint x: 127, startPoint y: 77, endPoint x: 107, endPoint y: 142, distance: 68.1
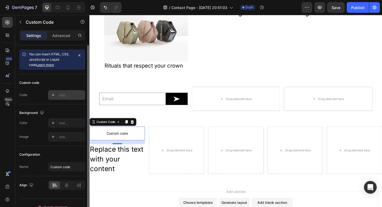
click at [53, 96] on icon at bounding box center [53, 95] width 4 height 4
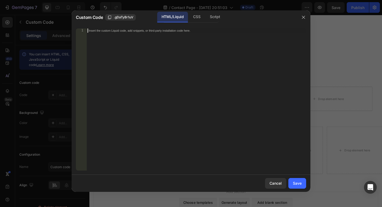
click at [163, 39] on div "Insert the custom Liquid code, add snippets, or third-party installation code h…" at bounding box center [197, 103] width 220 height 150
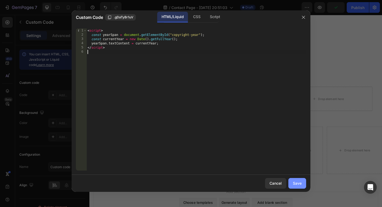
click at [301, 183] on div "Save" at bounding box center [297, 183] width 9 height 6
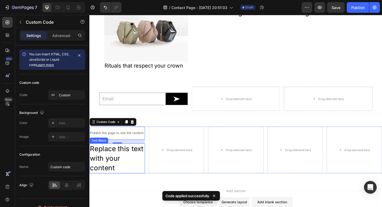
click at [103, 178] on p "Replace this text with your content" at bounding box center [119, 170] width 59 height 31
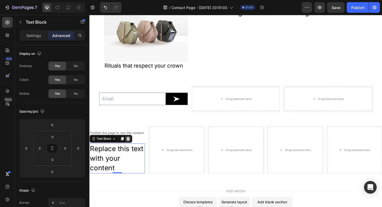
click at [130, 150] on icon at bounding box center [131, 149] width 4 height 4
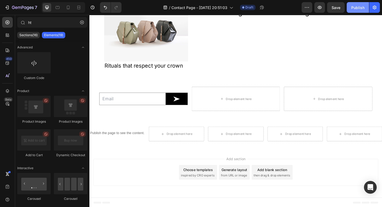
click at [355, 6] on div "Publish" at bounding box center [358, 8] width 13 height 6
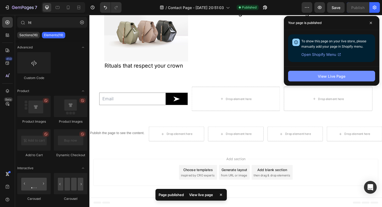
click at [328, 75] on div "View Live Page" at bounding box center [332, 76] width 28 height 6
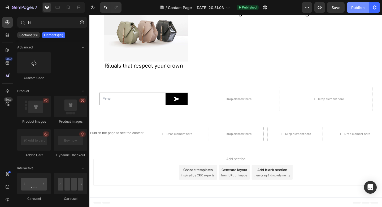
click at [360, 6] on div "Publish" at bounding box center [358, 8] width 13 height 6
click at [321, 11] on button "button" at bounding box center [320, 7] width 11 height 11
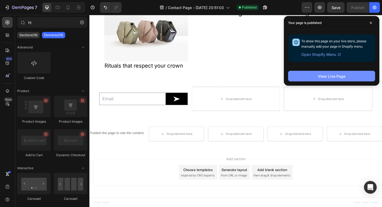
click at [308, 76] on button "View Live Page" at bounding box center [331, 76] width 87 height 11
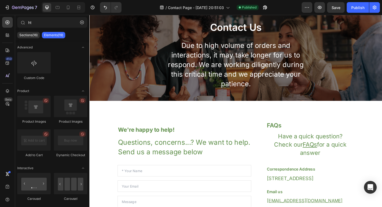
scroll to position [23, 0]
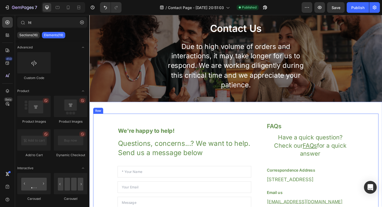
click at [213, 131] on div "We're happy to help! Heading Questions, concerns...? We want to help. Send us a…" at bounding box center [193, 202] width 146 height 142
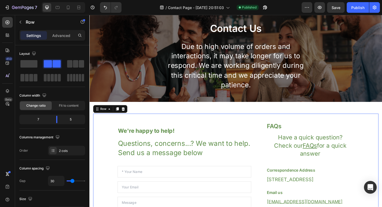
click at [106, 121] on div "We're happy to help! Heading Questions, concerns...? We want to help. Send us a…" at bounding box center [249, 201] width 319 height 185
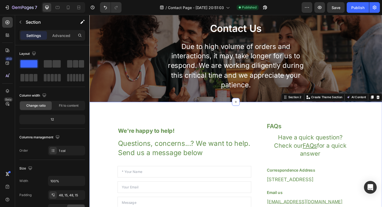
click at [108, 121] on div "We're happy to help! Heading Questions, concerns...? We want to help. Send us a…" at bounding box center [249, 201] width 319 height 185
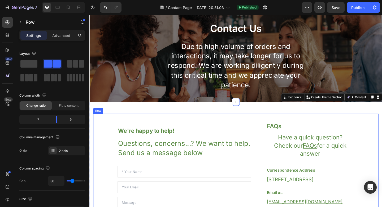
click at [133, 124] on div "We're happy to help! Heading Questions, concerns...? We want to help. Send us a…" at bounding box center [248, 201] width 311 height 159
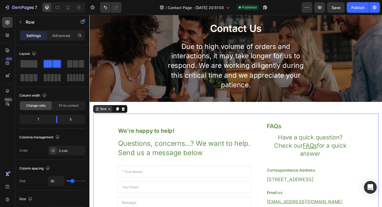
click at [105, 116] on div "Row" at bounding box center [104, 117] width 9 height 5
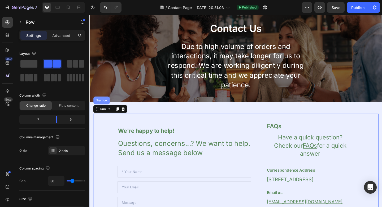
click at [104, 109] on div "Section" at bounding box center [103, 108] width 18 height 8
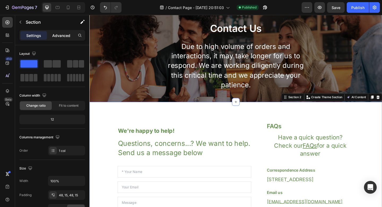
click at [67, 38] on p "Advanced" at bounding box center [61, 36] width 18 height 6
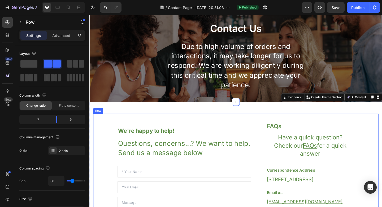
click at [107, 142] on div "We're happy to help! Heading Questions, concerns...? We want to help. Send us a…" at bounding box center [248, 201] width 311 height 159
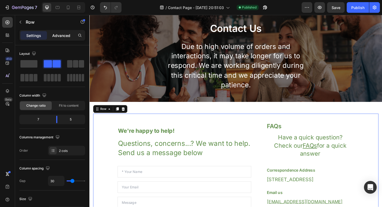
click at [65, 35] on p "Advanced" at bounding box center [61, 36] width 18 height 6
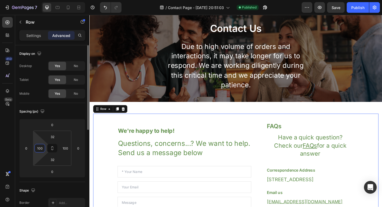
click at [40, 148] on input "100" at bounding box center [40, 148] width 8 height 8
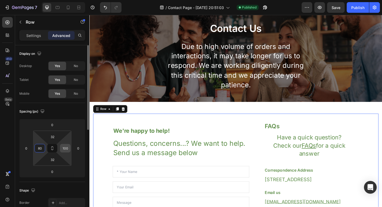
type input "80"
click at [62, 148] on input "100" at bounding box center [65, 148] width 8 height 8
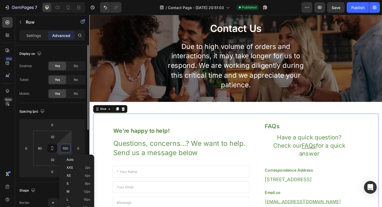
click at [62, 148] on input "100" at bounding box center [65, 148] width 8 height 8
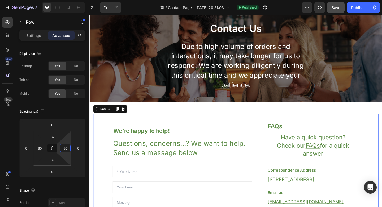
type input "80"
click at [339, 8] on span "Save" at bounding box center [336, 7] width 9 height 5
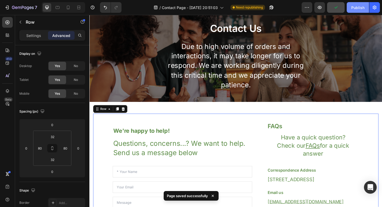
click at [353, 7] on div "Publish" at bounding box center [358, 8] width 13 height 6
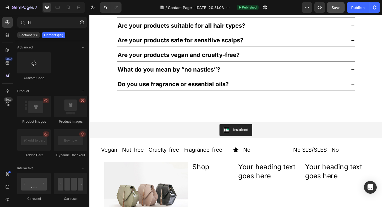
scroll to position [420, 0]
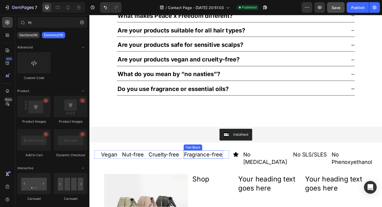
click at [227, 168] on p "Fragrance-free" at bounding box center [214, 167] width 42 height 8
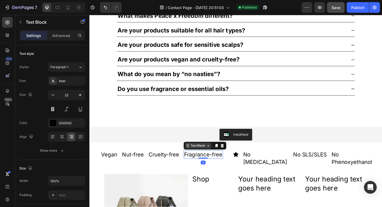
click at [209, 158] on div "Text Block" at bounding box center [208, 157] width 18 height 5
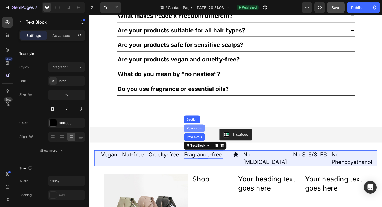
click at [203, 141] on div "Row 3 cols" at bounding box center [203, 138] width 23 height 8
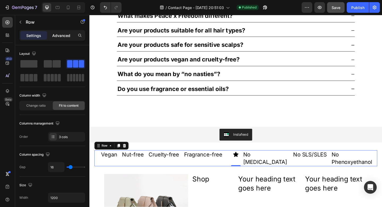
click at [59, 34] on p "Advanced" at bounding box center [61, 36] width 18 height 6
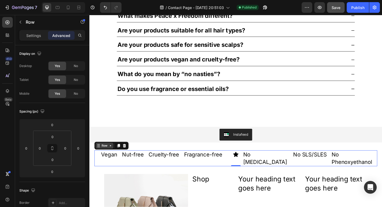
click at [110, 157] on div "Row" at bounding box center [105, 157] width 9 height 5
click at [113, 158] on icon at bounding box center [112, 157] width 4 height 4
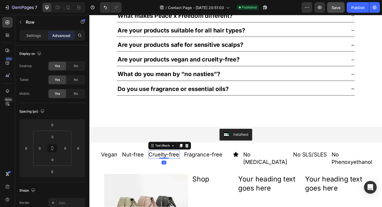
click at [176, 167] on p "Cruelty-free" at bounding box center [170, 167] width 33 height 8
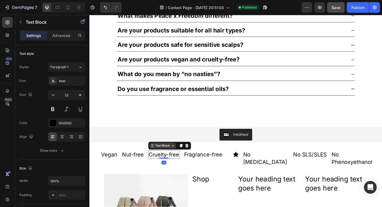
click at [170, 157] on div "Text Block" at bounding box center [169, 157] width 18 height 5
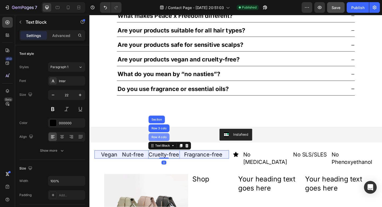
click at [169, 149] on div "Row 4 cols" at bounding box center [165, 147] width 23 height 8
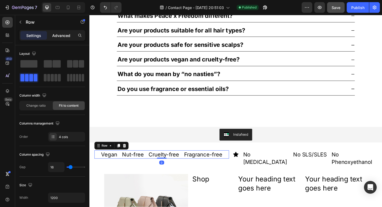
click at [67, 35] on p "Advanced" at bounding box center [61, 36] width 18 height 6
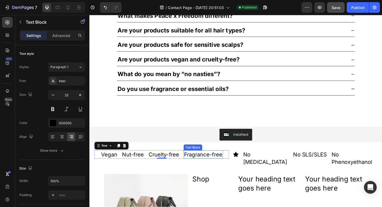
click at [202, 165] on p "Fragrance-free" at bounding box center [214, 167] width 42 height 8
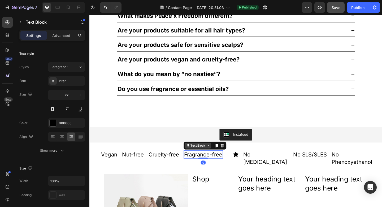
click at [201, 157] on div "Text Block" at bounding box center [208, 157] width 18 height 5
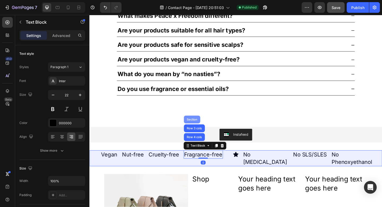
click at [197, 126] on div "Section" at bounding box center [201, 128] width 18 height 8
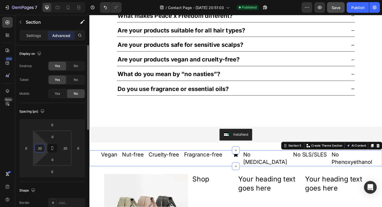
click at [39, 149] on input "20" at bounding box center [40, 148] width 8 height 8
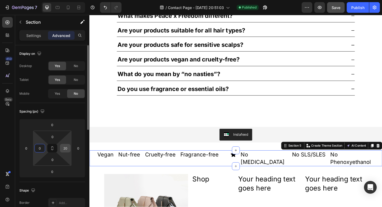
type input "0"
click at [66, 149] on input "20" at bounding box center [65, 148] width 8 height 8
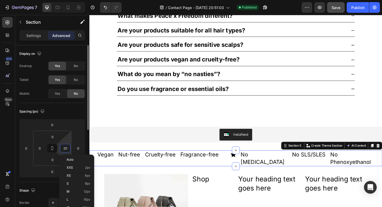
click at [66, 149] on input "20" at bounding box center [65, 148] width 8 height 8
type input "0"
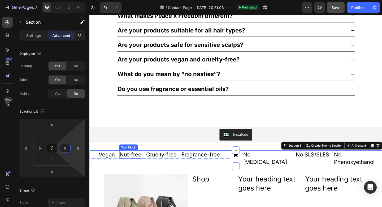
click at [139, 165] on p "Nut-free" at bounding box center [134, 167] width 24 height 8
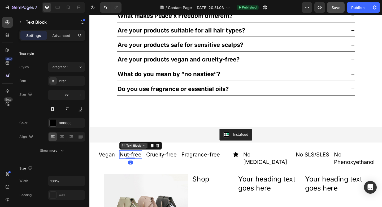
click at [137, 158] on div "Text Block" at bounding box center [138, 157] width 18 height 5
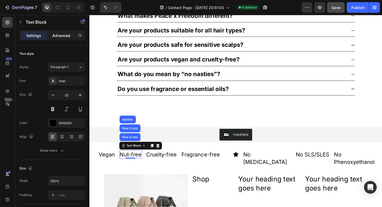
click at [63, 36] on p "Advanced" at bounding box center [61, 36] width 18 height 6
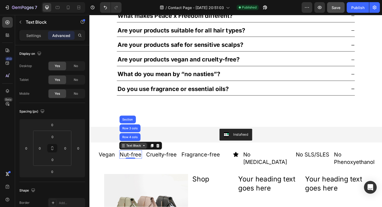
click at [136, 158] on div "Text Block" at bounding box center [138, 157] width 18 height 5
click at [134, 156] on div "Text Block" at bounding box center [138, 157] width 18 height 5
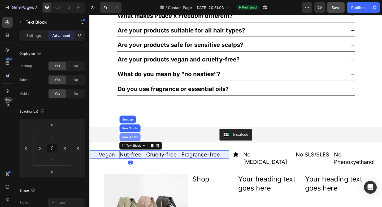
click at [133, 147] on div "Row 4 cols" at bounding box center [133, 147] width 19 height 3
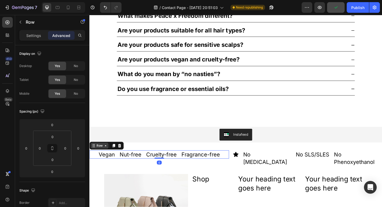
click at [103, 159] on div "Row" at bounding box center [100, 157] width 9 height 5
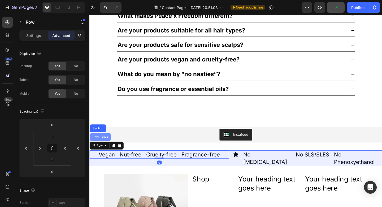
click at [102, 150] on div "Row 3 cols" at bounding box center [101, 147] width 23 height 8
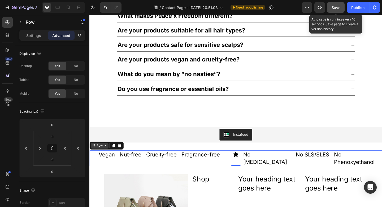
click at [340, 9] on span "Save" at bounding box center [336, 7] width 9 height 5
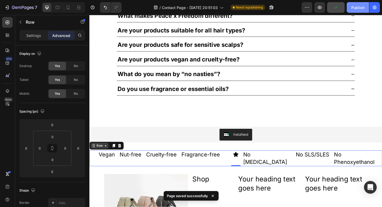
click at [353, 8] on div "Publish" at bounding box center [358, 8] width 13 height 6
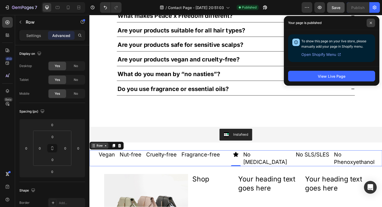
click at [370, 22] on icon at bounding box center [371, 23] width 3 height 3
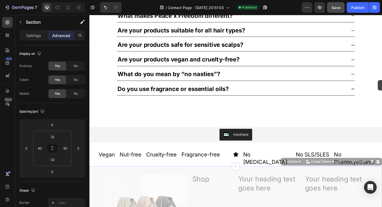
drag, startPoint x: 404, startPoint y: 167, endPoint x: 404, endPoint y: 85, distance: 82.1
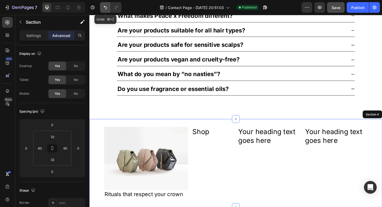
click at [104, 7] on icon "Undo/Redo" at bounding box center [105, 7] width 5 height 5
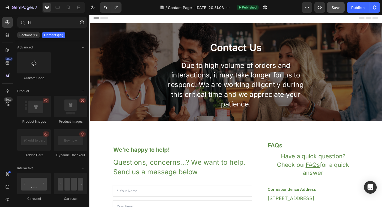
scroll to position [0, 0]
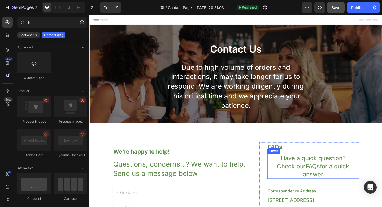
click at [312, 185] on p "Have a quick question? Check our FAQs for a quick answer" at bounding box center [333, 179] width 100 height 27
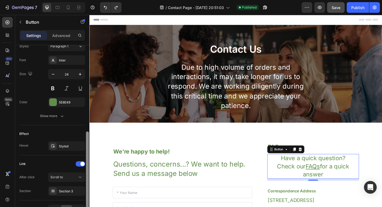
scroll to position [232, 0]
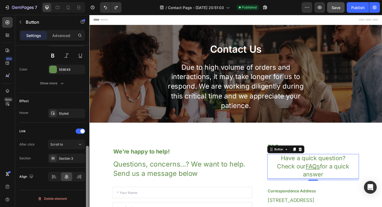
drag, startPoint x: 86, startPoint y: 78, endPoint x: 84, endPoint y: 193, distance: 115.3
click at [84, 193] on div "Size Width Auto Height Auto Padding Add... Background Color Transparent Image A…" at bounding box center [52, 133] width 74 height 177
click at [58, 176] on div at bounding box center [54, 176] width 11 height 8
click at [64, 176] on icon at bounding box center [66, 176] width 5 height 5
click at [75, 177] on div at bounding box center [78, 176] width 11 height 8
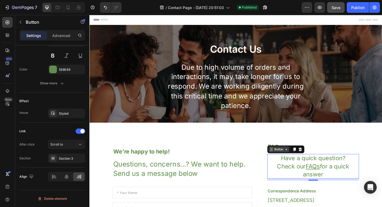
click at [296, 161] on div "Button" at bounding box center [296, 161] width 12 height 5
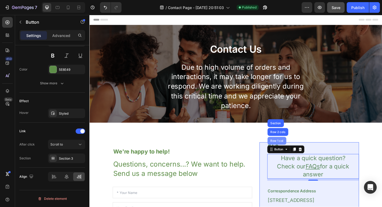
click at [295, 154] on div "Row 1 col" at bounding box center [293, 151] width 20 height 8
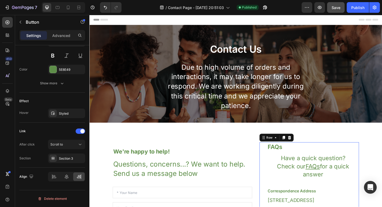
scroll to position [0, 0]
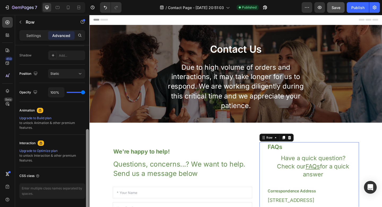
drag, startPoint x: 87, startPoint y: 122, endPoint x: 79, endPoint y: 205, distance: 83.3
click at [79, 205] on div "Display on Desktop Yes No Tablet Yes No Mobile Yes No Spacing (px) 0 0 0 0 0 32…" at bounding box center [52, 133] width 74 height 177
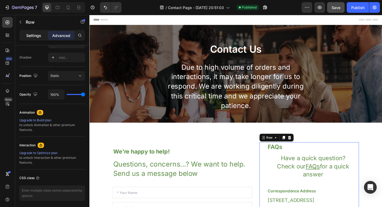
click at [29, 39] on div "Settings" at bounding box center [33, 35] width 27 height 8
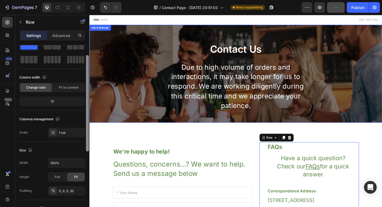
scroll to position [0, 0]
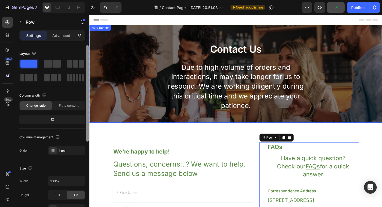
drag, startPoint x: 178, startPoint y: 156, endPoint x: 90, endPoint y: 48, distance: 140.0
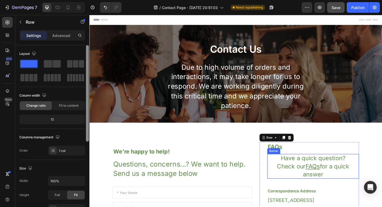
click at [305, 172] on p "Have a quick question? Check our FAQs for a quick answer" at bounding box center [333, 179] width 100 height 27
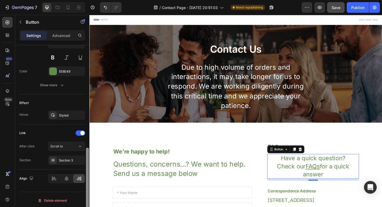
scroll to position [232, 0]
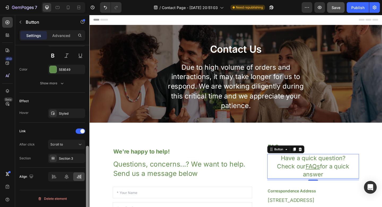
click at [83, 189] on div "Size Width Auto Height Auto Padding Add... Background Color Transparent Image A…" at bounding box center [52, 17] width 74 height 408
click at [55, 177] on icon at bounding box center [54, 176] width 5 height 5
click at [64, 177] on icon at bounding box center [66, 176] width 5 height 5
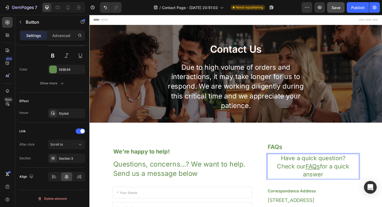
click at [321, 173] on p "Have a quick question? Check our FAQs for a quick answer" at bounding box center [333, 179] width 100 height 27
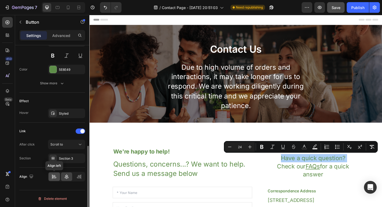
click at [57, 176] on icon at bounding box center [54, 176] width 5 height 5
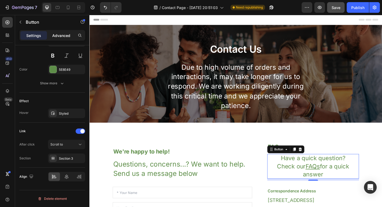
click at [64, 37] on p "Advanced" at bounding box center [61, 36] width 18 height 6
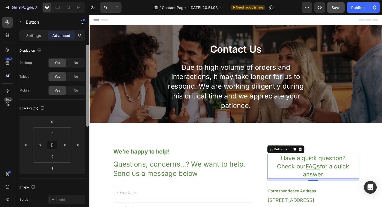
scroll to position [0, 0]
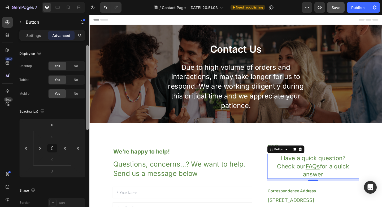
drag, startPoint x: 88, startPoint y: 147, endPoint x: 85, endPoint y: 44, distance: 103.1
click at [85, 44] on div "Settings Advanced Display on Desktop Yes No Tablet Yes No Mobile Yes No Spacing…" at bounding box center [52, 126] width 74 height 192
click at [293, 160] on div "Button" at bounding box center [296, 161] width 12 height 5
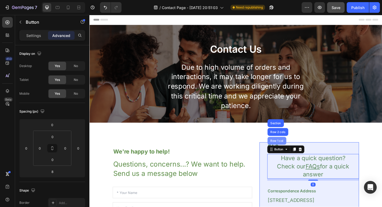
click at [293, 156] on div "Row 1 col" at bounding box center [293, 151] width 20 height 8
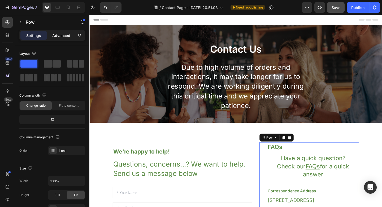
click at [65, 38] on p "Advanced" at bounding box center [61, 36] width 18 height 6
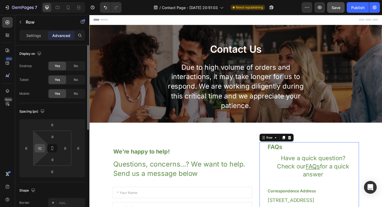
click at [36, 148] on input "32" at bounding box center [40, 148] width 8 height 8
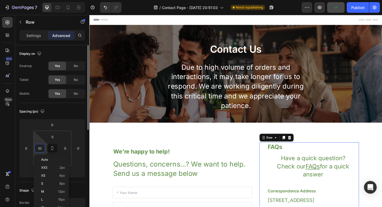
type input "0"
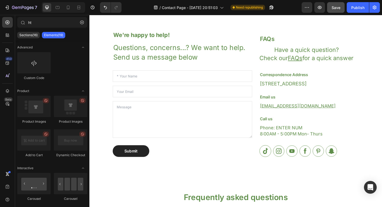
scroll to position [121, 0]
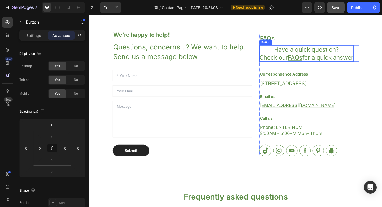
click at [335, 61] on p "Have a quick question? Check our FAQs for a quick answer" at bounding box center [326, 57] width 103 height 18
click at [287, 59] on p "Have a quick question? Check our FAQs for a quick answer" at bounding box center [326, 57] width 103 height 18
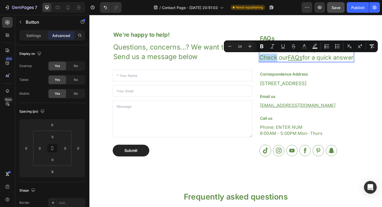
click at [287, 59] on p "Have a quick question? Check our FAQs for a quick answer" at bounding box center [326, 57] width 103 height 18
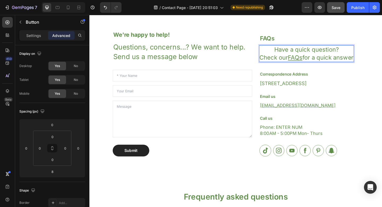
click at [290, 51] on p "Have a quick question? Check our FAQs for a quick answer" at bounding box center [326, 57] width 103 height 18
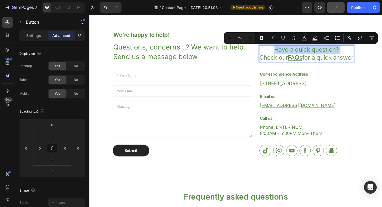
click at [288, 55] on p "Have a quick question? Check our FAQs for a quick answer" at bounding box center [326, 57] width 103 height 18
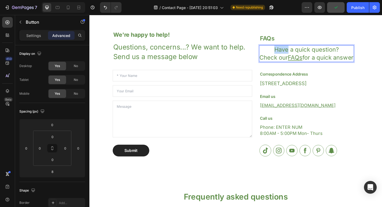
click at [288, 55] on p "Have a quick question? Check our FAQs for a quick answer" at bounding box center [326, 57] width 103 height 18
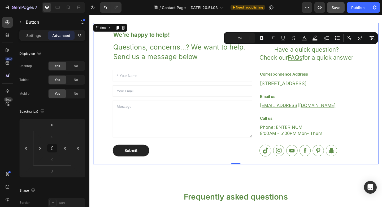
click at [382, 78] on div "We're happy to help! Heading Questions, concerns...? We want to help. Send us a…" at bounding box center [248, 101] width 311 height 154
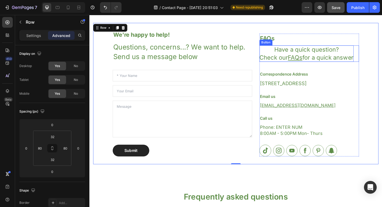
click at [358, 63] on p "Have a quick question? Check our FAQs for a quick answer" at bounding box center [326, 57] width 103 height 18
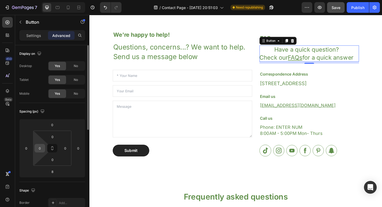
click at [42, 148] on input "0" at bounding box center [40, 148] width 8 height 8
type input "20"
click at [63, 147] on input "0" at bounding box center [65, 148] width 8 height 8
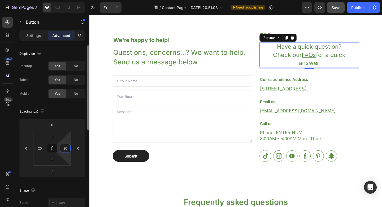
type input "2"
type input "10"
click at [40, 150] on input "20" at bounding box center [40, 148] width 8 height 8
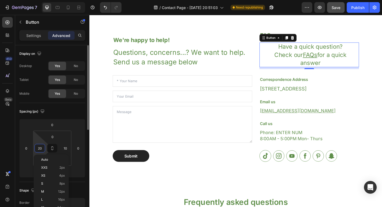
click at [40, 150] on input "20" at bounding box center [40, 148] width 8 height 8
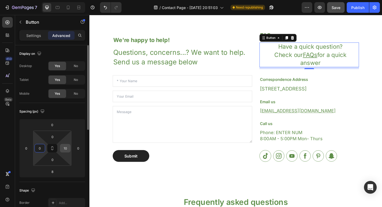
type input "0"
click at [62, 148] on input "10" at bounding box center [65, 148] width 8 height 8
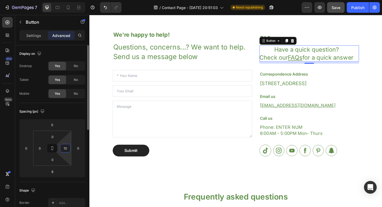
click at [62, 148] on input "10" at bounding box center [65, 148] width 8 height 8
click at [62, 0] on html "7 / Contact Page - Sep 23, 20:51:03 Need republishing Preview Publish 450 Beta …" at bounding box center [191, 0] width 382 height 0
click at [41, 148] on input "0" at bounding box center [40, 148] width 8 height 8
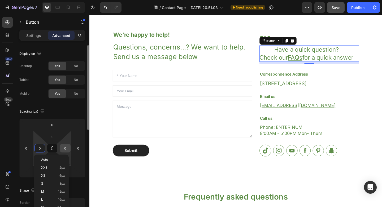
click at [65, 148] on input "0" at bounding box center [65, 148] width 8 height 8
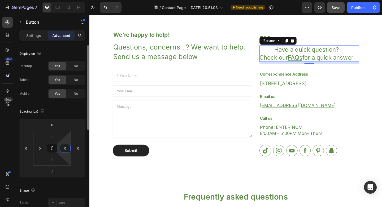
click at [65, 148] on input "0" at bounding box center [65, 148] width 8 height 8
type input "30"
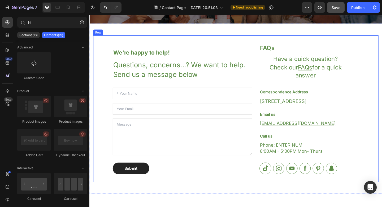
scroll to position [109, 0]
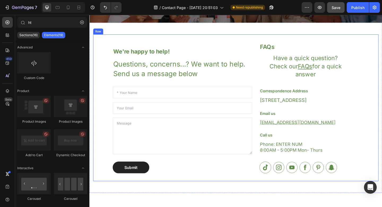
drag, startPoint x: 408, startPoint y: 113, endPoint x: 396, endPoint y: 70, distance: 45.5
click at [382, 89] on div "We're happy to help! Heading Questions, concerns...? We want to help. Send us a…" at bounding box center [248, 115] width 311 height 159
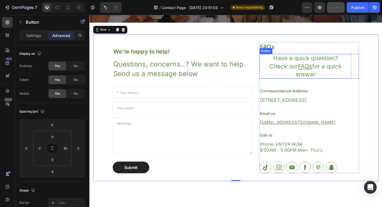
click at [331, 74] on p "Have a quick question? Check our FAQs for a quick answer" at bounding box center [325, 70] width 100 height 27
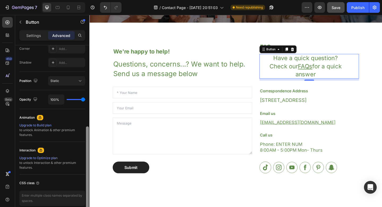
scroll to position [168, 0]
drag, startPoint x: 86, startPoint y: 101, endPoint x: 88, endPoint y: 182, distance: 80.8
click at [88, 182] on div at bounding box center [87, 168] width 3 height 84
click at [39, 38] on p "Settings" at bounding box center [33, 36] width 15 height 6
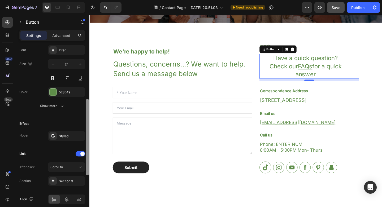
scroll to position [232, 0]
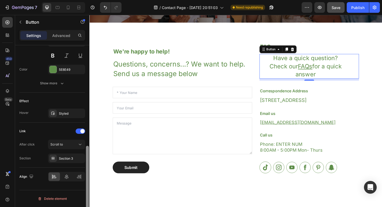
drag, startPoint x: 87, startPoint y: 133, endPoint x: 89, endPoint y: 186, distance: 52.6
click at [89, 186] on div at bounding box center [87, 184] width 3 height 76
click at [51, 177] on div at bounding box center [54, 176] width 11 height 8
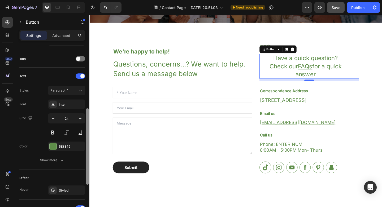
scroll to position [151, 0]
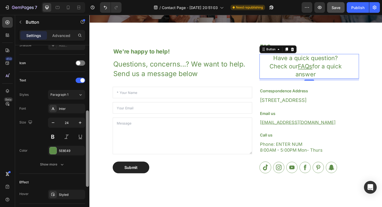
drag, startPoint x: 88, startPoint y: 161, endPoint x: 87, endPoint y: 126, distance: 35.1
click at [87, 126] on div at bounding box center [87, 148] width 3 height 76
click at [70, 152] on div "5E8E49" at bounding box center [66, 150] width 15 height 5
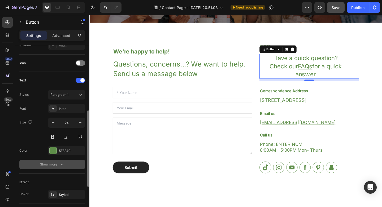
click at [60, 163] on icon "button" at bounding box center [61, 163] width 5 height 5
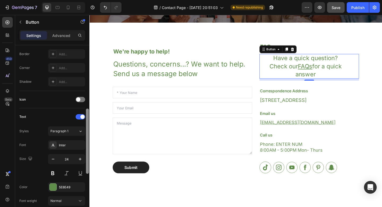
scroll to position [95, 0]
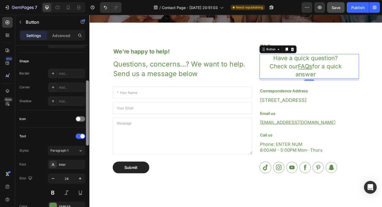
drag, startPoint x: 87, startPoint y: 151, endPoint x: 82, endPoint y: 127, distance: 24.7
click at [82, 127] on div "Size Width Auto Height Auto Padding Add... Background Color Transparent Image A…" at bounding box center [52, 133] width 74 height 177
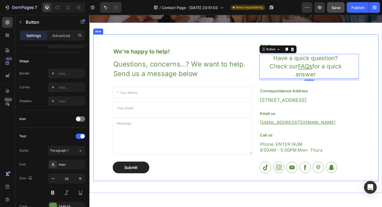
click at [382, 137] on div "We're happy to help! Heading Questions, concerns...? We want to help. Send us a…" at bounding box center [248, 115] width 311 height 159
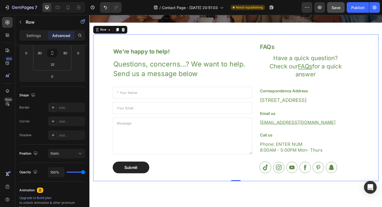
scroll to position [0, 0]
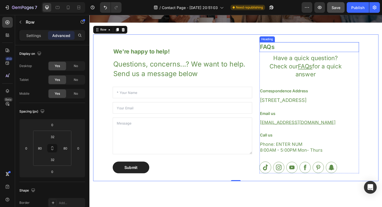
click at [284, 47] on p "FAQs" at bounding box center [328, 50] width 107 height 10
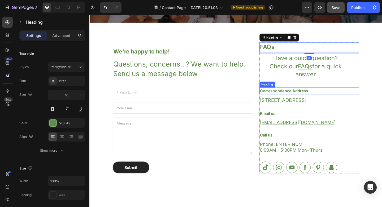
click at [292, 98] on h3 "Correspondence Address" at bounding box center [329, 97] width 108 height 7
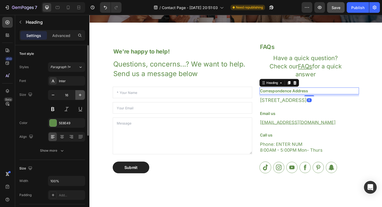
click at [77, 93] on button "button" at bounding box center [80, 95] width 10 height 10
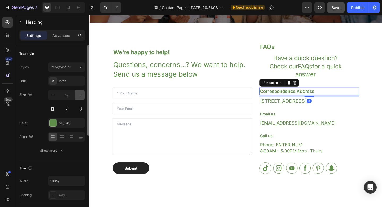
click at [77, 93] on button "button" at bounding box center [80, 95] width 10 height 10
type input "20"
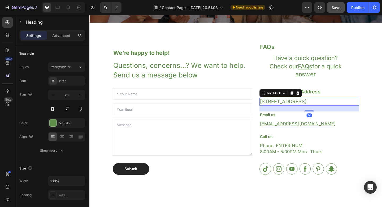
click at [289, 108] on p "[STREET_ADDRESS]" at bounding box center [328, 108] width 107 height 7
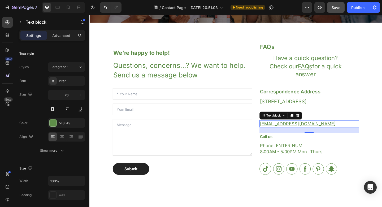
click at [308, 132] on u "[EMAIL_ADDRESS][DOMAIN_NAME]" at bounding box center [316, 133] width 83 height 6
click at [82, 95] on icon "button" at bounding box center [80, 94] width 5 height 5
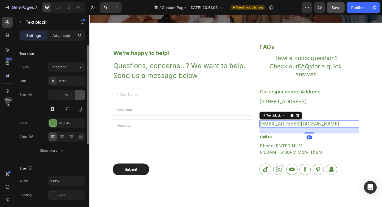
type input "20"
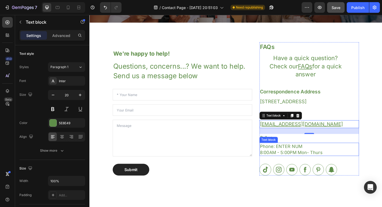
click at [281, 157] on p "Phone: ENTER NUM 8:00AM - 5:00PM Mon- Thurs" at bounding box center [328, 160] width 107 height 13
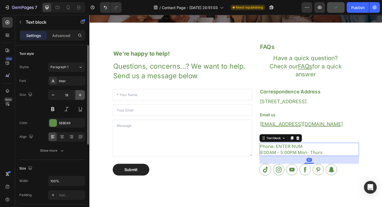
click at [78, 95] on icon "button" at bounding box center [80, 94] width 5 height 5
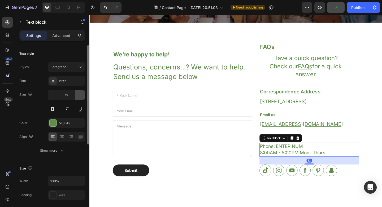
type input "20"
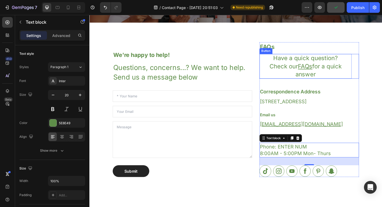
click at [299, 68] on p "Have a quick question? Check our FAQs for a quick answer" at bounding box center [325, 70] width 100 height 27
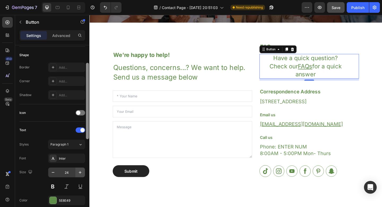
scroll to position [133, 0]
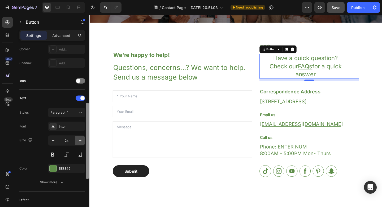
drag, startPoint x: 87, startPoint y: 83, endPoint x: 82, endPoint y: 141, distance: 57.9
click at [82, 141] on div "Size Width Auto Height Auto Padding Add... Background Color Transparent Image A…" at bounding box center [52, 133] width 74 height 177
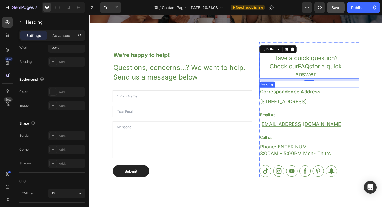
click at [325, 98] on h3 "Correspondence Address" at bounding box center [329, 98] width 108 height 9
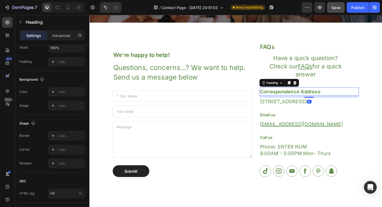
scroll to position [0, 0]
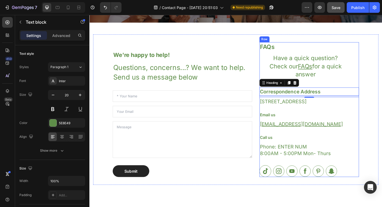
click at [312, 129] on div "[EMAIL_ADDRESS][DOMAIN_NAME]" at bounding box center [329, 133] width 108 height 8
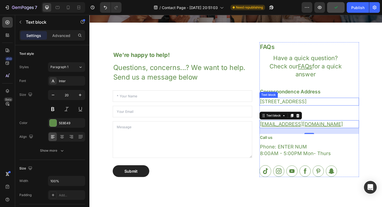
click at [288, 100] on div "Text block" at bounding box center [285, 101] width 18 height 5
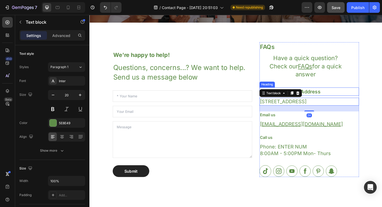
click at [333, 99] on h3 "Correspondence Address" at bounding box center [329, 98] width 108 height 9
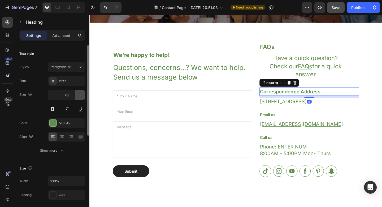
click at [79, 96] on icon "button" at bounding box center [80, 94] width 5 height 5
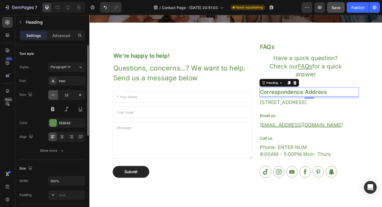
click at [53, 97] on icon "button" at bounding box center [52, 94] width 5 height 5
type input "20"
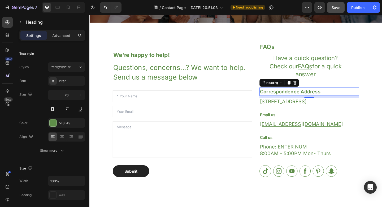
click at [299, 108] on p "[STREET_ADDRESS]" at bounding box center [328, 108] width 107 height 7
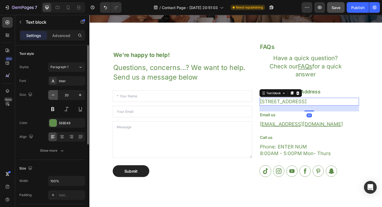
click at [53, 96] on icon "button" at bounding box center [52, 94] width 5 height 5
type input "18"
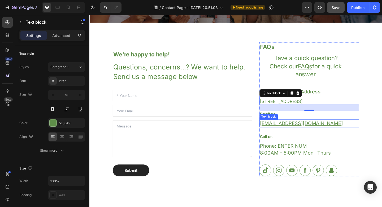
click at [283, 123] on div "Text block" at bounding box center [285, 125] width 18 height 5
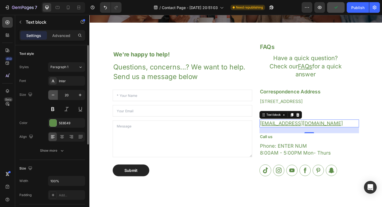
click at [52, 94] on icon "button" at bounding box center [52, 94] width 5 height 5
type input "18"
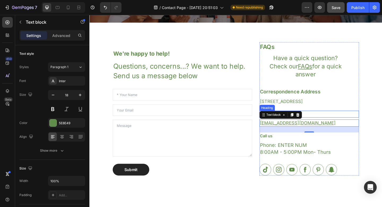
click at [334, 123] on p "Email us" at bounding box center [328, 123] width 107 height 6
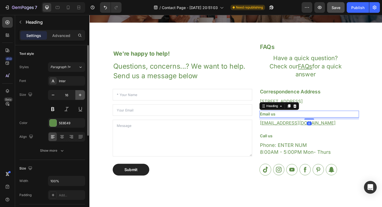
click at [78, 95] on icon "button" at bounding box center [80, 94] width 5 height 5
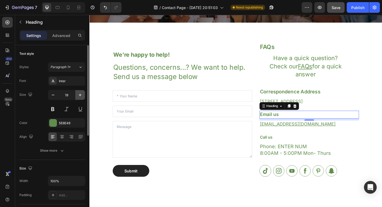
click at [80, 94] on icon "button" at bounding box center [80, 94] width 5 height 5
type input "20"
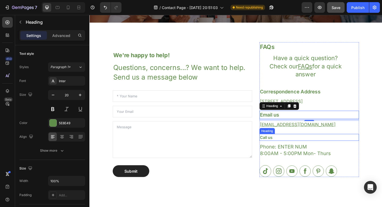
click at [293, 148] on p "Call us" at bounding box center [328, 148] width 107 height 6
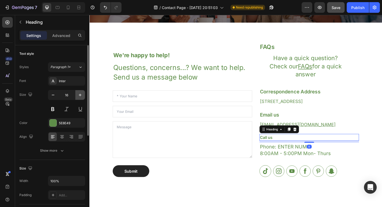
click at [80, 98] on button "button" at bounding box center [80, 95] width 10 height 10
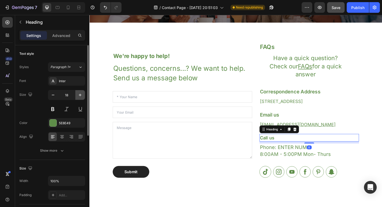
click at [80, 98] on button "button" at bounding box center [80, 95] width 10 height 10
type input "20"
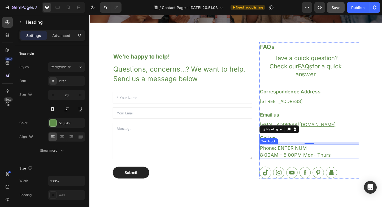
click at [307, 163] on p "Phone: ENTER NUM 8:00AM - 5:00PM Mon- Thurs" at bounding box center [328, 163] width 107 height 15
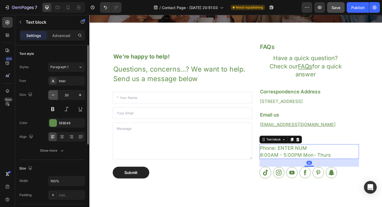
click at [54, 95] on icon "button" at bounding box center [52, 94] width 5 height 5
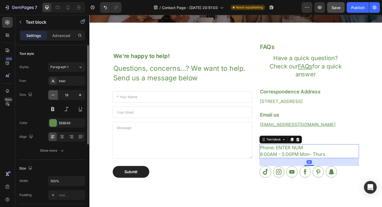
type input "18"
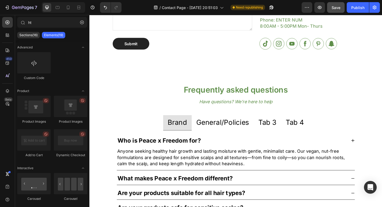
scroll to position [260, 0]
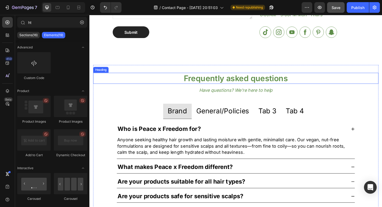
click at [242, 84] on p "Frequently asked questions" at bounding box center [249, 83] width 310 height 11
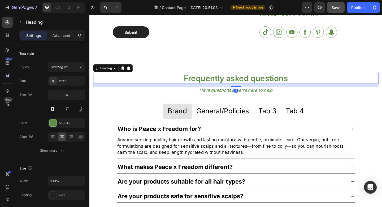
click at [242, 84] on p "Frequently asked questions" at bounding box center [249, 83] width 310 height 11
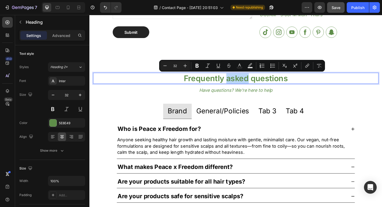
click at [241, 84] on p "Frequently asked questions" at bounding box center [249, 83] width 310 height 11
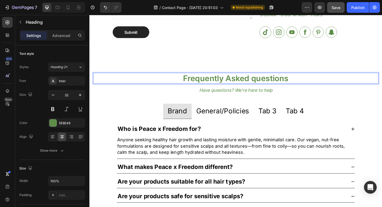
click at [267, 85] on p "Frequently Asked questions" at bounding box center [249, 83] width 310 height 11
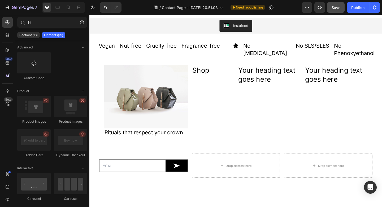
scroll to position [476, 0]
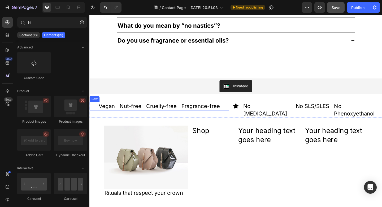
click at [103, 115] on p "Vegan" at bounding box center [109, 114] width 18 height 8
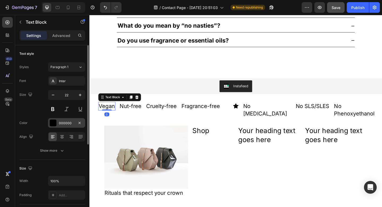
click at [67, 124] on div "000000" at bounding box center [66, 123] width 15 height 5
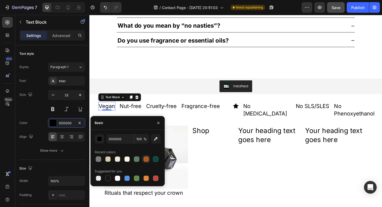
click at [146, 160] on div at bounding box center [146, 158] width 5 height 5
type input "AF581A"
click at [130, 115] on p "Nut-free" at bounding box center [134, 114] width 24 height 8
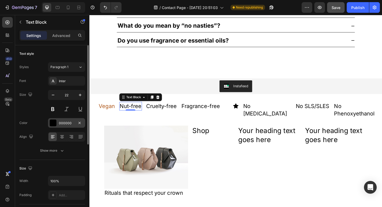
click at [68, 125] on div "000000" at bounding box center [66, 123] width 15 height 5
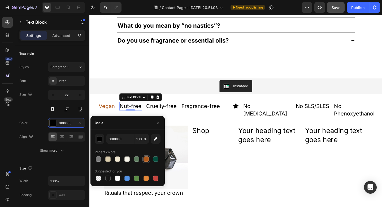
click at [148, 160] on div at bounding box center [146, 158] width 5 height 5
type input "AF581A"
click at [159, 110] on p "Cruelty-free" at bounding box center [167, 114] width 33 height 8
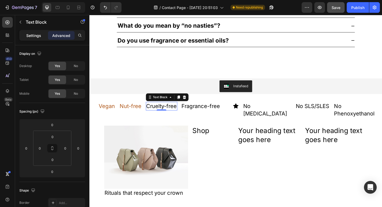
click at [36, 36] on p "Settings" at bounding box center [33, 36] width 15 height 6
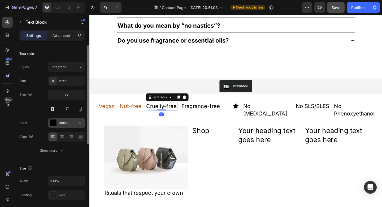
click at [69, 125] on div "000000" at bounding box center [66, 123] width 15 height 5
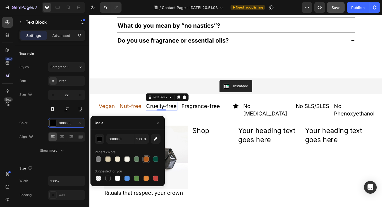
click at [144, 160] on div at bounding box center [146, 158] width 5 height 5
type input "AF581A"
click at [215, 114] on p "Fragrance-free" at bounding box center [211, 114] width 42 height 8
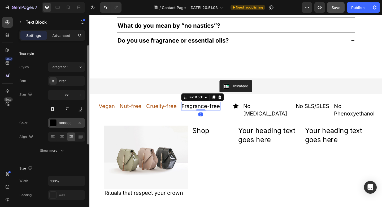
click at [70, 122] on div "000000" at bounding box center [66, 123] width 15 height 5
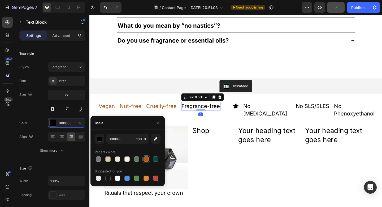
click at [147, 157] on div at bounding box center [146, 158] width 5 height 5
type input "AF581A"
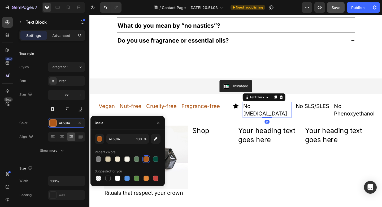
click at [279, 110] on p "No [MEDICAL_DATA]" at bounding box center [283, 118] width 52 height 16
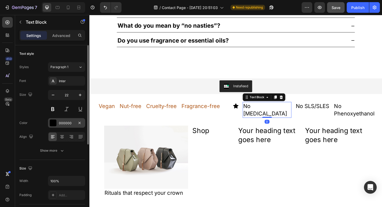
click at [71, 124] on div "000000" at bounding box center [66, 123] width 15 height 5
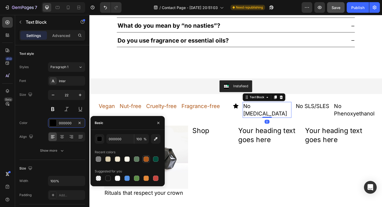
click at [147, 161] on div at bounding box center [146, 158] width 5 height 5
type input "AF581A"
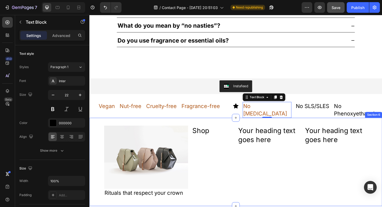
click at [314, 118] on p "No SLS/SLES" at bounding box center [332, 114] width 36 height 8
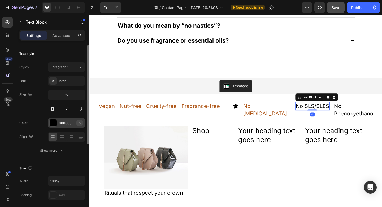
click at [77, 122] on button "button" at bounding box center [79, 123] width 6 height 6
click at [60, 124] on div "Add..." at bounding box center [71, 123] width 25 height 5
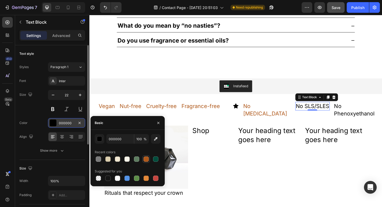
click at [148, 158] on div at bounding box center [146, 158] width 5 height 5
type input "AF581A"
click at [356, 116] on p "No Phenoxyethanol" at bounding box center [382, 118] width 52 height 16
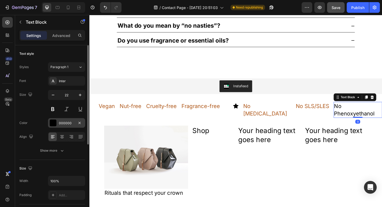
click at [69, 122] on div "000000" at bounding box center [66, 123] width 15 height 5
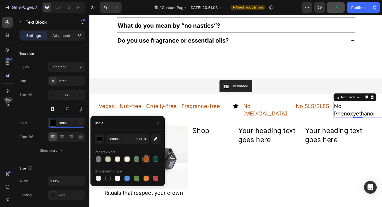
click at [144, 158] on div at bounding box center [146, 158] width 5 height 5
type input "AF581A"
click at [248, 111] on icon at bounding box center [249, 114] width 6 height 6
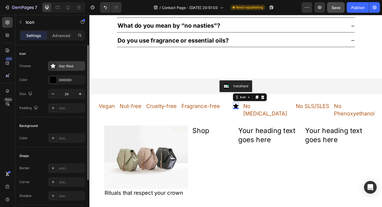
click at [65, 67] on div "Star filled" at bounding box center [71, 66] width 25 height 5
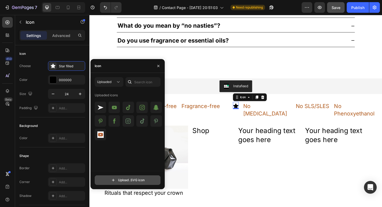
click at [115, 179] on input "file" at bounding box center [127, 179] width 65 height 9
type input "C:\fakepath\favicon copper.svg"
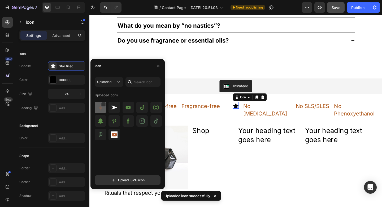
click at [101, 110] on img at bounding box center [100, 107] width 6 height 6
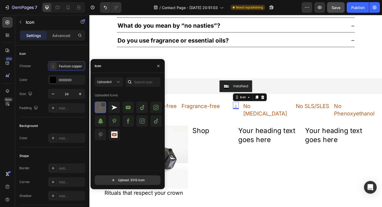
click at [103, 104] on div at bounding box center [103, 104] width 4 height 4
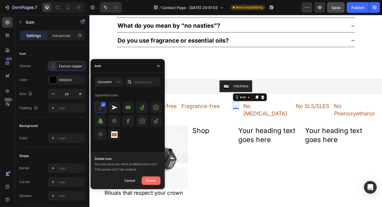
click at [153, 181] on div "Delete" at bounding box center [151, 180] width 10 height 6
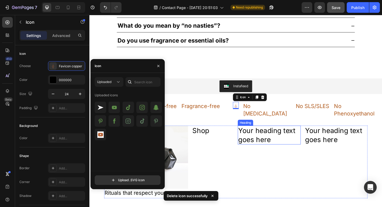
click at [256, 141] on h2 "Your heading text goes here" at bounding box center [285, 145] width 69 height 20
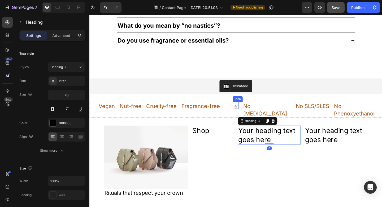
click at [246, 112] on icon at bounding box center [249, 114] width 6 height 6
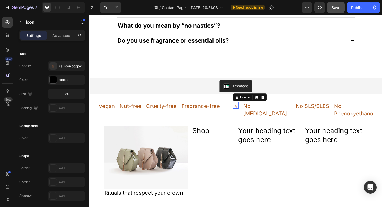
click at [249, 114] on icon at bounding box center [249, 114] width 6 height 6
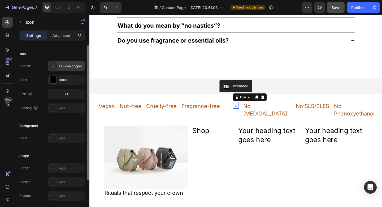
click at [65, 68] on div "Favicon copper" at bounding box center [71, 66] width 25 height 5
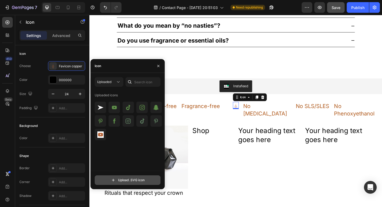
click at [128, 179] on input "file" at bounding box center [127, 179] width 65 height 9
type input "C:\fakepath\favicon copper (2560 x 2560 px).svg"
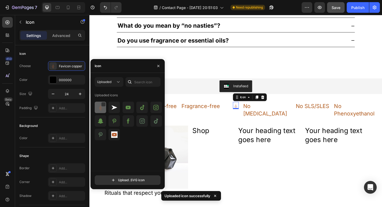
click at [97, 108] on div at bounding box center [100, 106] width 11 height 11
click at [101, 109] on img at bounding box center [100, 107] width 6 height 6
click at [100, 109] on img at bounding box center [100, 107] width 6 height 6
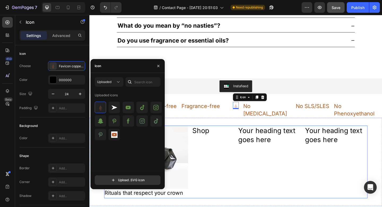
click at [222, 153] on div "Shop Heading" at bounding box center [224, 174] width 46 height 79
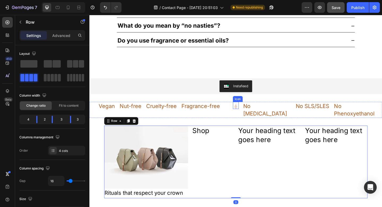
click at [247, 114] on icon at bounding box center [249, 114] width 6 height 6
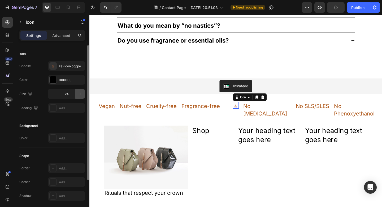
click at [79, 94] on icon "button" at bounding box center [80, 93] width 5 height 5
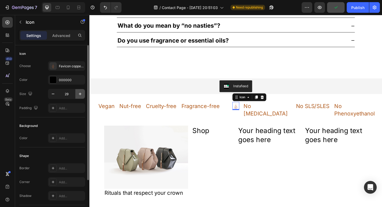
click at [79, 94] on icon "button" at bounding box center [80, 93] width 5 height 5
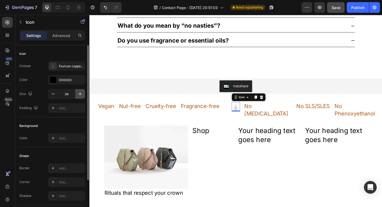
click at [79, 94] on icon "button" at bounding box center [80, 93] width 5 height 5
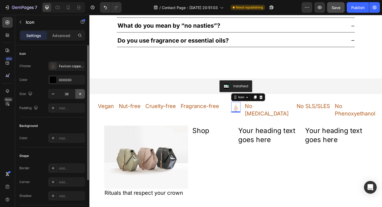
click at [79, 94] on icon "button" at bounding box center [80, 93] width 5 height 5
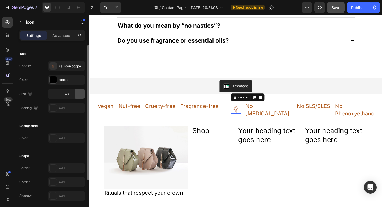
type input "44"
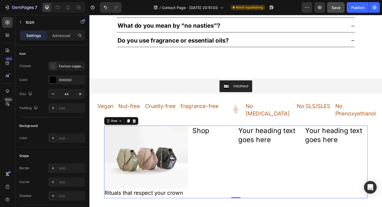
click at [246, 161] on div "Image Rituals that respect your crown Text Block Text Block Shop Heading Your h…" at bounding box center [248, 174] width 287 height 79
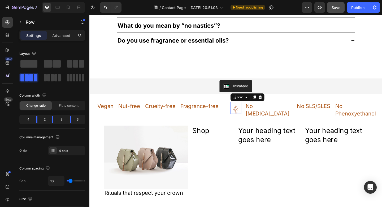
click at [245, 116] on icon at bounding box center [249, 117] width 12 height 12
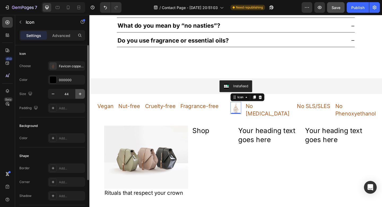
click at [79, 93] on icon "button" at bounding box center [80, 93] width 3 height 3
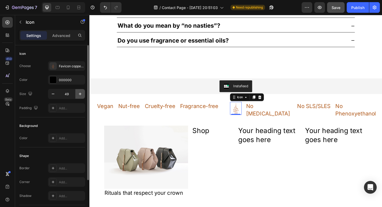
click at [79, 93] on icon "button" at bounding box center [80, 93] width 3 height 3
click at [54, 92] on icon "button" at bounding box center [52, 93] width 5 height 5
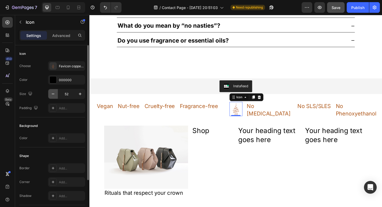
click at [54, 92] on icon "button" at bounding box center [52, 93] width 5 height 5
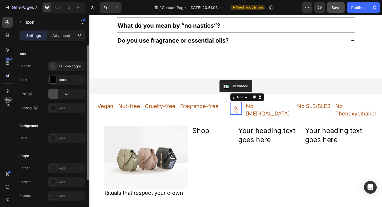
click at [54, 92] on icon "button" at bounding box center [52, 93] width 5 height 5
type input "45"
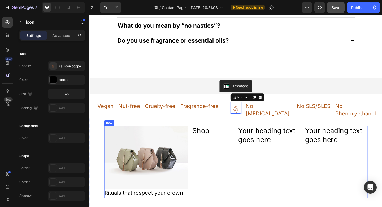
click at [344, 178] on div "Your heading text goes here Heading" at bounding box center [358, 174] width 69 height 79
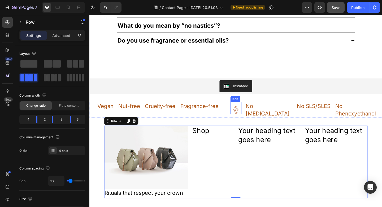
click at [246, 117] on icon at bounding box center [249, 117] width 6 height 10
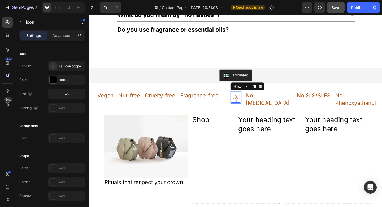
scroll to position [497, 0]
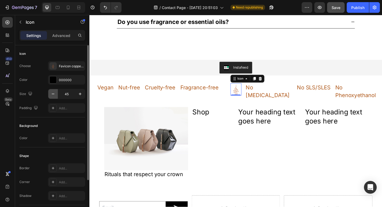
click at [55, 95] on icon "button" at bounding box center [52, 93] width 5 height 5
type input "41"
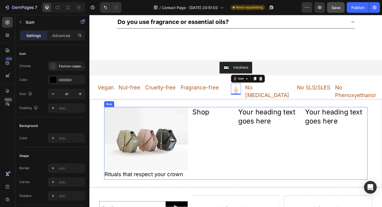
click at [265, 166] on div "Your heading text goes here Heading" at bounding box center [285, 154] width 69 height 79
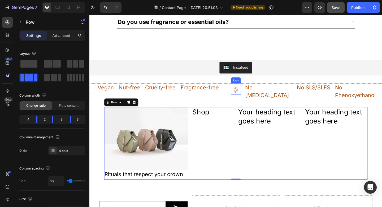
click at [245, 95] on icon at bounding box center [249, 96] width 11 height 11
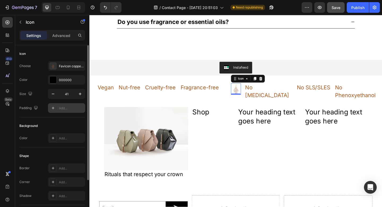
click at [66, 108] on div "Add..." at bounding box center [71, 108] width 25 height 5
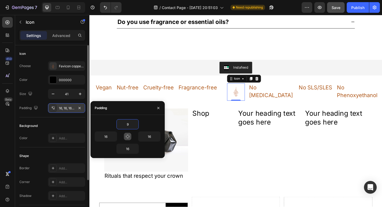
type input "9"
click at [128, 138] on icon "button" at bounding box center [128, 136] width 4 height 4
type input "9"
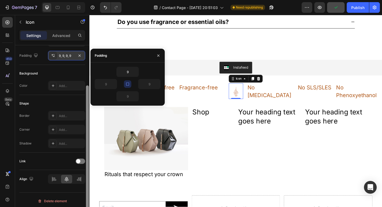
scroll to position [55, 0]
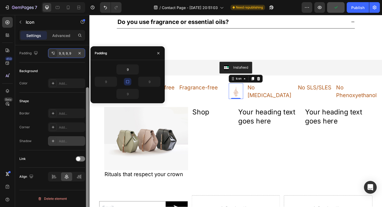
drag, startPoint x: 87, startPoint y: 92, endPoint x: 83, endPoint y: 144, distance: 52.2
click at [83, 144] on div "Icon Choose Favicon copper (2560 x 2560 px) Color 000000 Size 41 Padding 9, 9, …" at bounding box center [52, 133] width 74 height 177
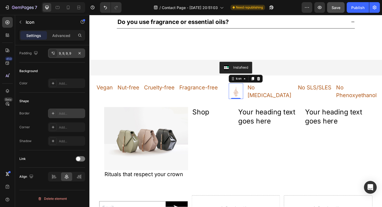
click at [65, 113] on div "Add..." at bounding box center [71, 113] width 25 height 5
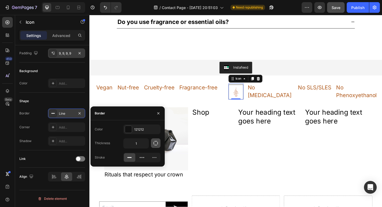
click at [155, 143] on icon "button" at bounding box center [155, 142] width 5 height 5
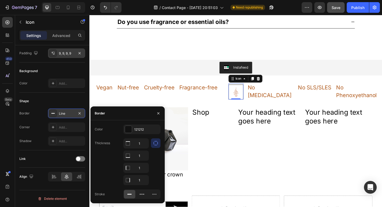
click at [155, 144] on icon "button" at bounding box center [155, 142] width 5 height 5
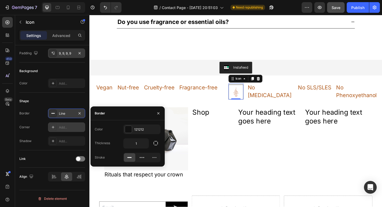
click at [73, 125] on div "Add..." at bounding box center [71, 127] width 25 height 5
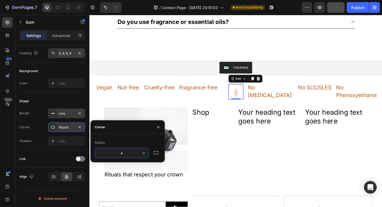
type input "40"
click at [66, 113] on div "Line" at bounding box center [66, 113] width 15 height 5
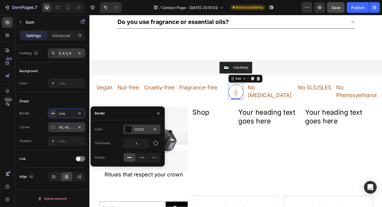
click at [136, 128] on div "121212" at bounding box center [141, 129] width 15 height 5
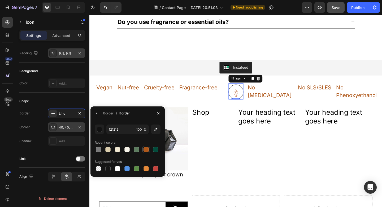
click at [146, 152] on div at bounding box center [146, 149] width 6 height 6
type input "AF581A"
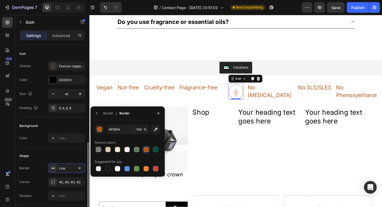
scroll to position [55, 0]
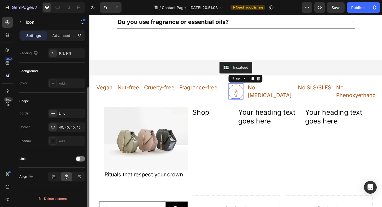
click at [79, 100] on div "Shape" at bounding box center [52, 101] width 66 height 8
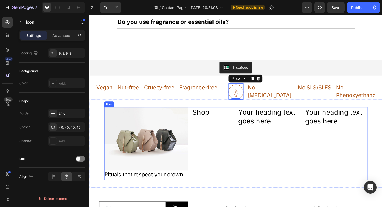
click at [219, 129] on div "Shop Heading" at bounding box center [224, 154] width 46 height 79
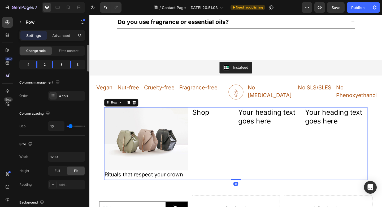
scroll to position [0, 0]
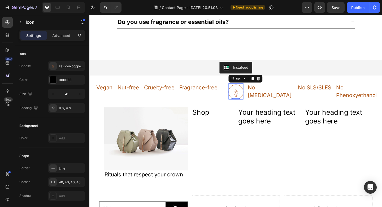
click at [249, 97] on icon at bounding box center [249, 98] width 11 height 11
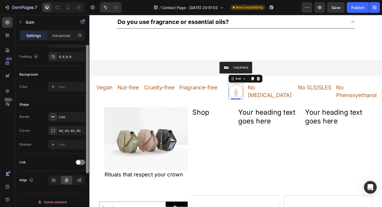
scroll to position [55, 0]
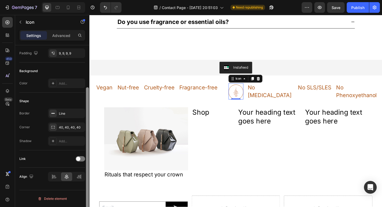
drag, startPoint x: 87, startPoint y: 93, endPoint x: 84, endPoint y: 150, distance: 56.4
click at [84, 150] on div "Icon Choose Favicon copper (2560 x 2560 px) Color 000000 Size 41 Padding 9, 9, …" at bounding box center [52, 133] width 74 height 177
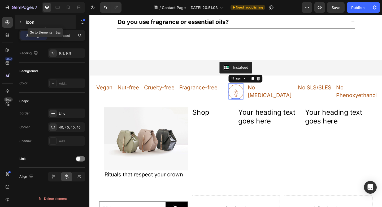
click at [23, 22] on button "button" at bounding box center [20, 22] width 8 height 8
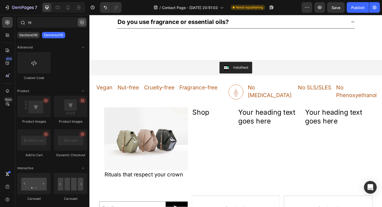
click at [83, 22] on icon "button" at bounding box center [82, 23] width 2 height 2
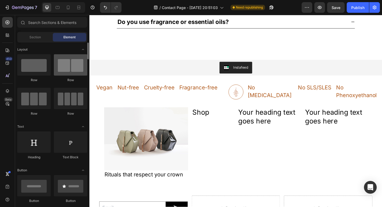
scroll to position [1, 0]
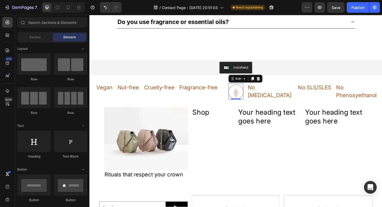
click at [247, 98] on icon at bounding box center [249, 98] width 11 height 11
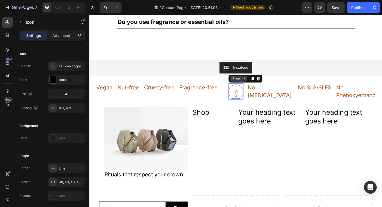
click at [248, 84] on div "Icon" at bounding box center [252, 84] width 8 height 0
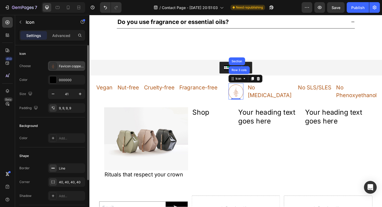
click at [69, 66] on div "Favicon copper (2560 x 2560 px)" at bounding box center [71, 66] width 25 height 5
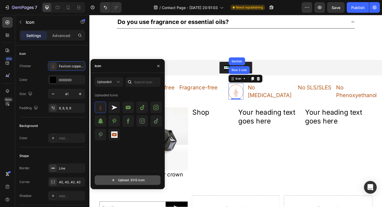
click at [146, 178] on input "file" at bounding box center [127, 179] width 65 height 9
type input "C:\fakepath\pinterest profile pic logo.svg"
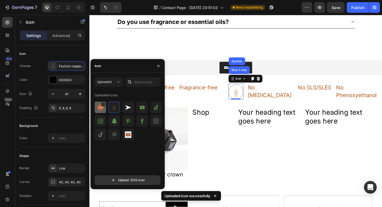
click at [101, 107] on img at bounding box center [100, 107] width 6 height 6
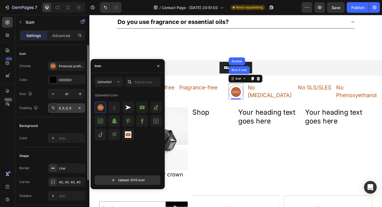
click at [70, 106] on div "9, 9, 9, 9" at bounding box center [66, 108] width 15 height 5
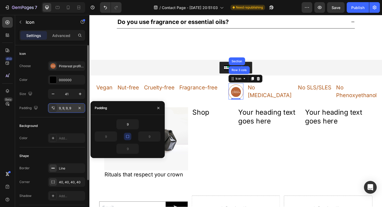
click at [70, 106] on div "9, 9, 9, 9" at bounding box center [66, 108] width 15 height 5
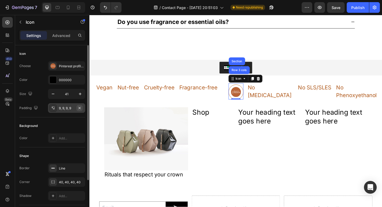
click at [80, 107] on icon "button" at bounding box center [80, 108] width 2 height 2
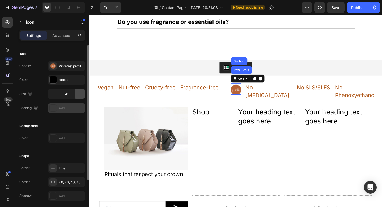
click at [80, 94] on icon "button" at bounding box center [80, 93] width 3 height 3
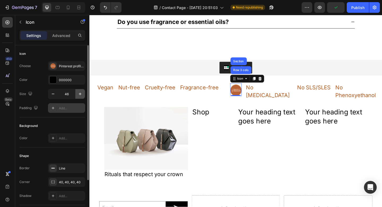
click at [80, 94] on icon "button" at bounding box center [80, 93] width 3 height 3
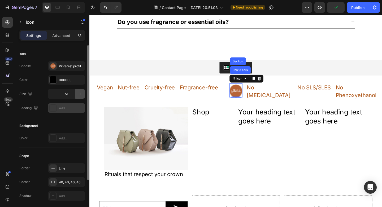
click at [80, 94] on icon "button" at bounding box center [80, 93] width 3 height 3
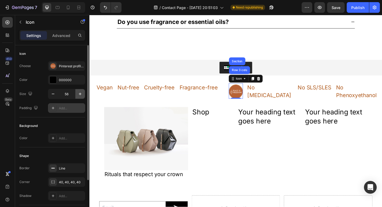
click at [80, 94] on icon "button" at bounding box center [80, 93] width 3 height 3
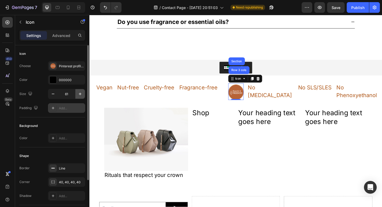
click at [80, 94] on icon "button" at bounding box center [80, 93] width 3 height 3
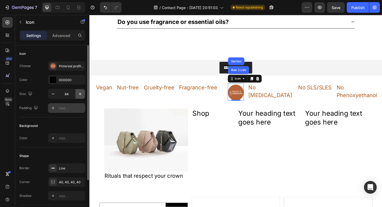
click at [80, 94] on icon "button" at bounding box center [80, 93] width 3 height 3
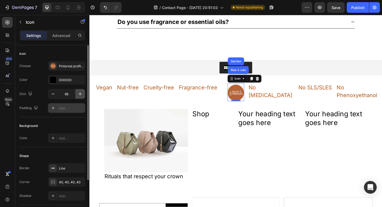
click at [80, 94] on icon "button" at bounding box center [80, 93] width 5 height 5
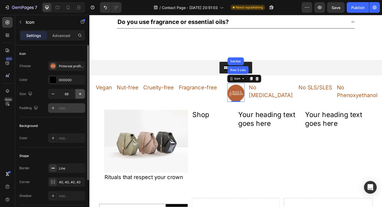
type input "70"
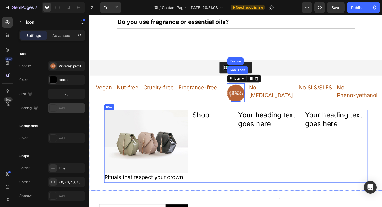
click at [241, 147] on div "Shop Heading" at bounding box center [224, 157] width 46 height 79
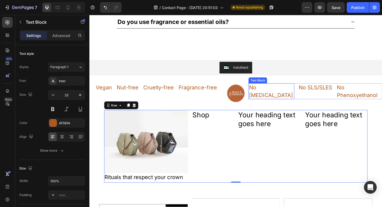
click at [274, 96] on p "No [MEDICAL_DATA]" at bounding box center [287, 98] width 49 height 16
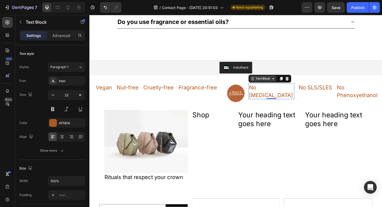
click at [274, 83] on div "Text Block" at bounding box center [278, 84] width 18 height 5
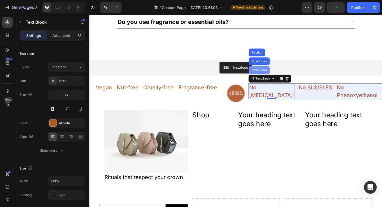
click at [273, 77] on div "Row 3 cols" at bounding box center [274, 75] width 23 height 8
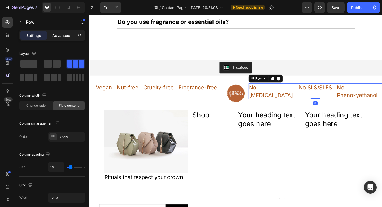
click at [63, 39] on div "Advanced" at bounding box center [61, 35] width 27 height 8
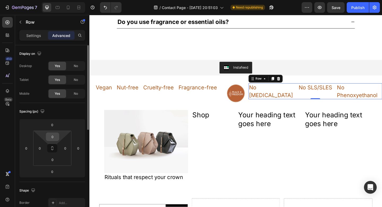
click at [53, 137] on input "0" at bounding box center [52, 137] width 11 height 8
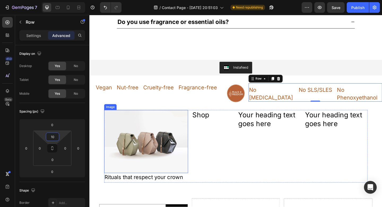
type input "1"
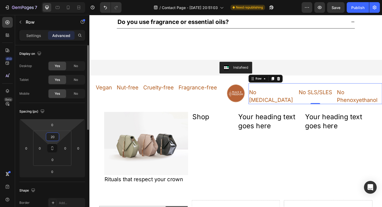
type input "2"
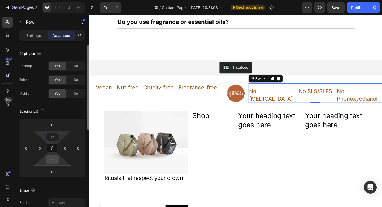
type input "15"
click at [52, 159] on input "0" at bounding box center [52, 159] width 11 height 8
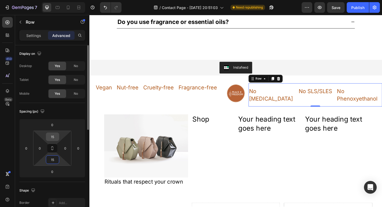
type input "15"
click at [57, 136] on input "15" at bounding box center [52, 137] width 11 height 8
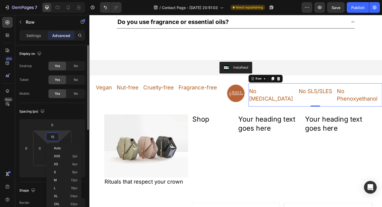
click at [57, 136] on input "15" at bounding box center [52, 137] width 11 height 8
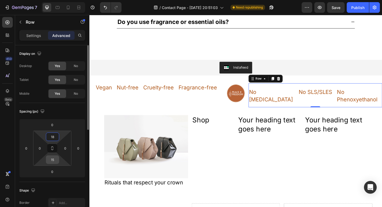
type input "18"
click at [50, 159] on input "15" at bounding box center [52, 159] width 11 height 8
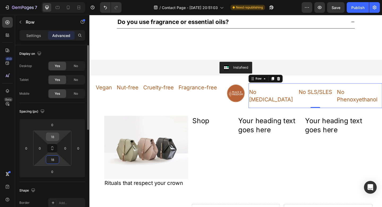
type input "18"
click at [55, 135] on input "18" at bounding box center [52, 137] width 11 height 8
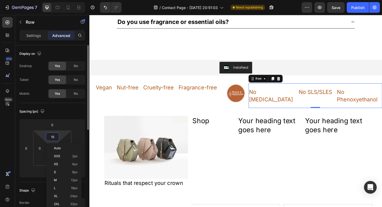
click at [55, 135] on input "18" at bounding box center [52, 137] width 11 height 8
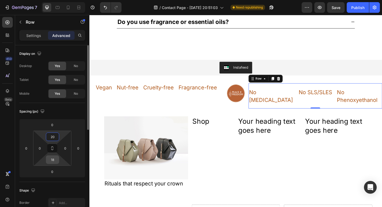
type input "20"
click at [54, 158] on input "18" at bounding box center [52, 159] width 11 height 8
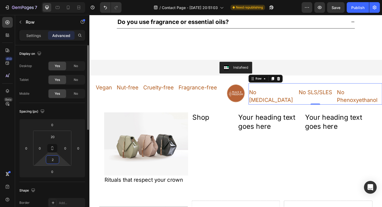
type input "20"
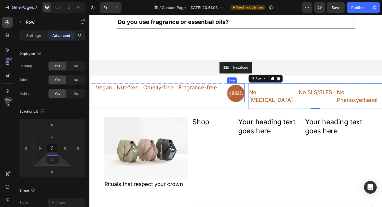
click at [249, 104] on icon at bounding box center [249, 100] width 18 height 18
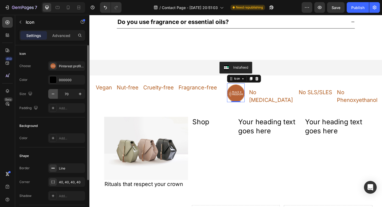
click at [54, 94] on icon "button" at bounding box center [52, 93] width 5 height 5
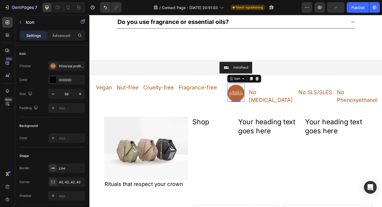
click at [250, 102] on icon at bounding box center [249, 100] width 18 height 18
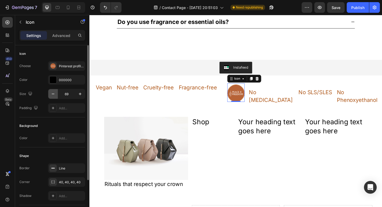
click at [52, 94] on icon "button" at bounding box center [53, 93] width 3 height 1
type input "68"
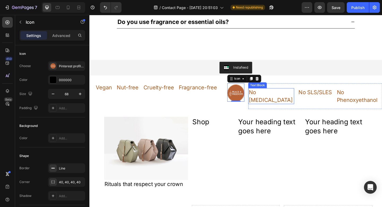
click at [279, 100] on p "No [MEDICAL_DATA]" at bounding box center [287, 103] width 49 height 16
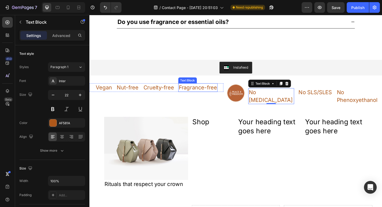
click at [205, 95] on p "Fragrance-free" at bounding box center [208, 94] width 42 height 8
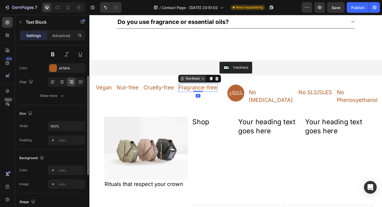
click at [198, 87] on div "Text Block" at bounding box center [202, 84] width 29 height 6
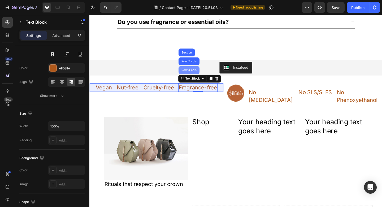
click at [197, 78] on div "Row 4 cols" at bounding box center [197, 75] width 23 height 8
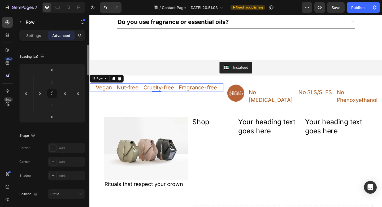
scroll to position [0, 0]
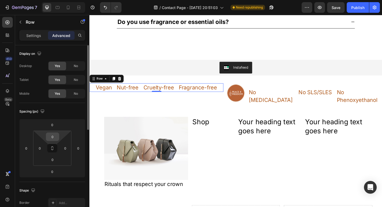
click at [55, 137] on input "0" at bounding box center [52, 137] width 11 height 8
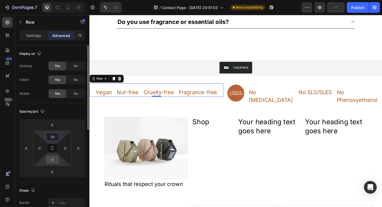
type input "20"
click at [52, 161] on input "0" at bounding box center [52, 159] width 11 height 8
type input "20"
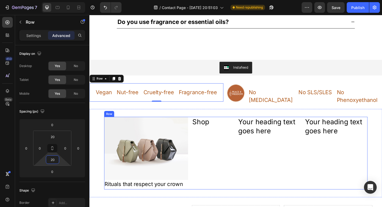
click at [253, 163] on div "Your heading text goes here Heading" at bounding box center [285, 165] width 69 height 79
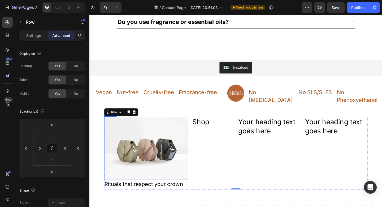
click at [159, 126] on img at bounding box center [150, 160] width 91 height 69
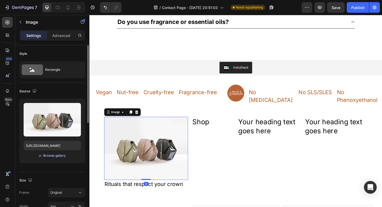
click at [46, 157] on div "Browse gallery" at bounding box center [54, 155] width 23 height 5
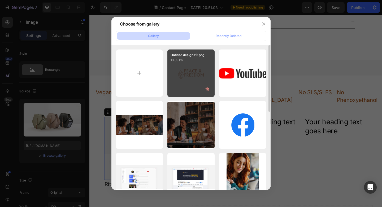
click at [186, 74] on div "Untitled design (1).png 13.89 kb" at bounding box center [192, 73] width 48 height 48
type input "https://cdn.shopify.com/s/files/1/0909/9673/6336/files/gempages_582339833662276…"
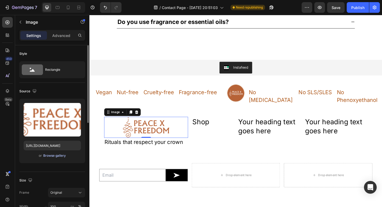
click at [48, 157] on div "Browse gallery" at bounding box center [54, 155] width 23 height 5
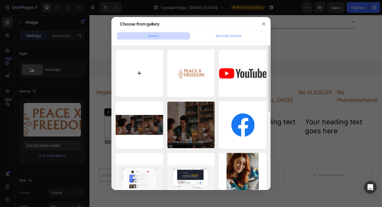
click at [149, 78] on input "file" at bounding box center [140, 73] width 48 height 48
type input "C:\fakepath\Untitled design (3).png"
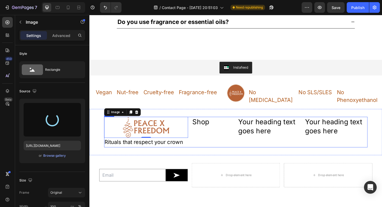
type input "https://cdn.shopify.com/s/files/1/0909/9673/6336/files/gempages_582339833662276…"
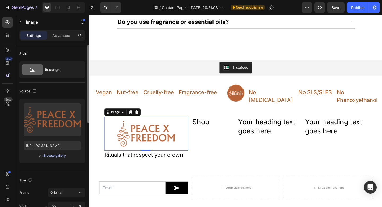
click at [57, 155] on div "Browse gallery" at bounding box center [54, 155] width 23 height 5
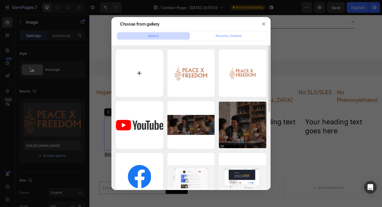
click at [136, 79] on input "file" at bounding box center [140, 73] width 48 height 48
type input "C:\fakepath\Untitled design.svg"
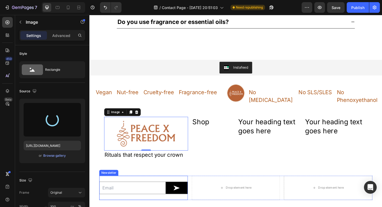
type input "https://cdn.shopify.com/s/files/1/0909/9673/6336/files/gempages_582339833662276…"
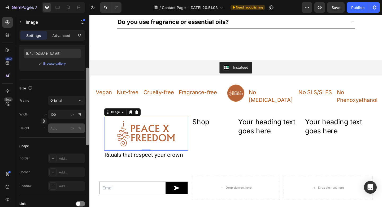
drag, startPoint x: 86, startPoint y: 85, endPoint x: 82, endPoint y: 127, distance: 42.2
click at [82, 127] on div "Style Rectangle Source Upload Image https://cdn.shopify.com/s/files/1/0909/9673…" at bounding box center [52, 133] width 74 height 177
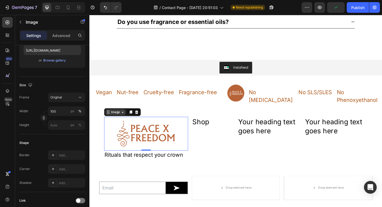
click at [122, 118] on div "Image" at bounding box center [117, 120] width 11 height 5
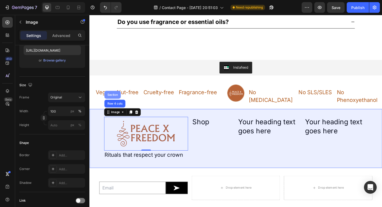
click at [118, 97] on div "Section" at bounding box center [115, 101] width 18 height 8
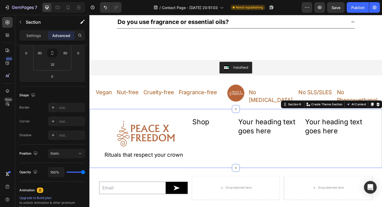
scroll to position [0, 0]
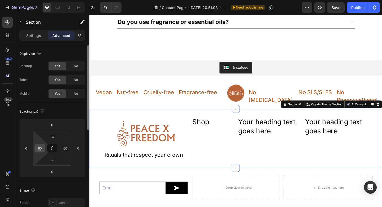
click at [41, 148] on input "60" at bounding box center [40, 148] width 8 height 8
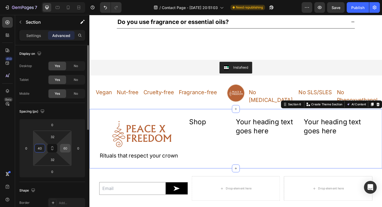
type input "40"
click at [66, 147] on input "60" at bounding box center [65, 148] width 8 height 8
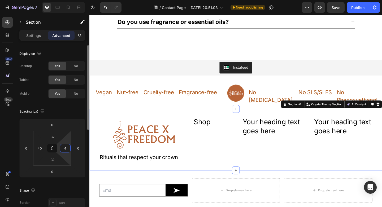
type input "40"
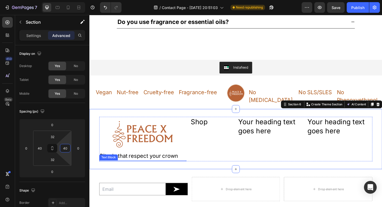
click at [116, 167] on div "Text Block" at bounding box center [110, 169] width 18 height 5
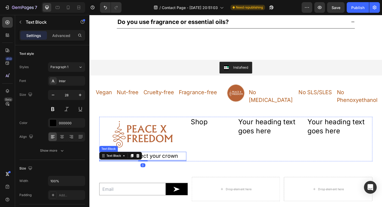
click at [158, 164] on p "Rituals that respect your crown" at bounding box center [148, 168] width 94 height 8
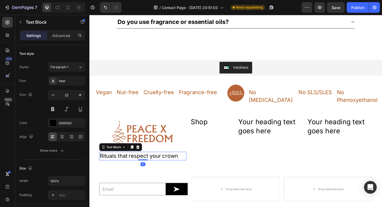
click at [158, 164] on p "Rituals that respect your crown" at bounding box center [148, 168] width 94 height 8
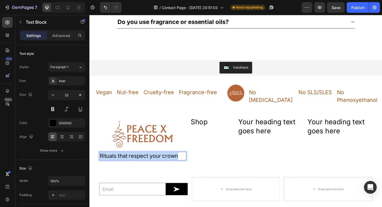
click at [158, 164] on p "Rituals that respect your crown" at bounding box center [148, 168] width 94 height 8
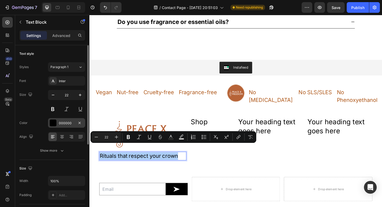
click at [62, 122] on div "000000" at bounding box center [66, 123] width 15 height 5
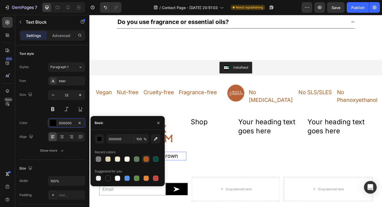
click at [144, 157] on div at bounding box center [146, 158] width 5 height 5
type input "AF581A"
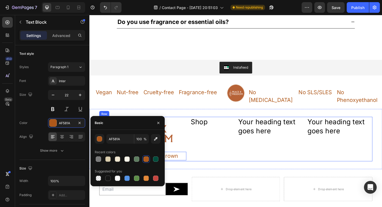
click at [245, 164] on div "Shop Heading" at bounding box center [223, 150] width 48 height 48
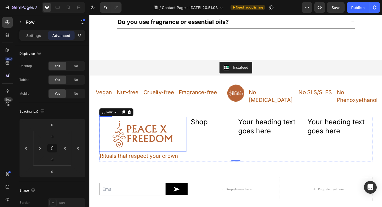
click at [164, 135] on img at bounding box center [147, 145] width 95 height 38
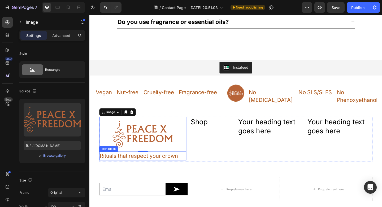
click at [156, 164] on p "Rituals that respect your crown" at bounding box center [148, 168] width 94 height 8
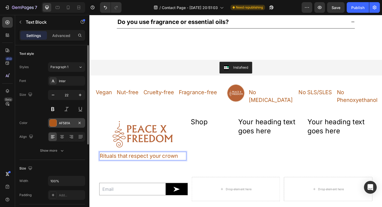
click at [69, 124] on div "AF581A" at bounding box center [66, 123] width 15 height 5
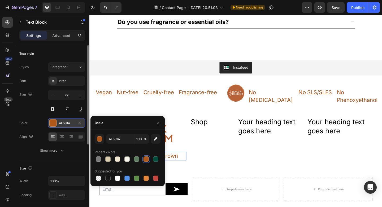
click at [69, 124] on div "AF581A" at bounding box center [66, 123] width 15 height 5
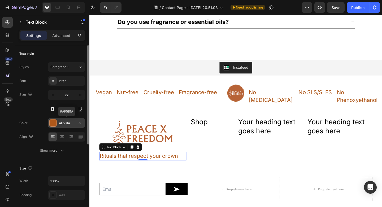
click at [66, 122] on div "AF581A" at bounding box center [66, 123] width 15 height 5
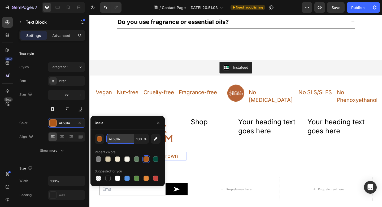
click at [122, 136] on input "AF581A" at bounding box center [121, 139] width 28 height 10
paste input "#b76337"
type input "B76337"
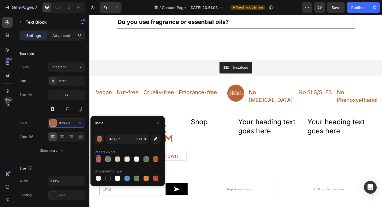
click at [201, 158] on div "Shop Heading" at bounding box center [223, 150] width 48 height 48
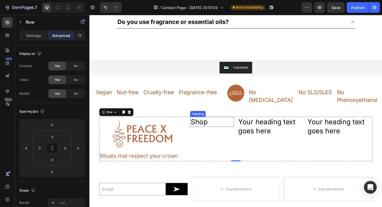
click at [210, 126] on h2 "Shop" at bounding box center [223, 131] width 48 height 11
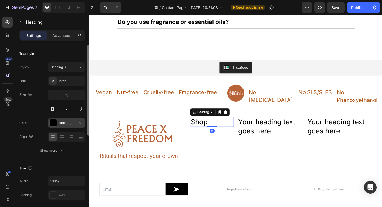
click at [67, 122] on div "000000" at bounding box center [66, 123] width 15 height 5
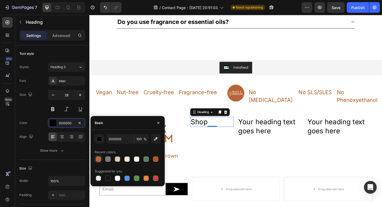
click at [96, 158] on div at bounding box center [98, 158] width 5 height 5
type input "B76337"
click at [263, 126] on h2 "Your heading text goes here" at bounding box center [286, 136] width 71 height 20
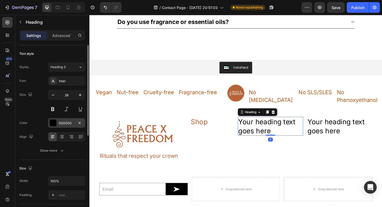
click at [60, 124] on div "000000" at bounding box center [66, 123] width 15 height 5
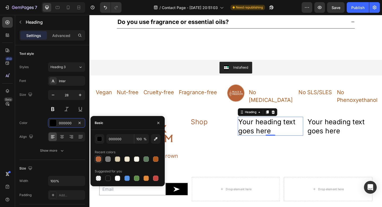
click at [99, 158] on div at bounding box center [98, 158] width 5 height 5
type input "B76337"
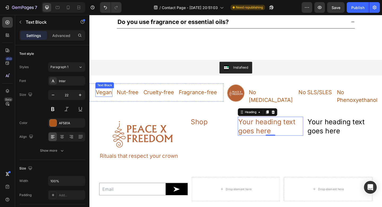
click at [106, 97] on p "Vegan" at bounding box center [105, 99] width 18 height 8
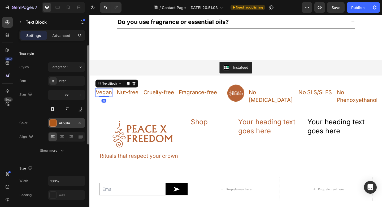
click at [64, 123] on div "AF581A" at bounding box center [66, 123] width 15 height 5
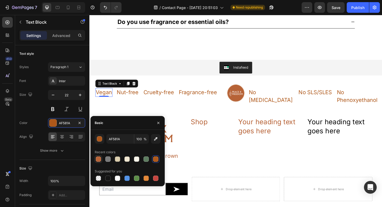
click at [99, 158] on div at bounding box center [98, 158] width 5 height 5
type input "B76337"
click at [130, 100] on p "Nut-free" at bounding box center [131, 99] width 24 height 8
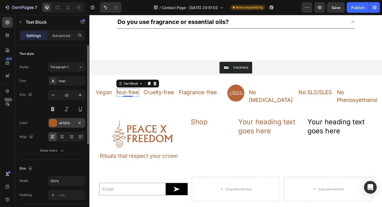
click at [54, 124] on div at bounding box center [53, 122] width 7 height 7
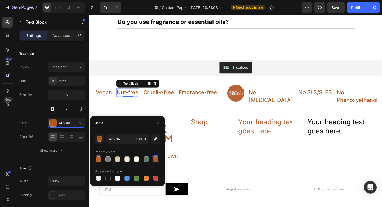
click at [97, 159] on div at bounding box center [98, 158] width 5 height 5
type input "B76337"
click at [159, 99] on p "Cruelty-free" at bounding box center [164, 99] width 33 height 8
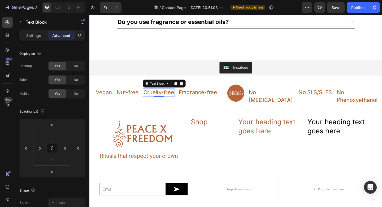
click at [154, 97] on p "Cruelty-free" at bounding box center [164, 99] width 33 height 8
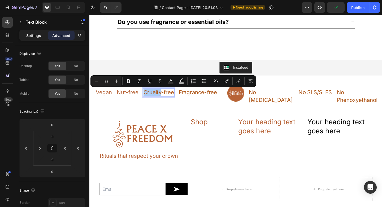
click at [30, 32] on div "Settings" at bounding box center [33, 35] width 27 height 8
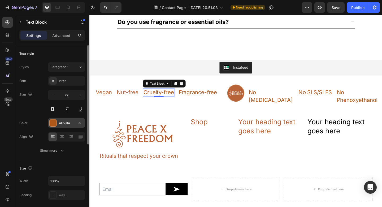
click at [59, 123] on div "AF581A" at bounding box center [66, 123] width 15 height 5
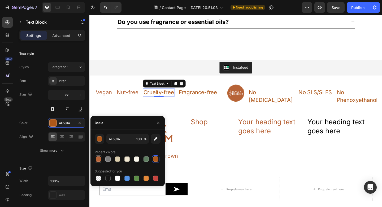
click at [99, 158] on div at bounding box center [98, 158] width 5 height 5
type input "B76337"
click at [199, 102] on p "Fragrance-free" at bounding box center [208, 99] width 42 height 8
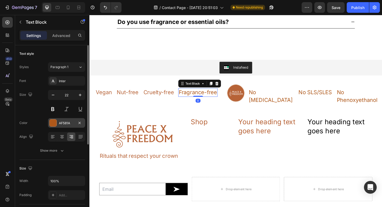
click at [71, 118] on div "AF581A" at bounding box center [66, 123] width 37 height 10
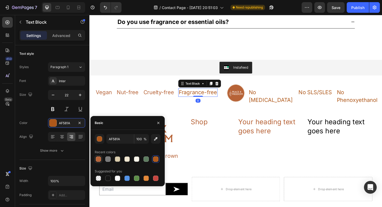
click at [98, 159] on div at bounding box center [98, 158] width 5 height 5
type input "B76337"
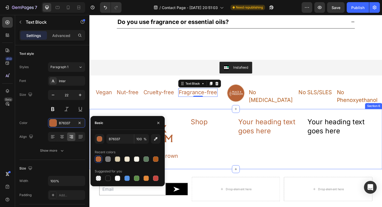
click at [271, 103] on div "No [MEDICAL_DATA]" at bounding box center [287, 104] width 50 height 18
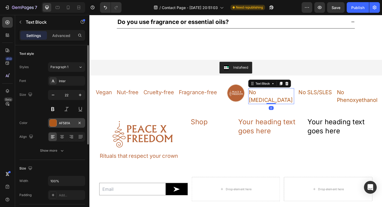
click at [55, 121] on div at bounding box center [53, 122] width 7 height 7
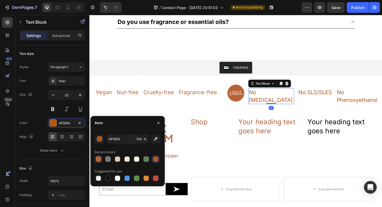
click at [97, 158] on div at bounding box center [98, 158] width 5 height 5
type input "B76337"
click at [317, 99] on p "No SLS/SLES" at bounding box center [335, 99] width 36 height 8
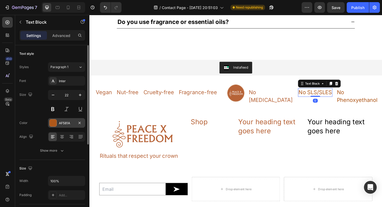
click at [58, 119] on div "AF581A" at bounding box center [66, 123] width 37 height 10
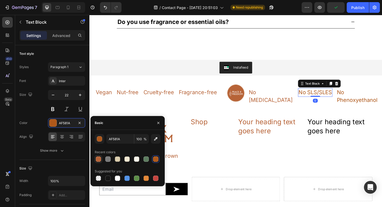
click at [99, 160] on div at bounding box center [98, 158] width 5 height 5
type input "B76337"
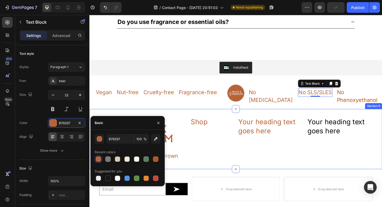
click at [382, 102] on p "No Phenoxyethanol" at bounding box center [383, 103] width 49 height 16
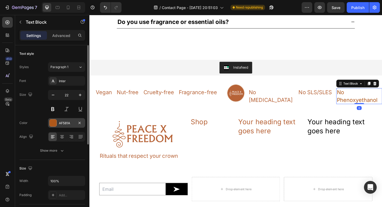
click at [66, 122] on div "AF581A" at bounding box center [66, 123] width 15 height 5
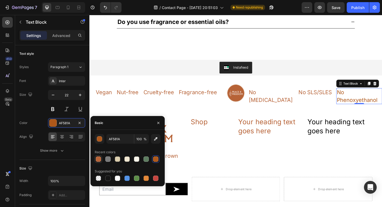
click at [97, 159] on div at bounding box center [98, 158] width 5 height 5
type input "B76337"
click at [330, 129] on h2 "Your heading text goes here" at bounding box center [361, 136] width 71 height 20
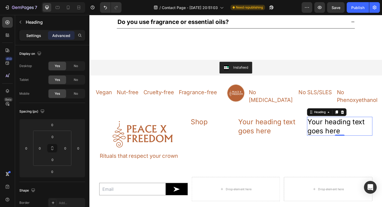
click at [27, 32] on div "Settings" at bounding box center [33, 35] width 27 height 8
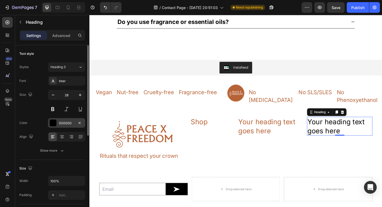
click at [50, 125] on div at bounding box center [53, 122] width 7 height 7
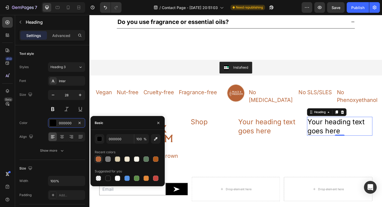
click at [96, 159] on div at bounding box center [98, 158] width 5 height 5
type input "B76337"
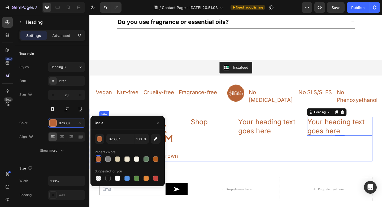
click at [251, 162] on div "Your heading text goes here Heading" at bounding box center [286, 150] width 71 height 48
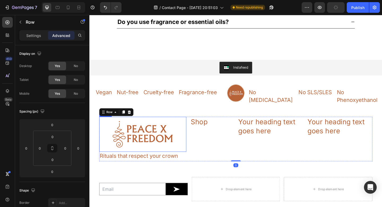
click at [171, 153] on img at bounding box center [147, 145] width 95 height 38
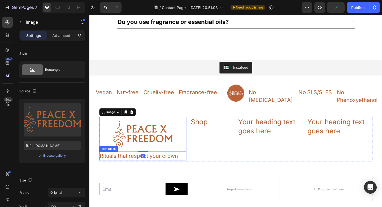
click at [169, 164] on p "Rituals that respect your crown" at bounding box center [148, 168] width 94 height 8
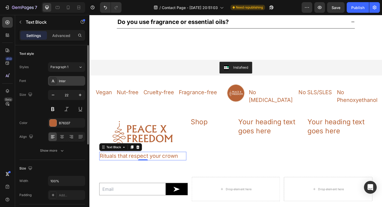
click at [72, 82] on div "Inter" at bounding box center [71, 81] width 25 height 5
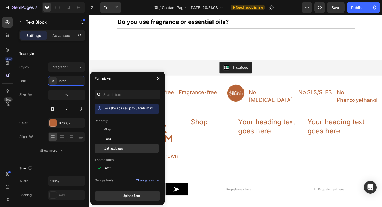
click at [117, 148] on span "Battambang" at bounding box center [113, 148] width 19 height 5
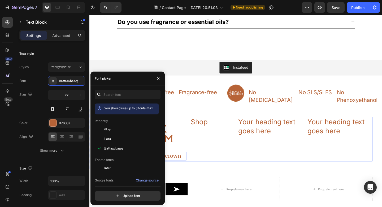
click at [222, 162] on div "Shop Heading" at bounding box center [223, 150] width 48 height 48
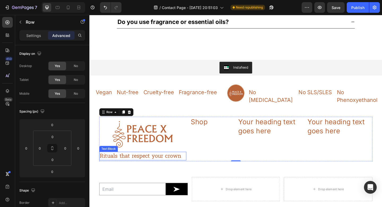
click at [178, 164] on p "Rituals that respect your crown" at bounding box center [148, 168] width 94 height 8
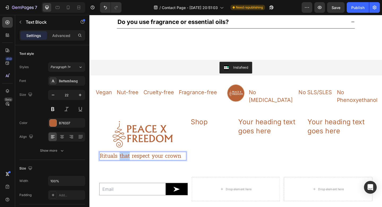
click at [127, 164] on p "Rituals that respect your crown" at bounding box center [148, 168] width 94 height 8
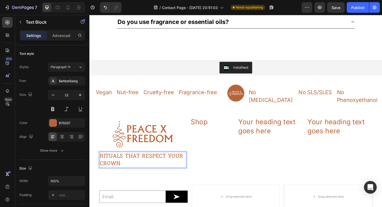
click at [144, 164] on p "RITUALS THAT RESPECT YOUR CROWN" at bounding box center [148, 172] width 94 height 16
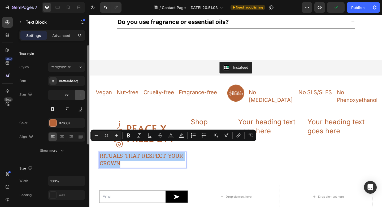
click at [81, 95] on icon "button" at bounding box center [80, 94] width 5 height 5
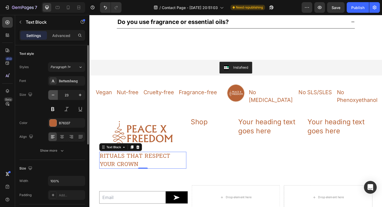
click at [52, 94] on icon "button" at bounding box center [52, 94] width 5 height 5
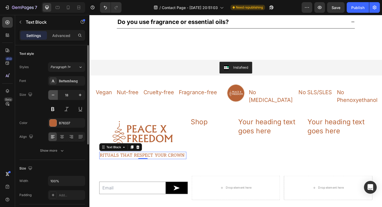
click at [52, 94] on icon "button" at bounding box center [52, 94] width 5 height 5
click at [79, 95] on icon "button" at bounding box center [80, 94] width 3 height 3
click at [55, 96] on icon "button" at bounding box center [52, 94] width 5 height 5
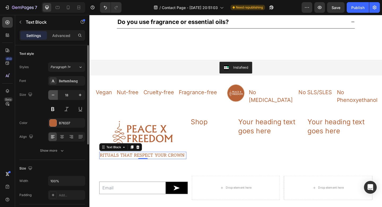
type input "17"
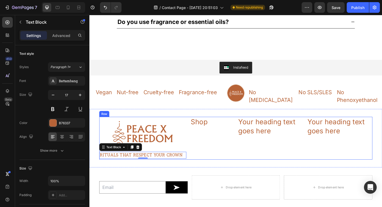
click at [223, 149] on div "Shop Heading" at bounding box center [223, 149] width 48 height 46
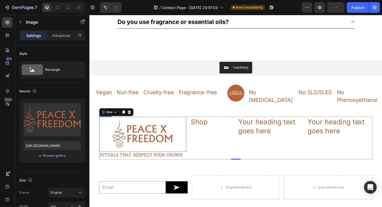
click at [169, 142] on img at bounding box center [147, 145] width 95 height 38
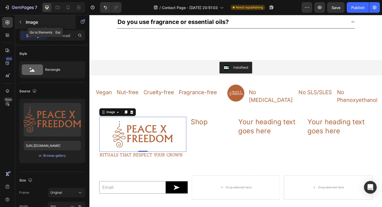
drag, startPoint x: 20, startPoint y: 21, endPoint x: 25, endPoint y: 38, distance: 17.7
click at [20, 21] on icon "button" at bounding box center [21, 22] width 2 height 3
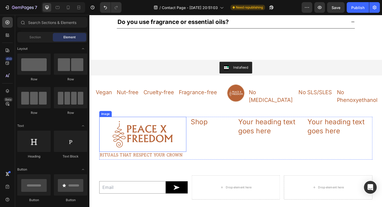
click at [148, 126] on img at bounding box center [147, 145] width 95 height 38
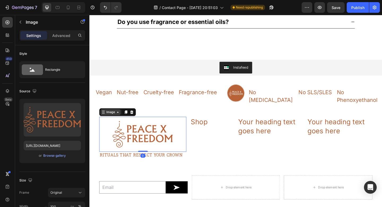
click at [117, 118] on div "Image" at bounding box center [112, 120] width 11 height 5
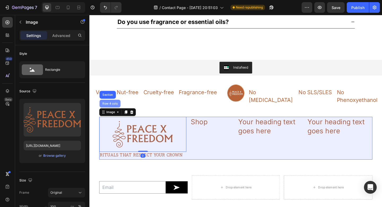
click at [115, 107] on div "Row 4 cols" at bounding box center [111, 111] width 23 height 8
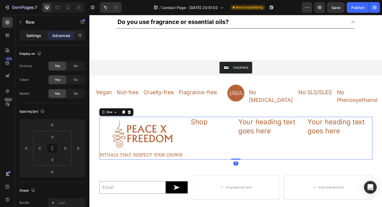
click at [34, 37] on p "Settings" at bounding box center [33, 36] width 15 height 6
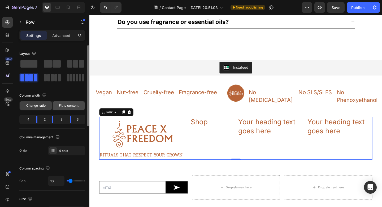
click at [72, 107] on span "Fit to content" at bounding box center [69, 105] width 20 height 5
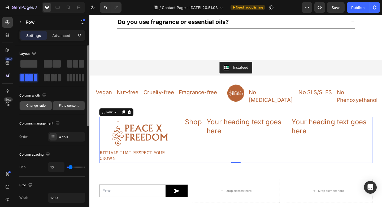
click at [42, 107] on span "Change ratio" at bounding box center [35, 105] width 19 height 5
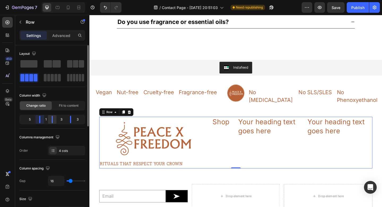
drag, startPoint x: 39, startPoint y: 117, endPoint x: 49, endPoint y: 116, distance: 10.4
click at [49, 116] on div "5 1 3 3" at bounding box center [52, 119] width 66 height 10
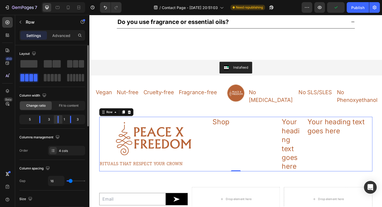
drag, startPoint x: 53, startPoint y: 119, endPoint x: 62, endPoint y: 118, distance: 9.6
click at [62, 118] on div at bounding box center [58, 119] width 10 height 7
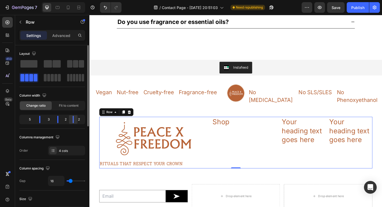
drag, startPoint x: 71, startPoint y: 119, endPoint x: 74, endPoint y: 119, distance: 3.2
click at [74, 119] on div at bounding box center [74, 119] width 10 height 7
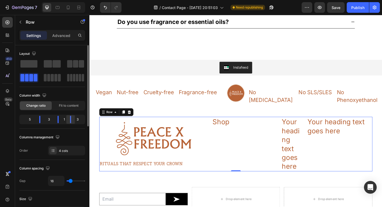
drag, startPoint x: 73, startPoint y: 121, endPoint x: 70, endPoint y: 121, distance: 3.2
click at [70, 121] on div at bounding box center [70, 119] width 1 height 7
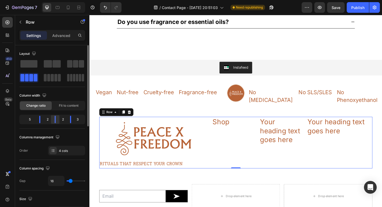
click at [56, 121] on div at bounding box center [55, 119] width 10 height 7
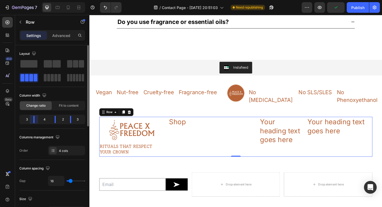
click at [39, 122] on div "3 4 2 3" at bounding box center [52, 119] width 66 height 10
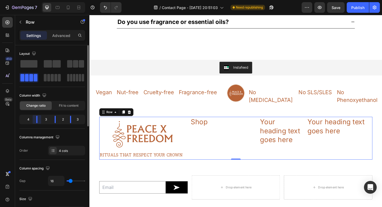
drag, startPoint x: 34, startPoint y: 121, endPoint x: 42, endPoint y: 122, distance: 8.5
click at [42, 122] on div "4 3 2 3" at bounding box center [52, 119] width 66 height 10
click at [74, 62] on span at bounding box center [75, 63] width 5 height 7
